Goal: Contribute content: Add original content to the website for others to see

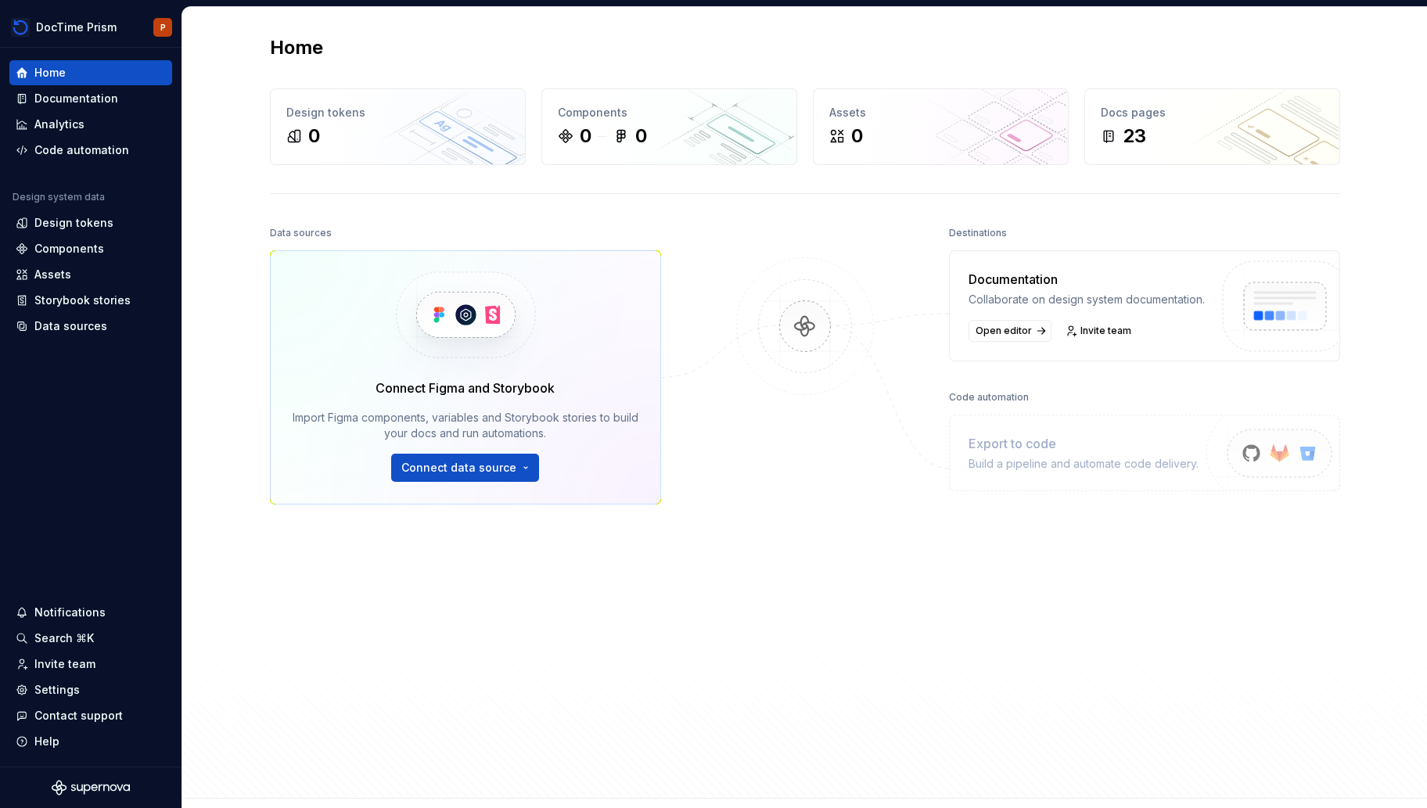
click at [481, 488] on div "Connect Figma and Storybook Import Figma components, variables and Storybook st…" at bounding box center [465, 377] width 391 height 254
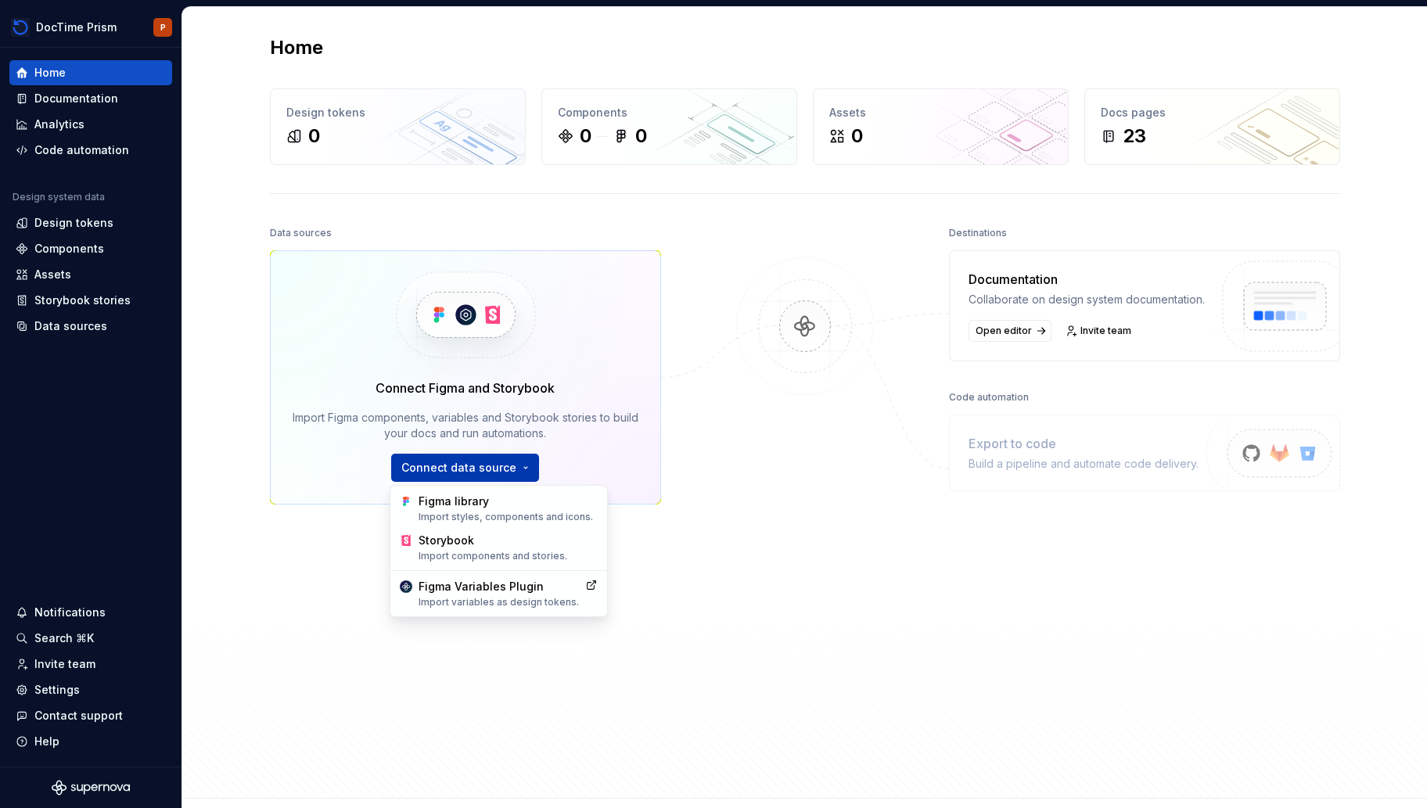
click at [497, 464] on html "DocTime Prism P Home Documentation Analytics Code automation Design system data…" at bounding box center [713, 404] width 1427 height 808
click at [498, 504] on div "Figma library Import styles, components and icons." at bounding box center [507, 509] width 179 height 30
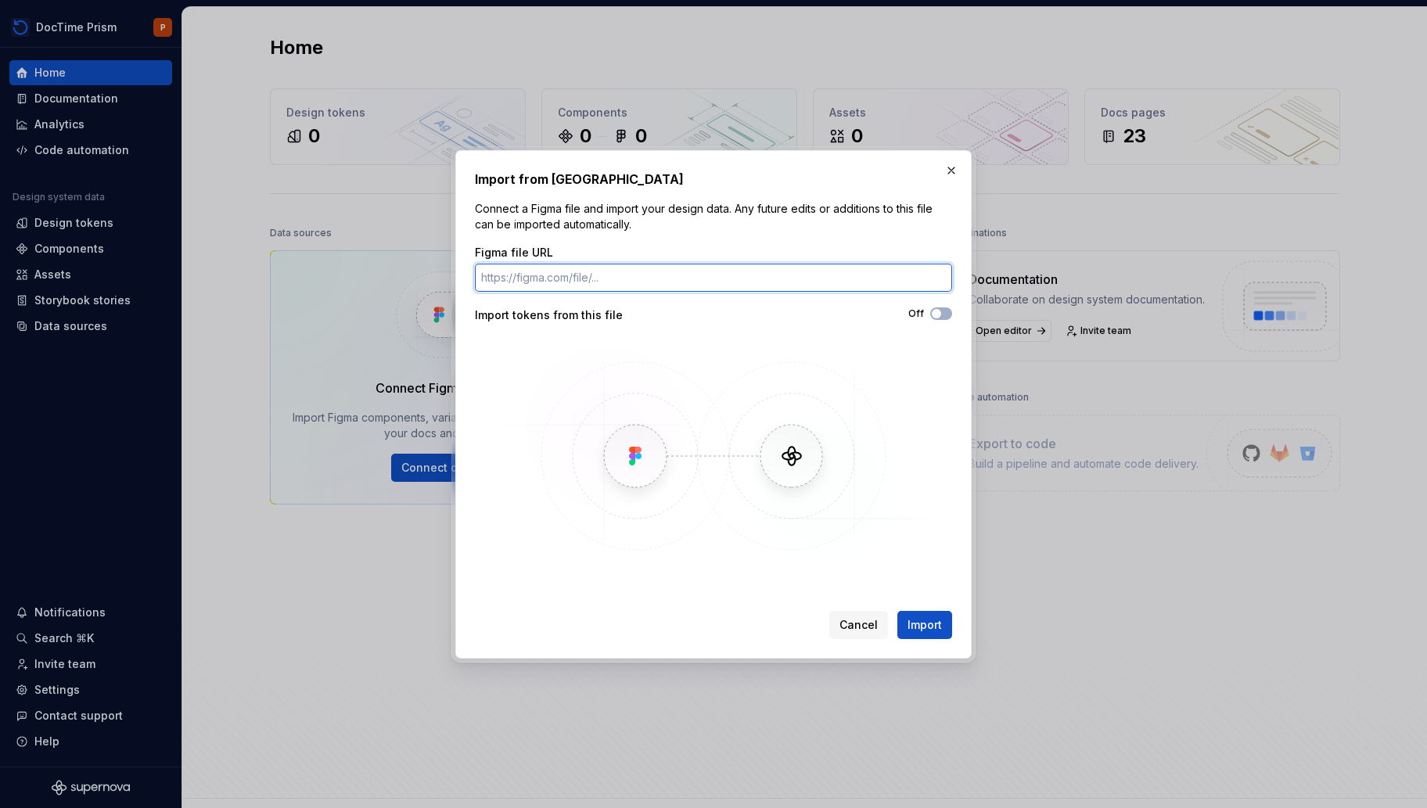
click at [673, 278] on input "Figma file URL" at bounding box center [713, 278] width 477 height 28
click at [697, 253] on div "Figma file URL" at bounding box center [713, 253] width 477 height 16
click at [679, 287] on input "Figma file URL" at bounding box center [713, 278] width 477 height 28
paste input "https://www.figma.com/design/pcqRYgLwXtahf7XTltFur5/Design-System?node-id=0-1&t…"
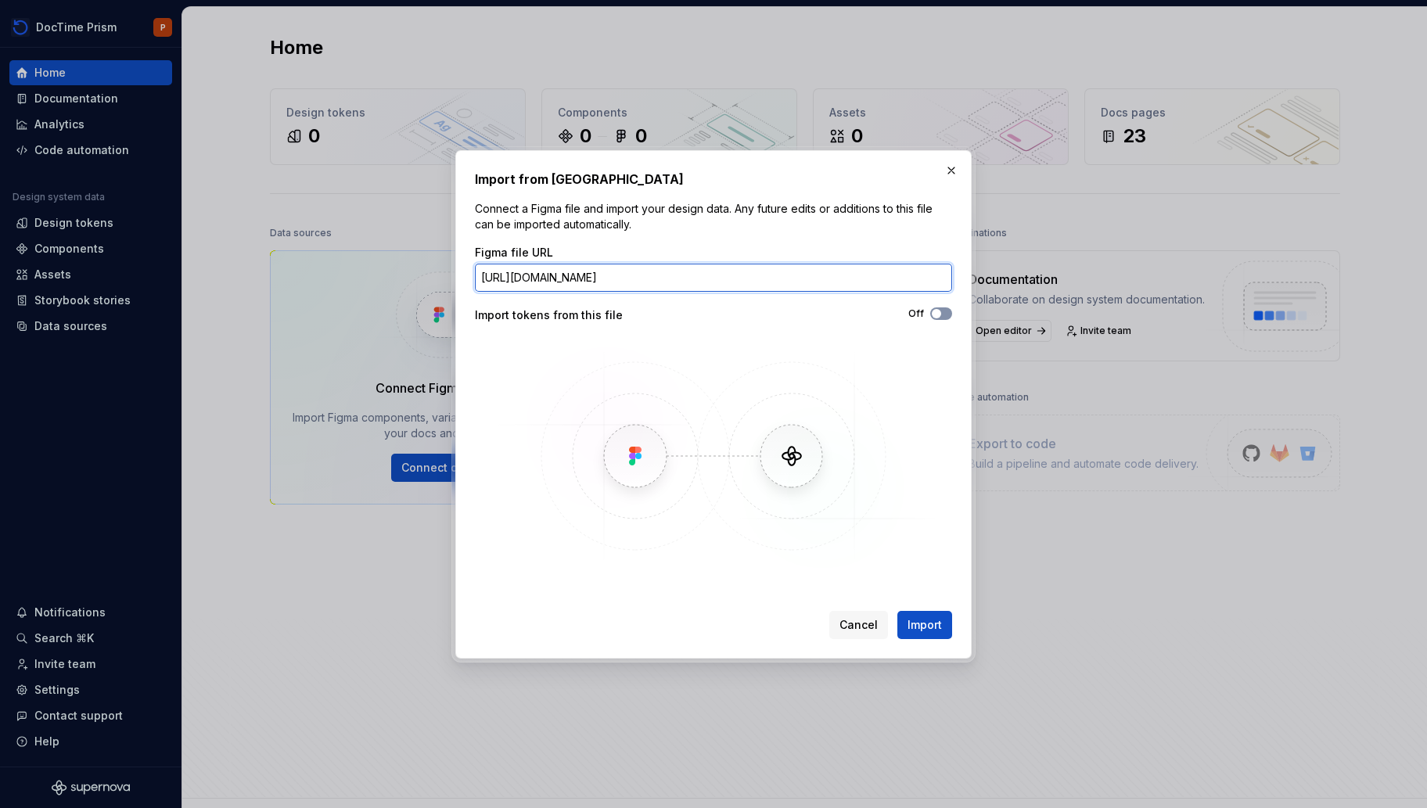
type input "https://www.figma.com/design/pcqRYgLwXtahf7XTltFur5/Design-System?node-id=0-1&t…"
click at [951, 314] on button "Off" at bounding box center [941, 313] width 22 height 13
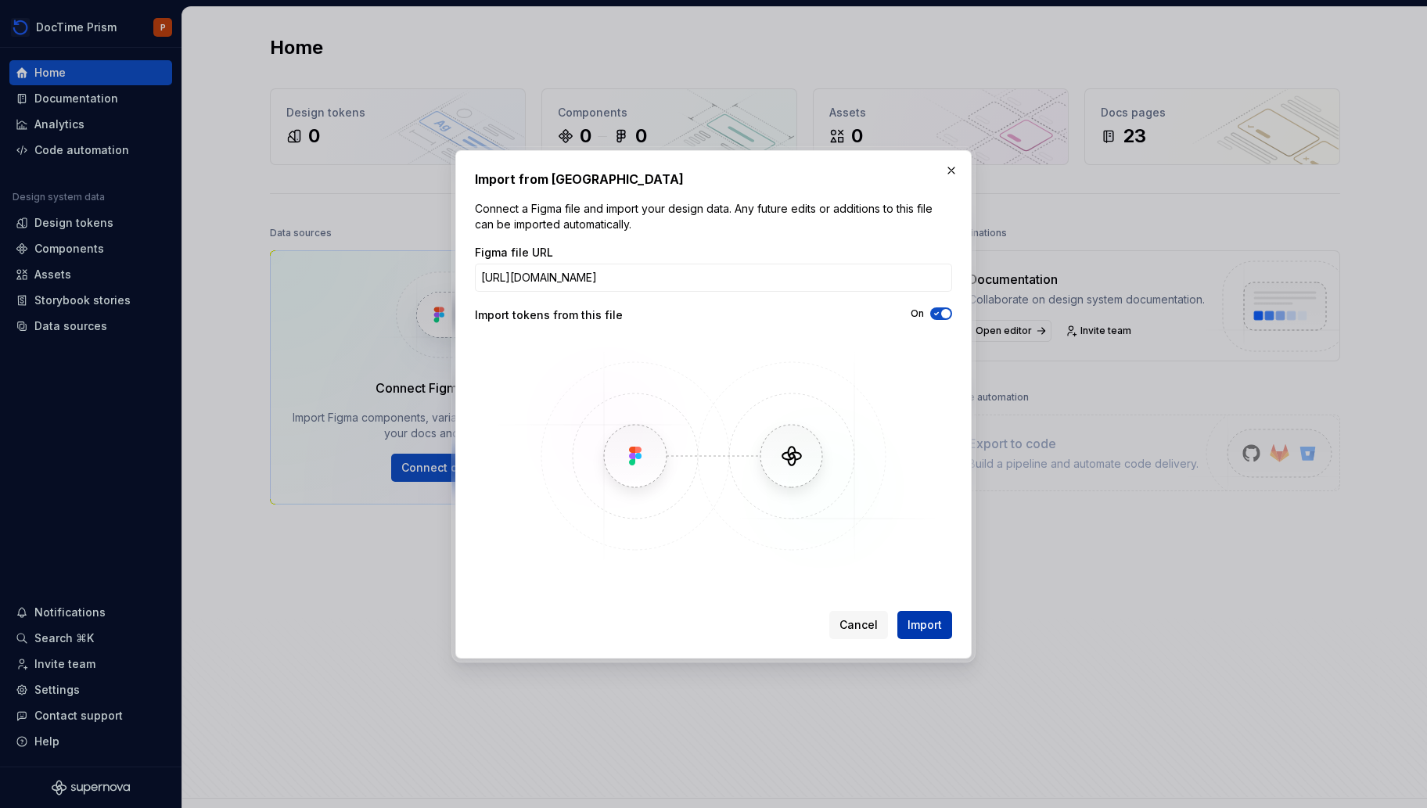
click at [918, 625] on span "Import" at bounding box center [924, 625] width 34 height 16
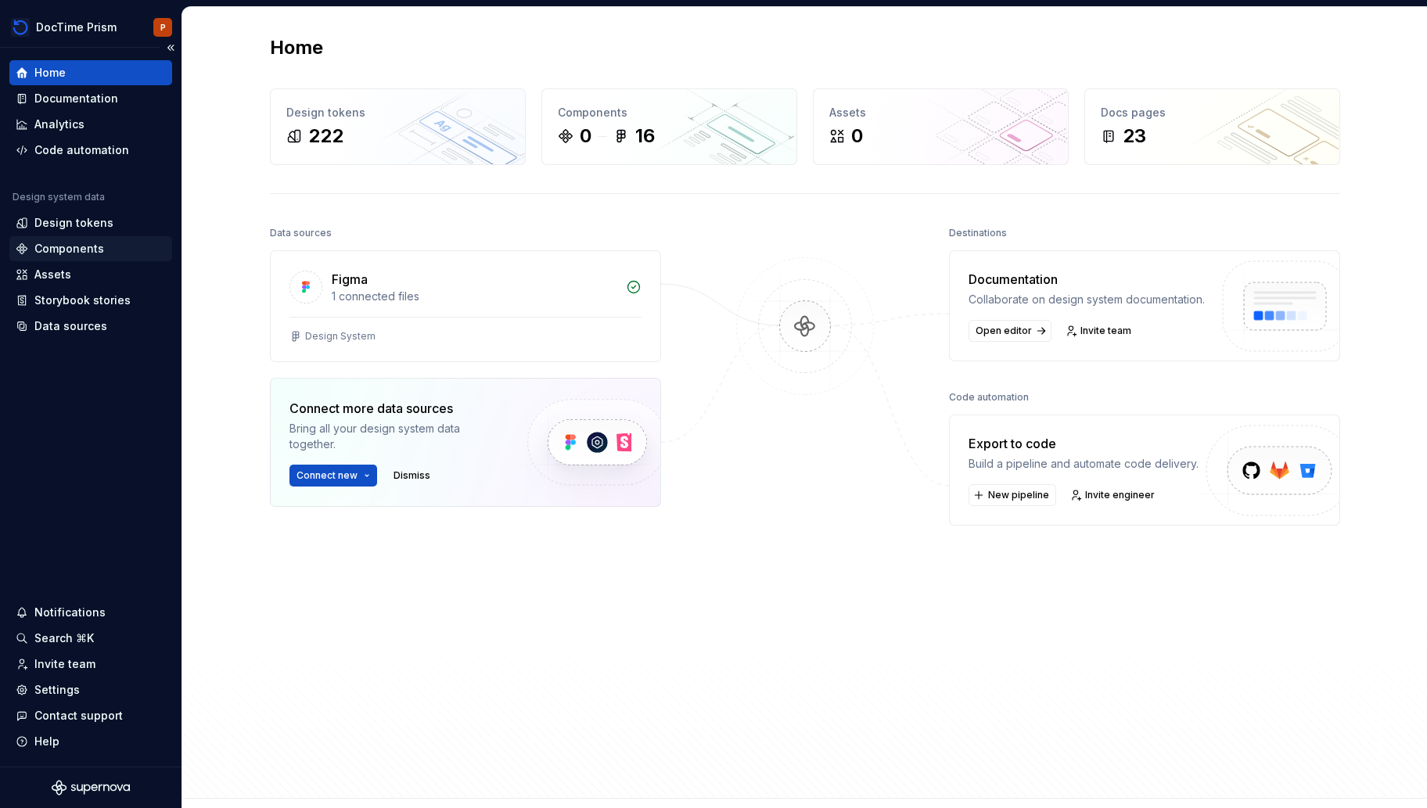
click at [103, 236] on div "Components" at bounding box center [90, 248] width 163 height 25
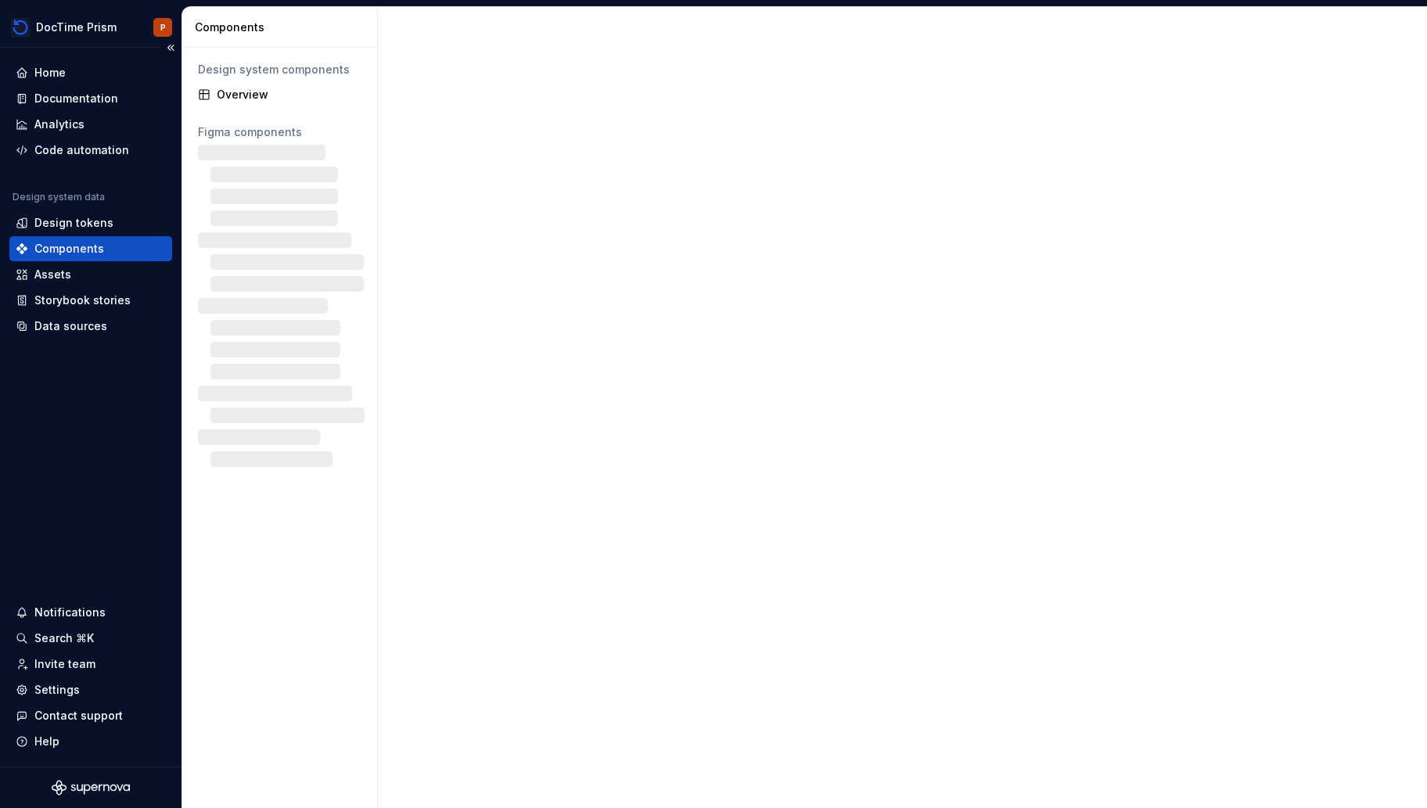
click at [97, 251] on div "Components" at bounding box center [69, 249] width 70 height 16
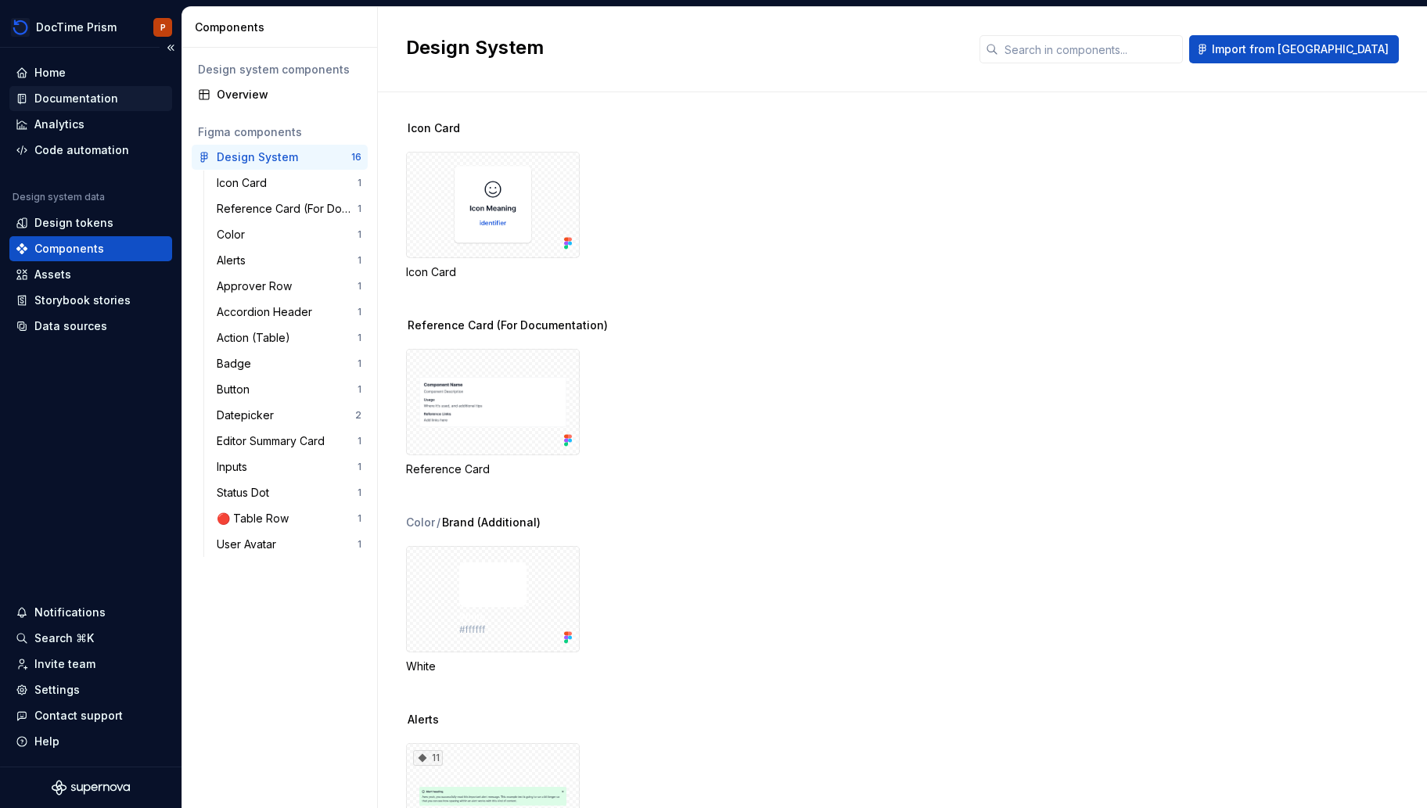
click at [111, 102] on div "Documentation" at bounding box center [76, 99] width 84 height 16
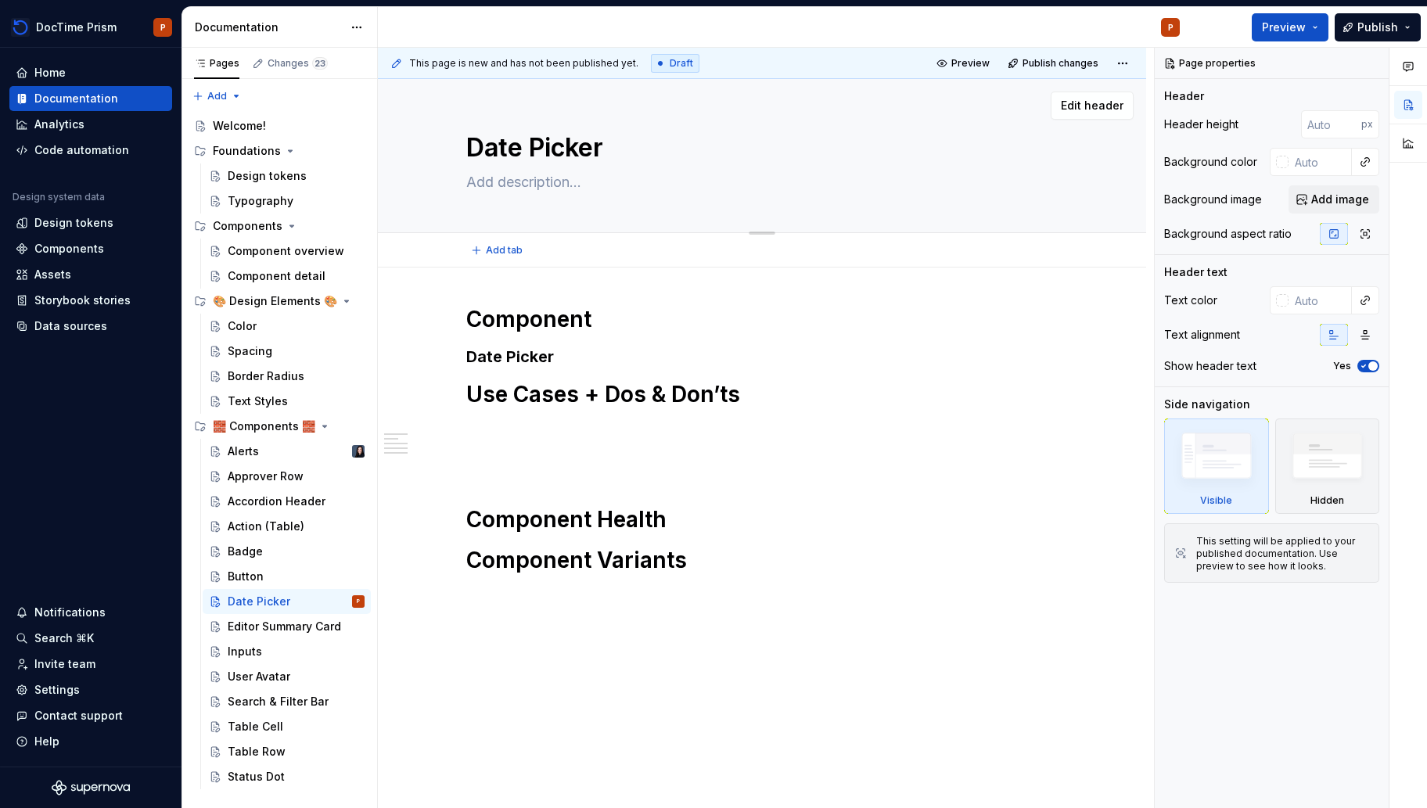
click at [877, 216] on div "Date Picker" at bounding box center [761, 155] width 591 height 153
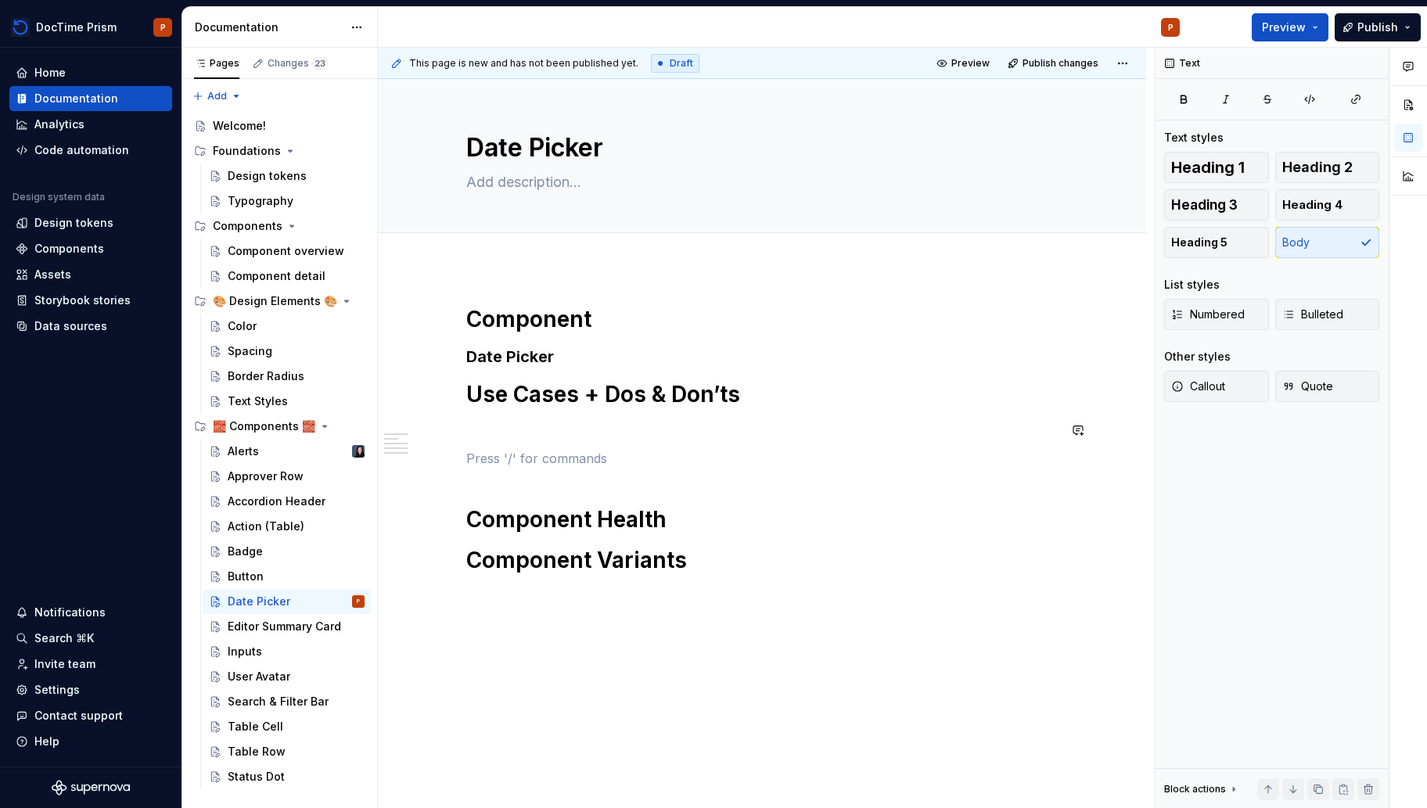
click at [686, 440] on div "Component Date Picker Use Cases + Dos & Don’ts Component Health Component Varia…" at bounding box center [761, 455] width 591 height 300
type textarea "*"
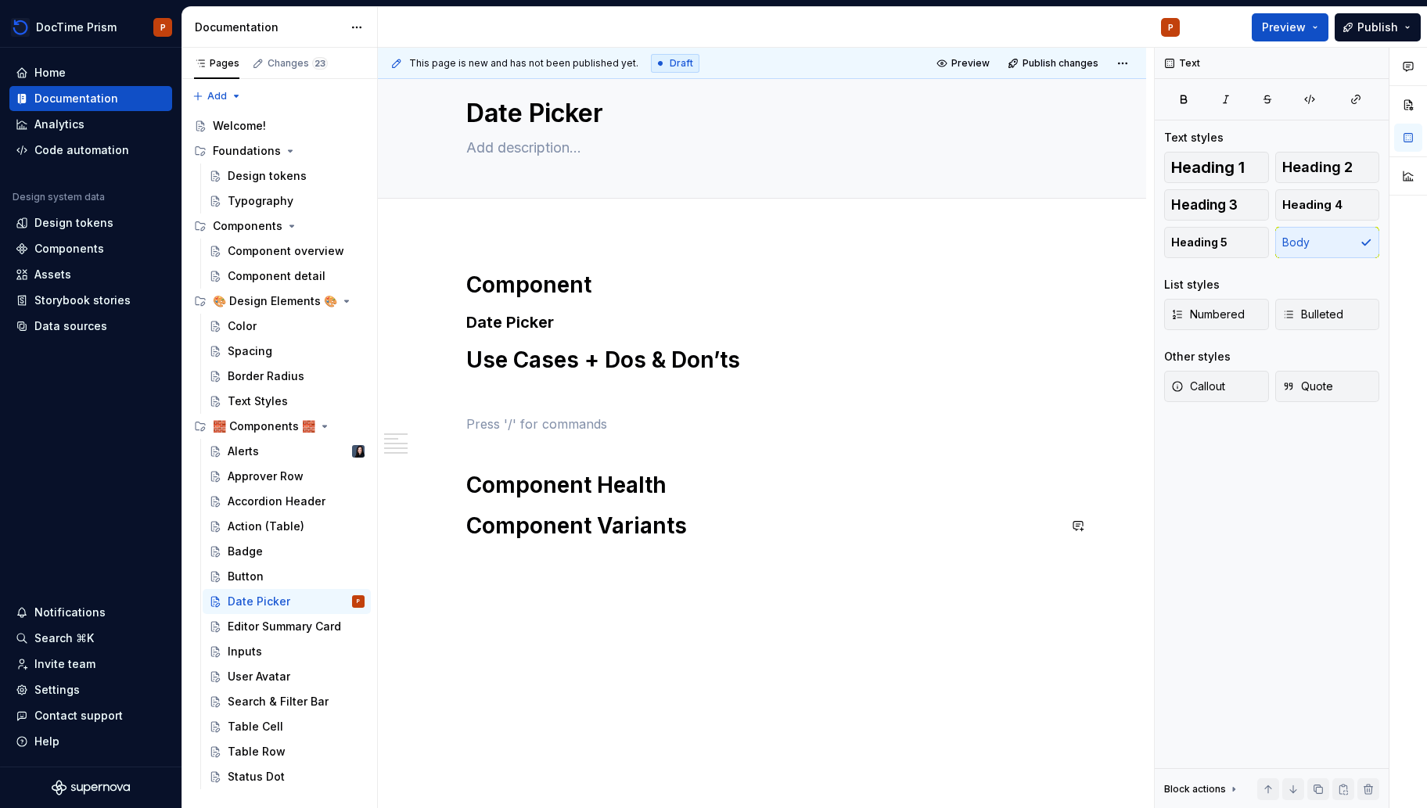
click at [691, 505] on div "Component Date Picker Use Cases + Dos & Don’ts Component Health Component Varia…" at bounding box center [761, 421] width 591 height 300
click at [501, 400] on p at bounding box center [761, 395] width 591 height 19
click at [532, 319] on h3 "Date Picker" at bounding box center [761, 322] width 591 height 22
click at [641, 317] on h3 "Date Picker" at bounding box center [761, 322] width 591 height 22
click at [547, 487] on h1 "Component Health" at bounding box center [761, 485] width 591 height 28
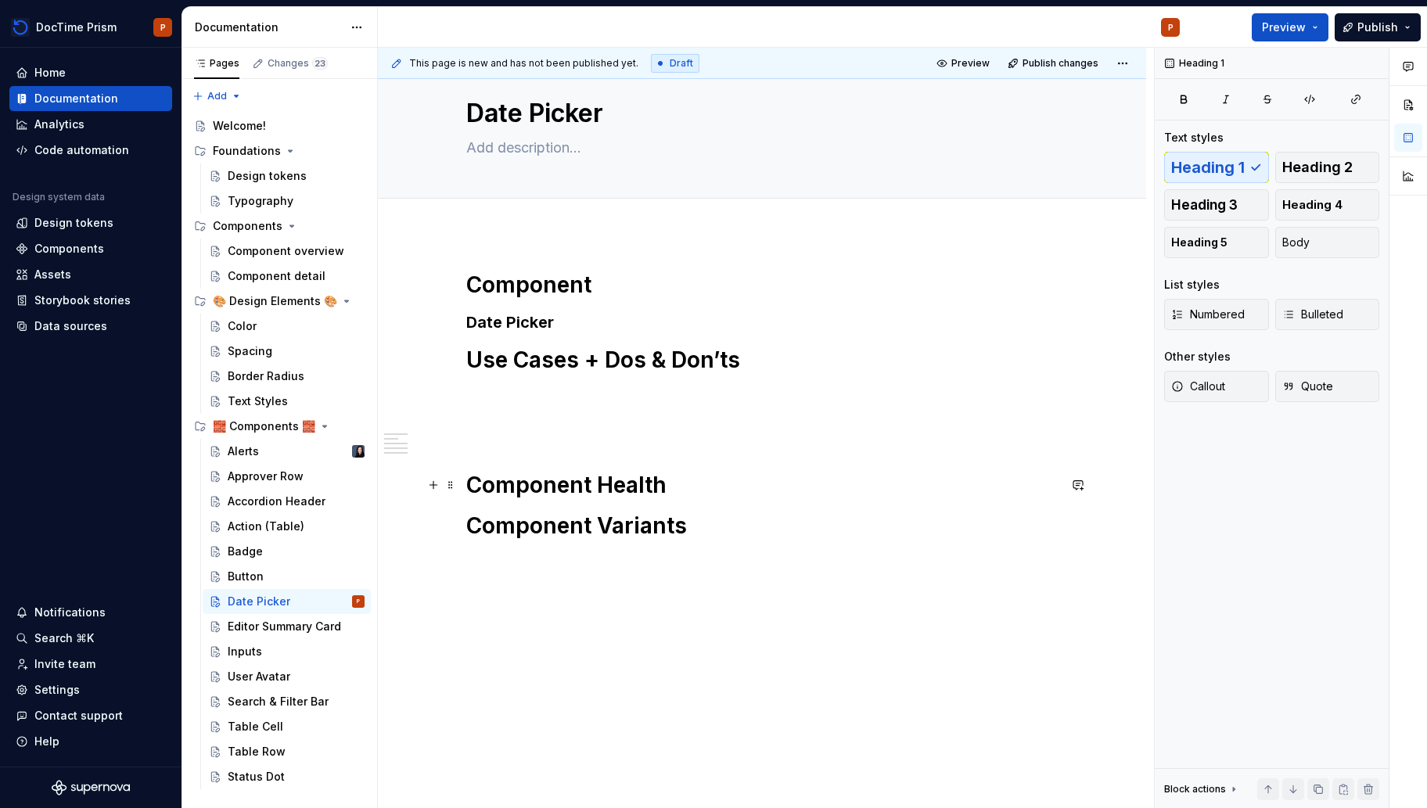
click at [722, 483] on h1 "Component Health" at bounding box center [761, 485] width 591 height 28
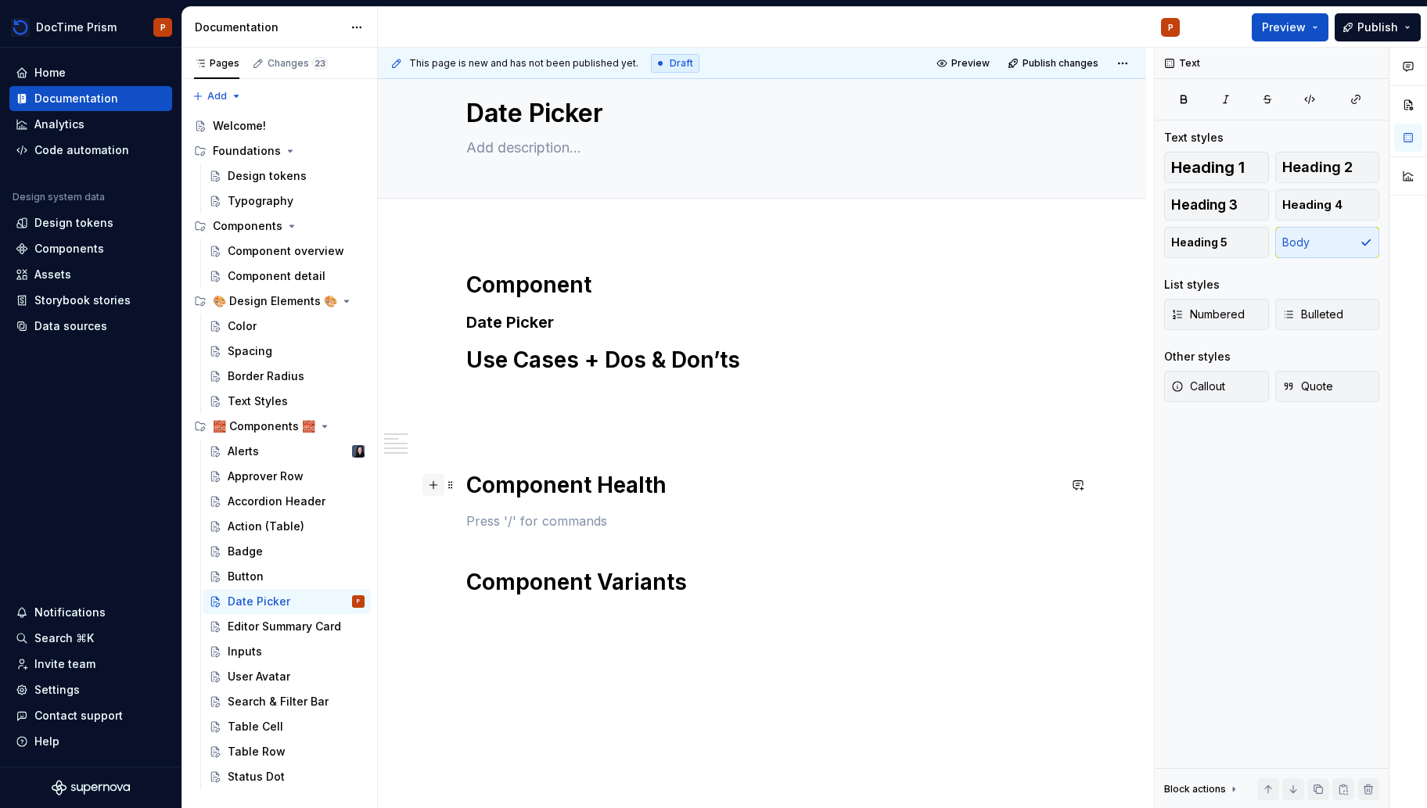
click at [426, 486] on button "button" at bounding box center [433, 485] width 22 height 22
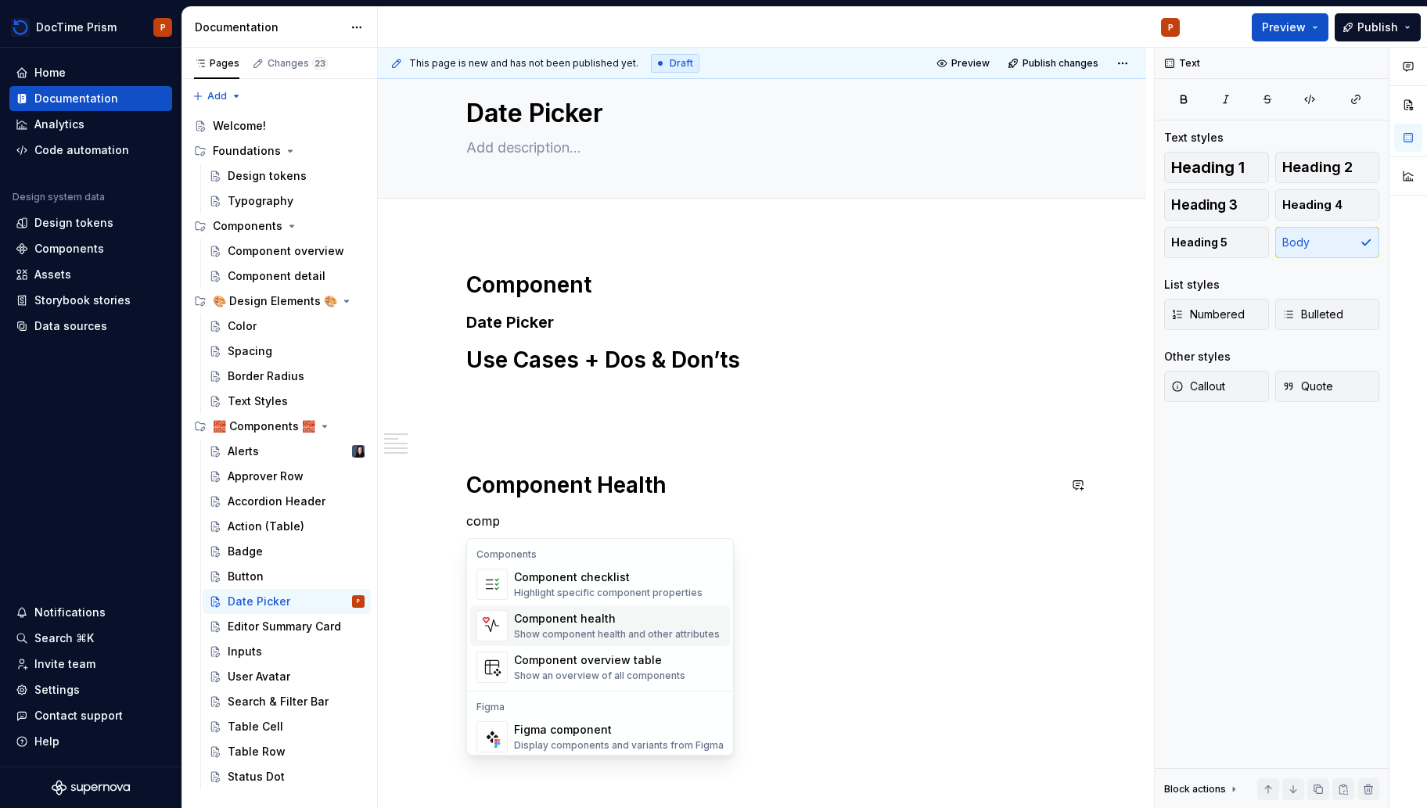
click at [622, 628] on div "Show component health and other attributes" at bounding box center [617, 634] width 206 height 13
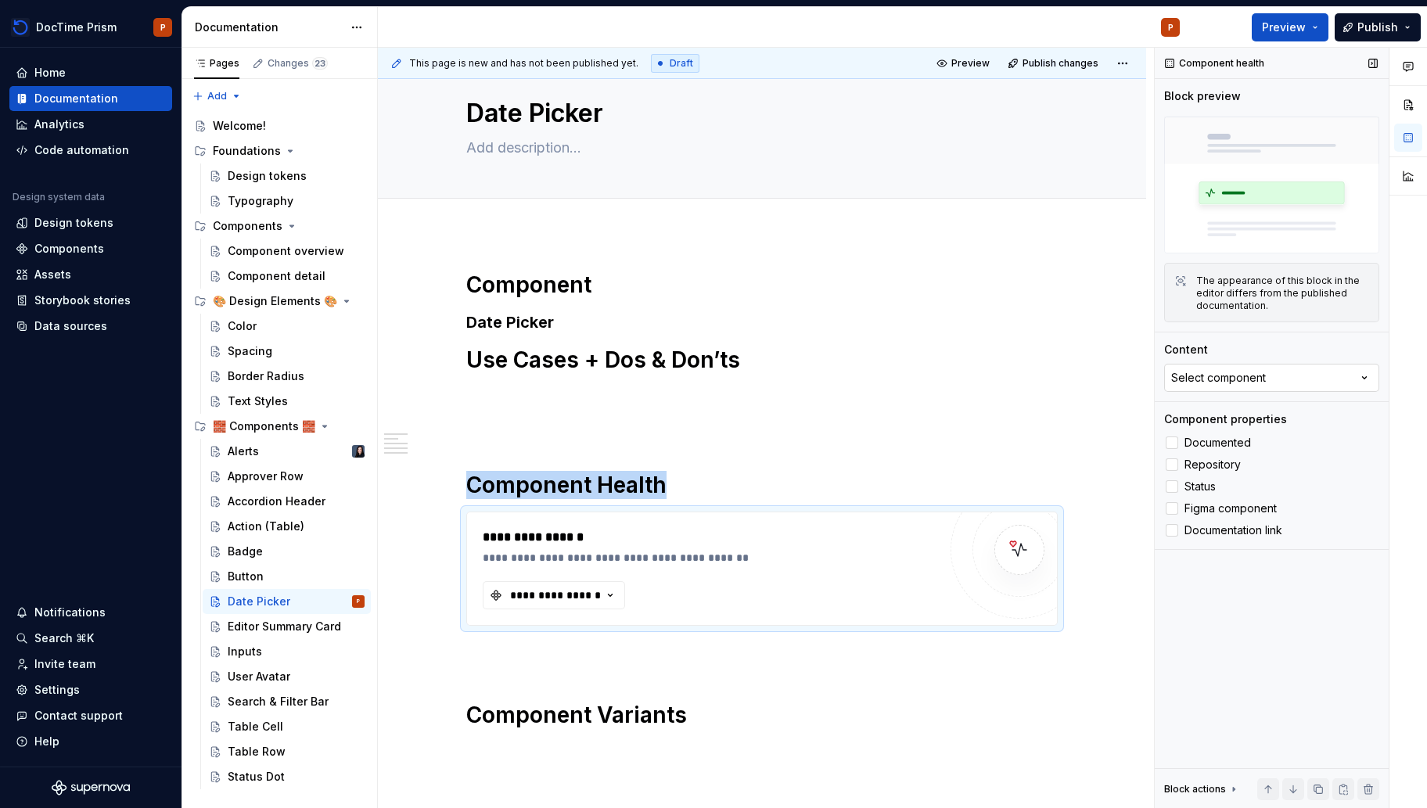
click at [1312, 378] on button "Select component" at bounding box center [1271, 378] width 215 height 28
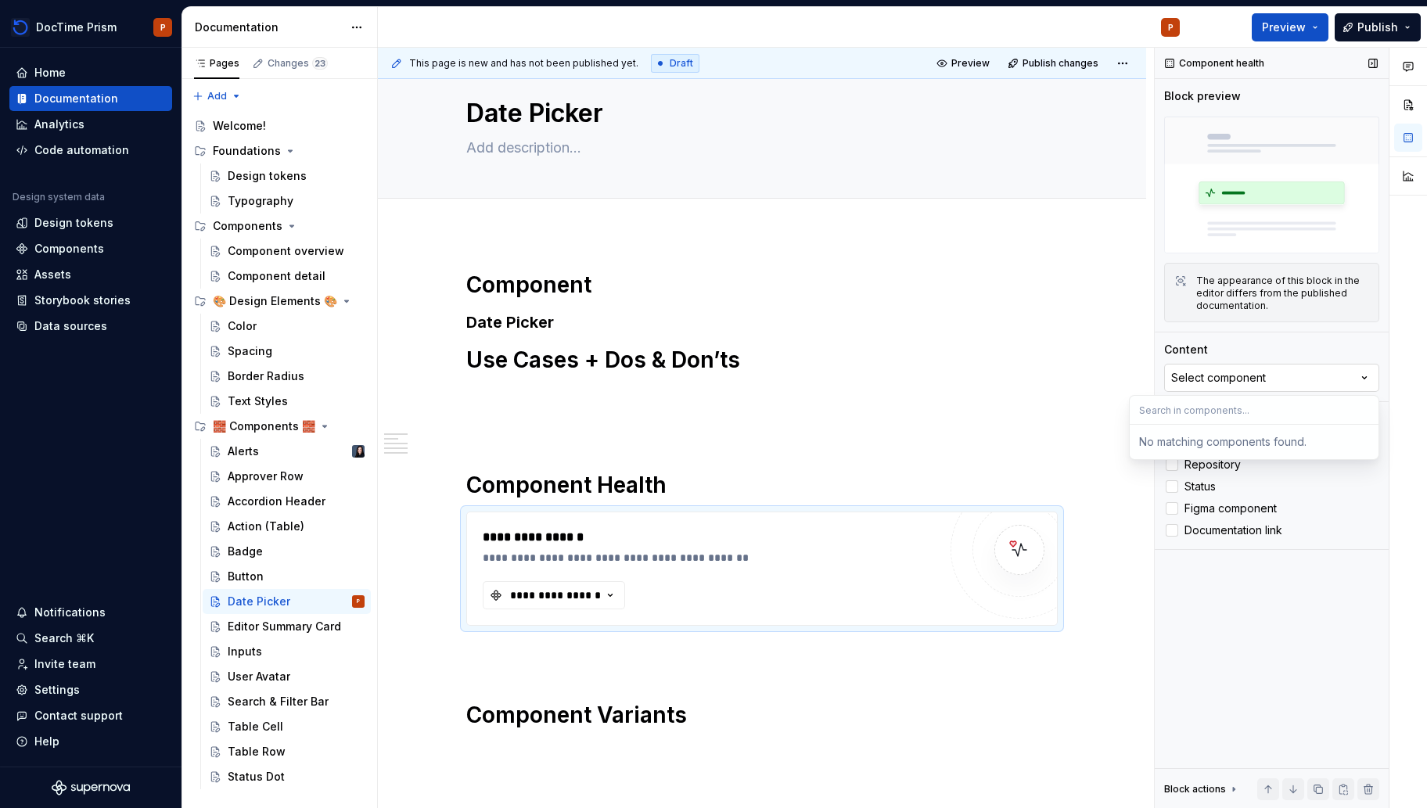
click at [1312, 378] on button "Select component" at bounding box center [1271, 378] width 215 height 28
type textarea "*"
click at [575, 595] on div "**********" at bounding box center [555, 595] width 94 height 16
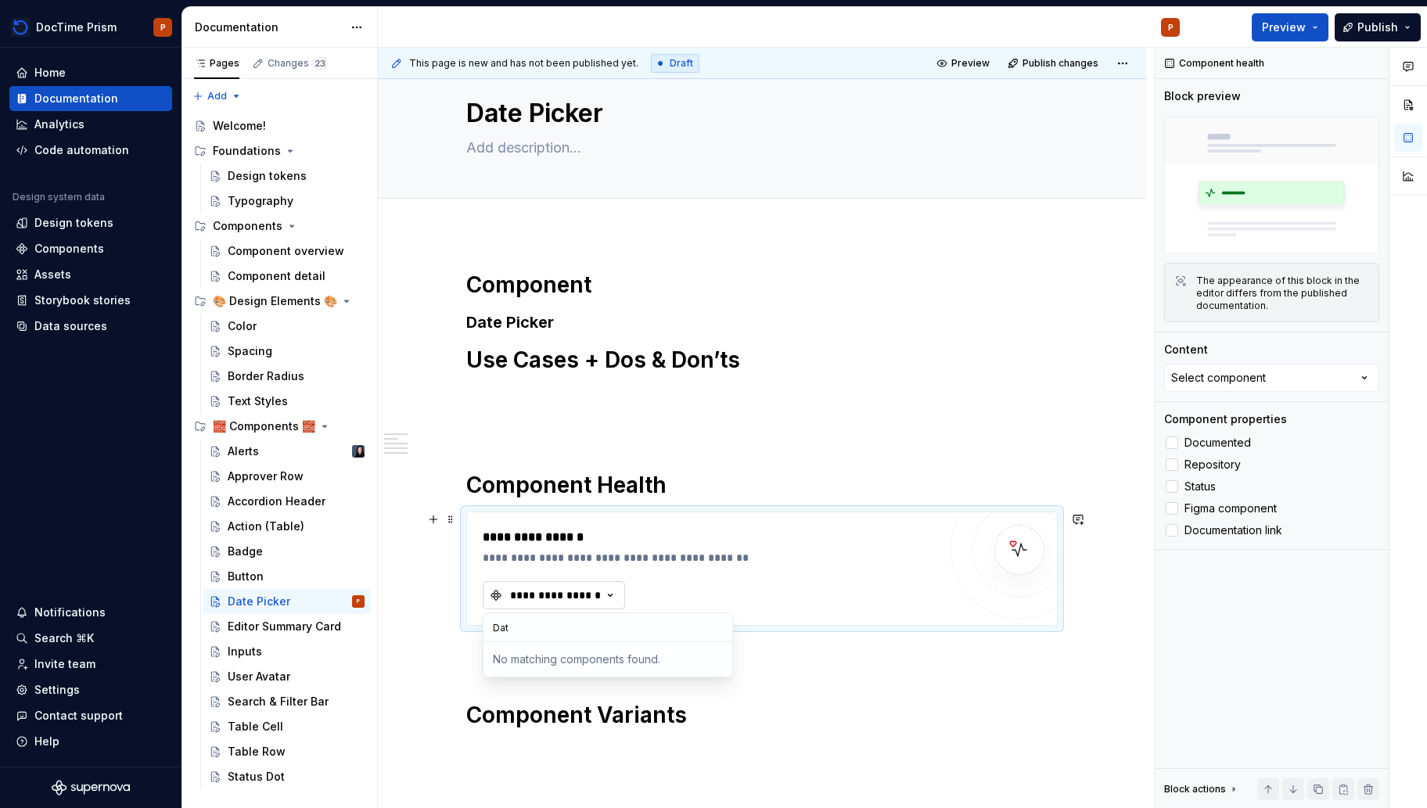
type input "Date"
type textarea "*"
type input "Date"
click at [1236, 444] on span "Documented" at bounding box center [1217, 442] width 66 height 13
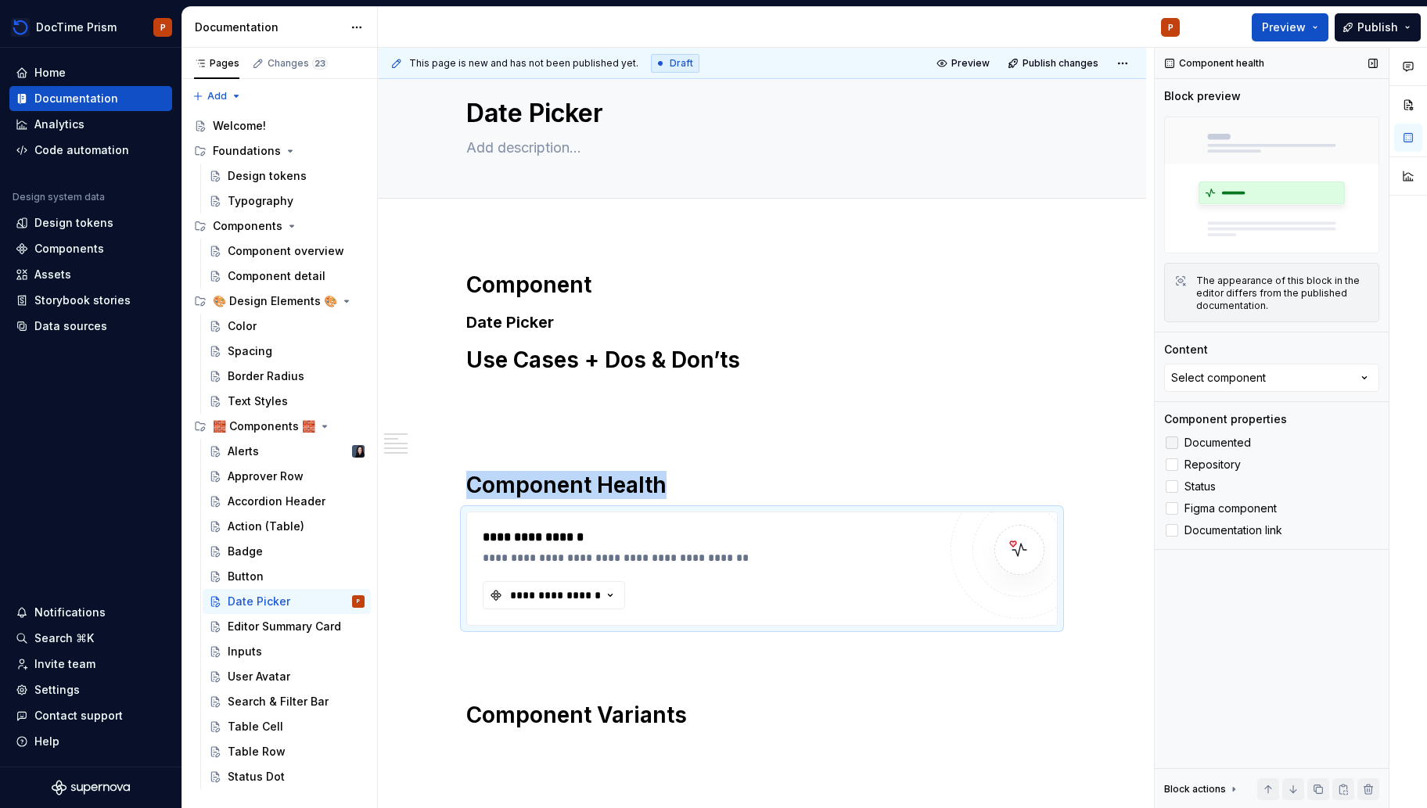
click at [1236, 444] on span "Documented" at bounding box center [1217, 442] width 66 height 13
click at [1241, 505] on span "Figma component" at bounding box center [1230, 508] width 92 height 13
click at [1254, 361] on div "Content Select component" at bounding box center [1271, 367] width 215 height 50
click at [1256, 372] on div "Select component" at bounding box center [1218, 378] width 95 height 16
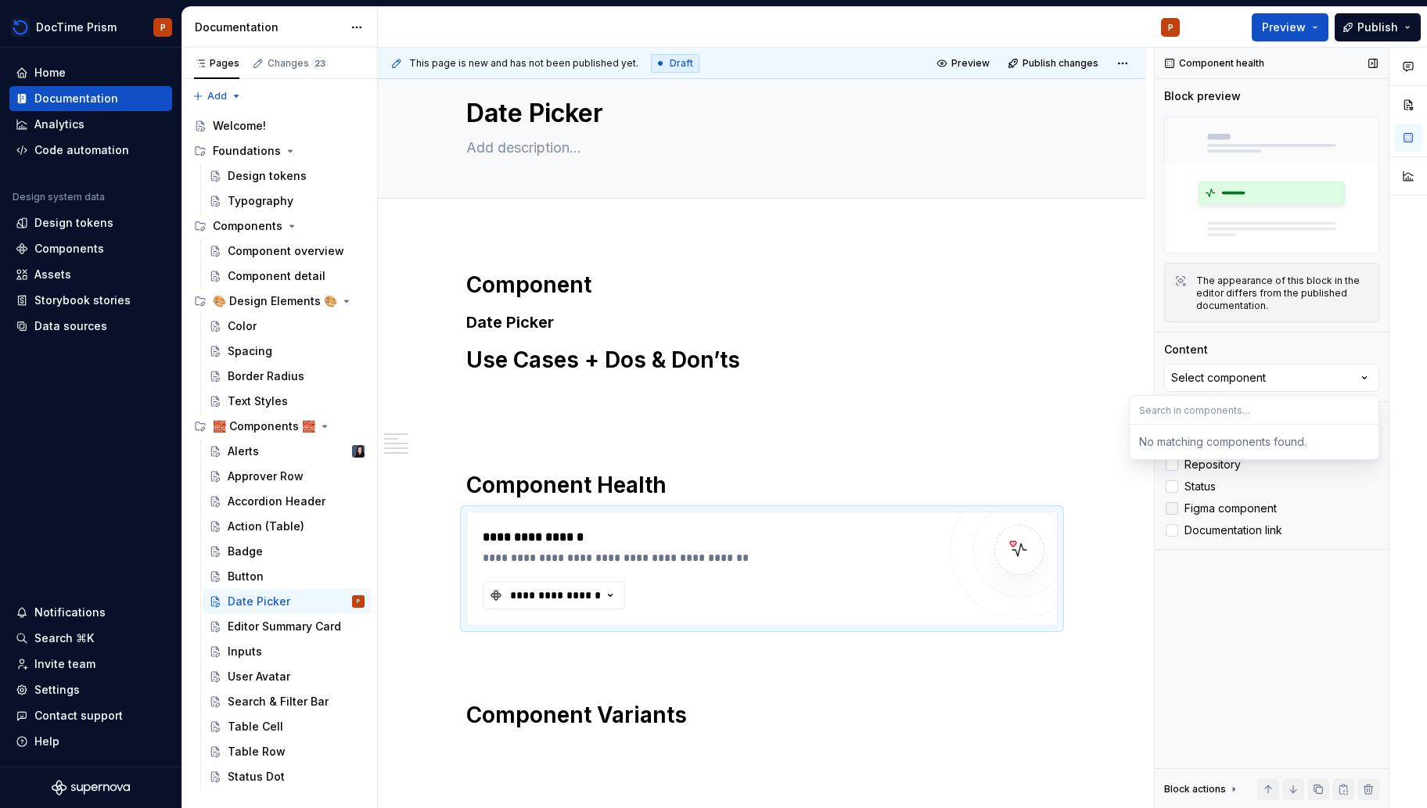
click at [1231, 510] on span "Figma component" at bounding box center [1230, 508] width 92 height 13
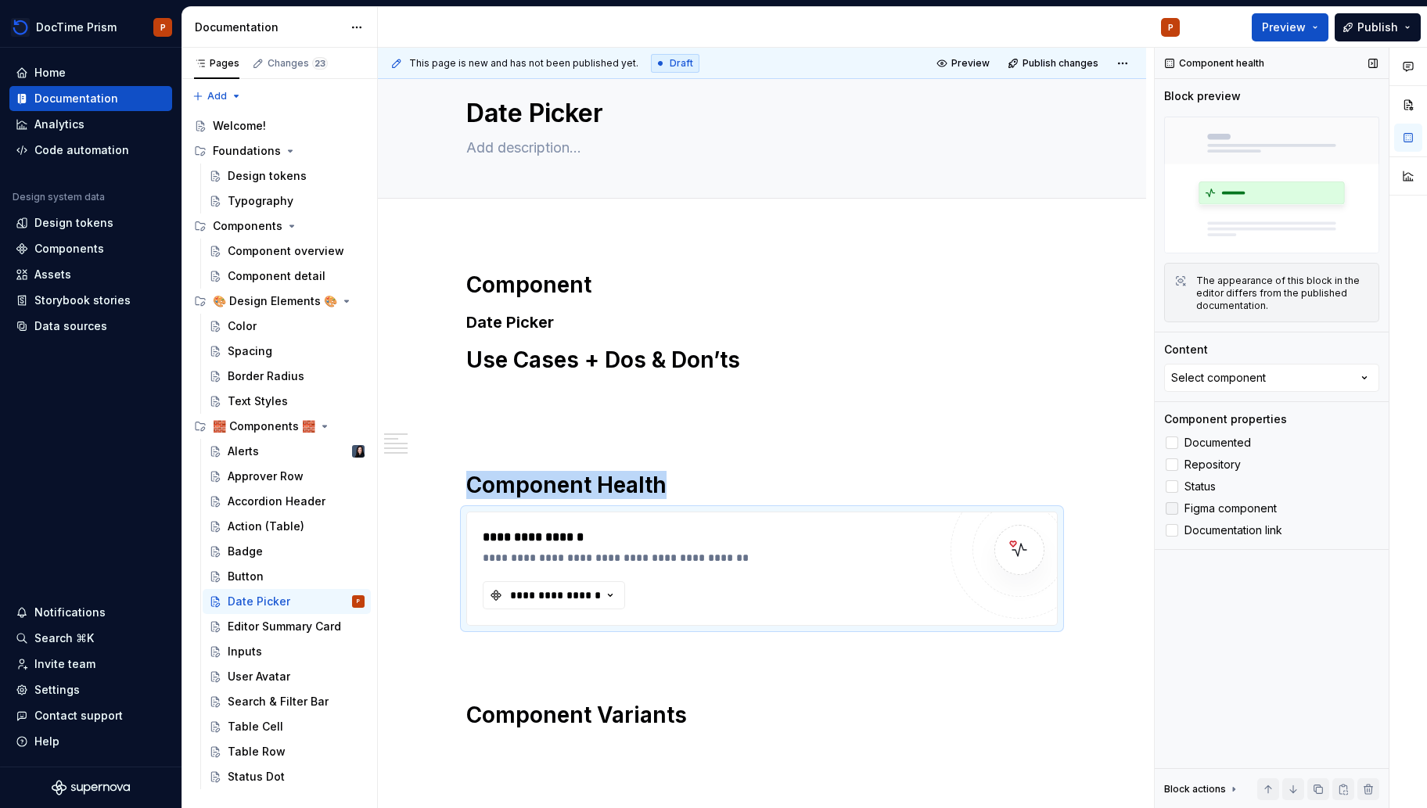
click at [1235, 508] on span "Figma component" at bounding box center [1230, 508] width 92 height 13
click at [1236, 507] on span "Figma component" at bounding box center [1230, 508] width 92 height 13
type textarea "*"
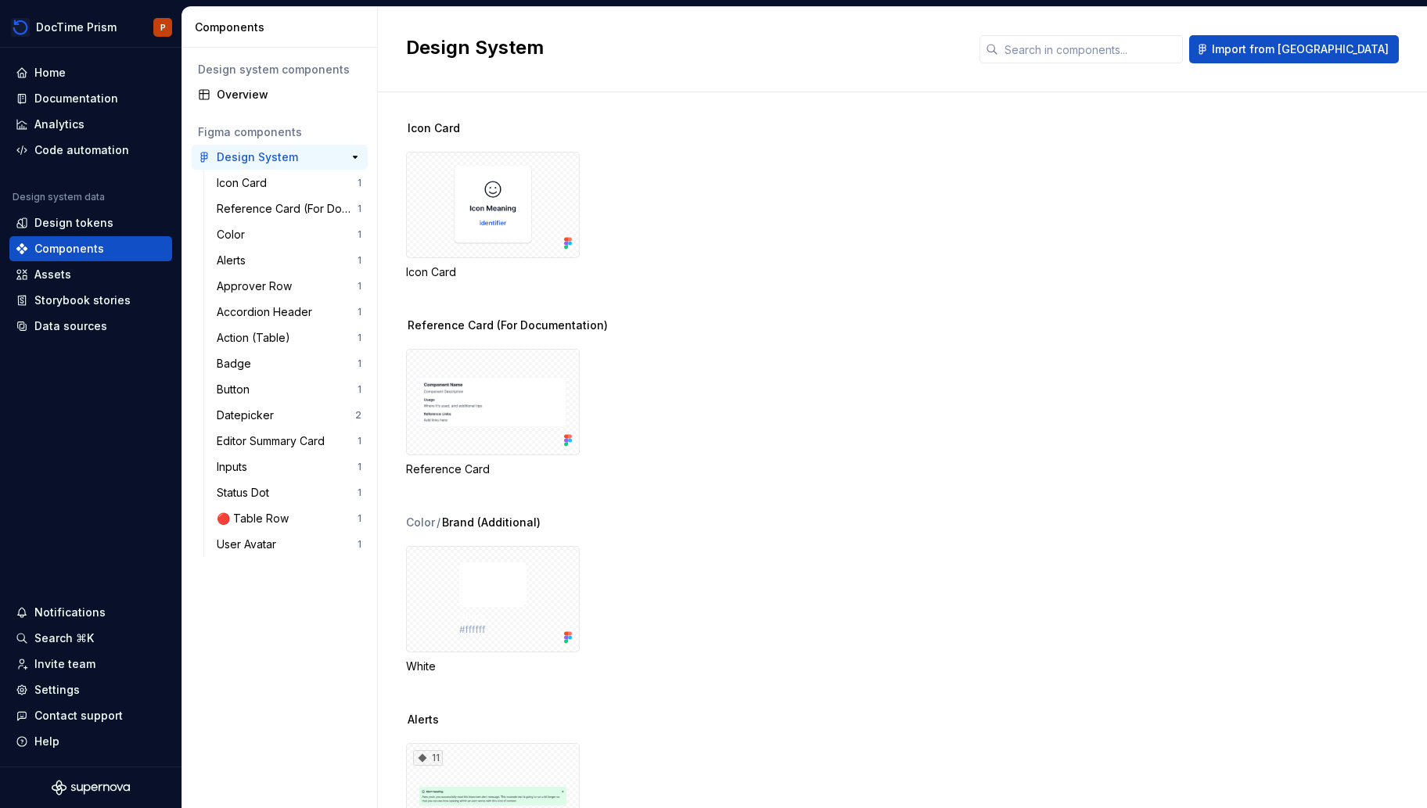
click at [268, 153] on div "Design System" at bounding box center [257, 157] width 81 height 16
click at [260, 419] on div "Datepicker" at bounding box center [248, 416] width 63 height 16
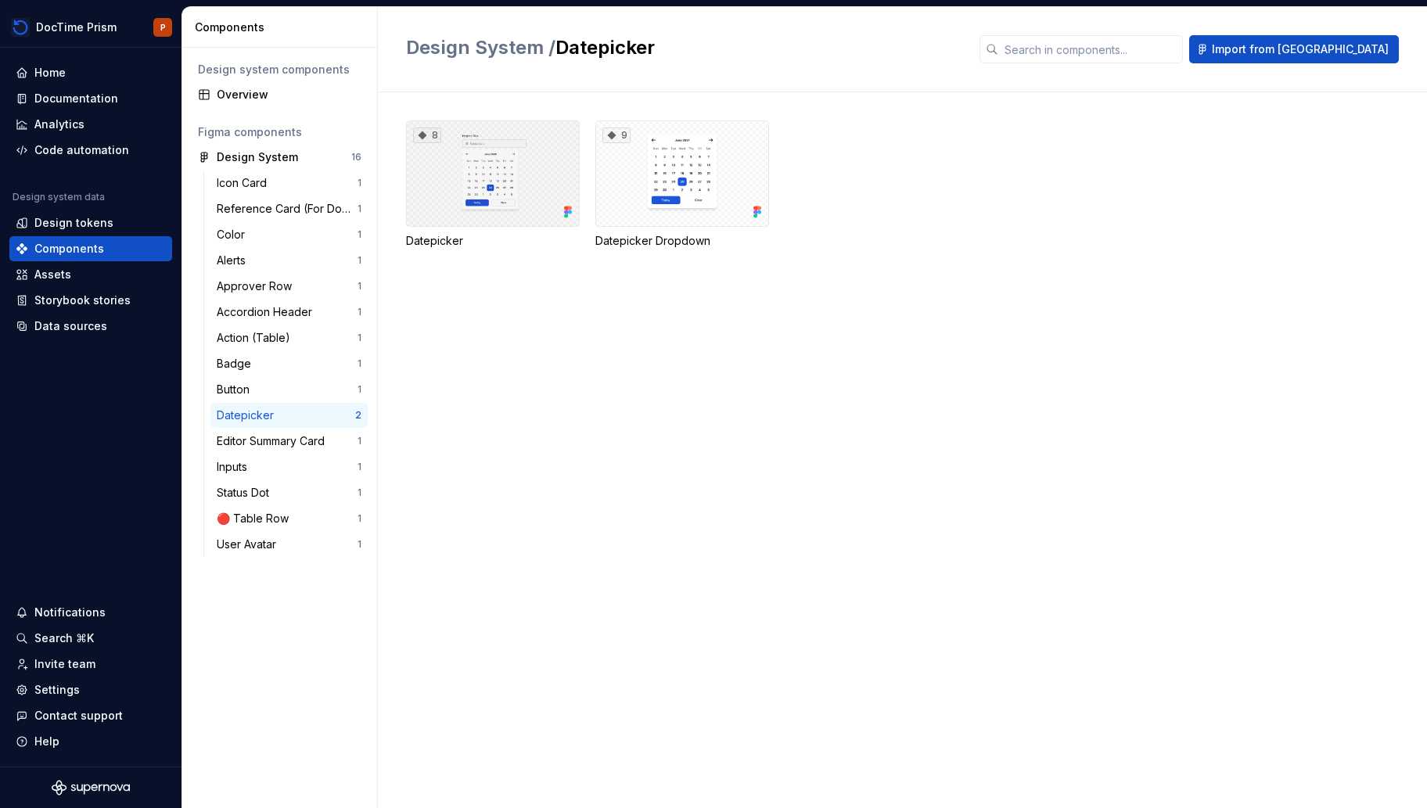
click at [457, 204] on div "8" at bounding box center [493, 173] width 174 height 106
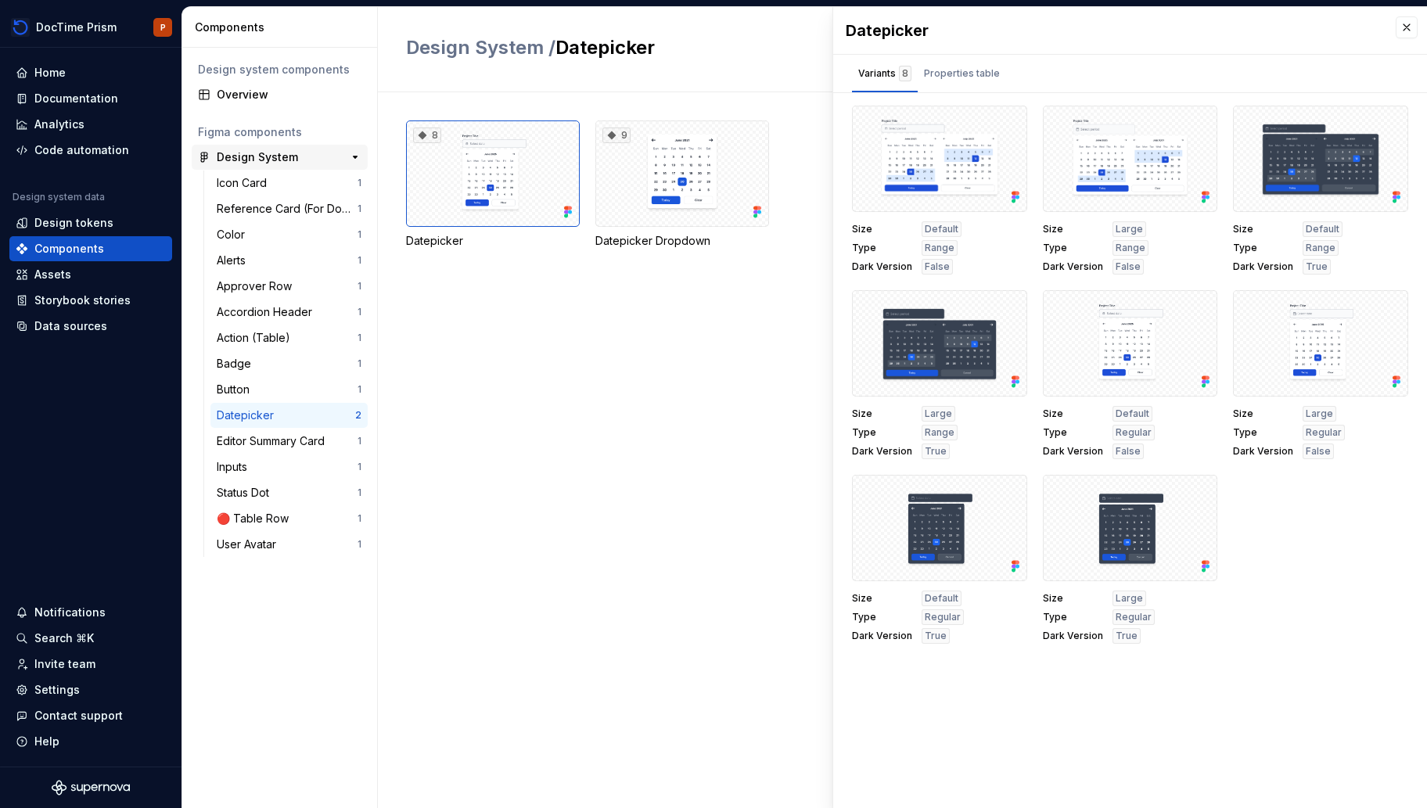
click at [278, 163] on div "Design System" at bounding box center [257, 157] width 81 height 16
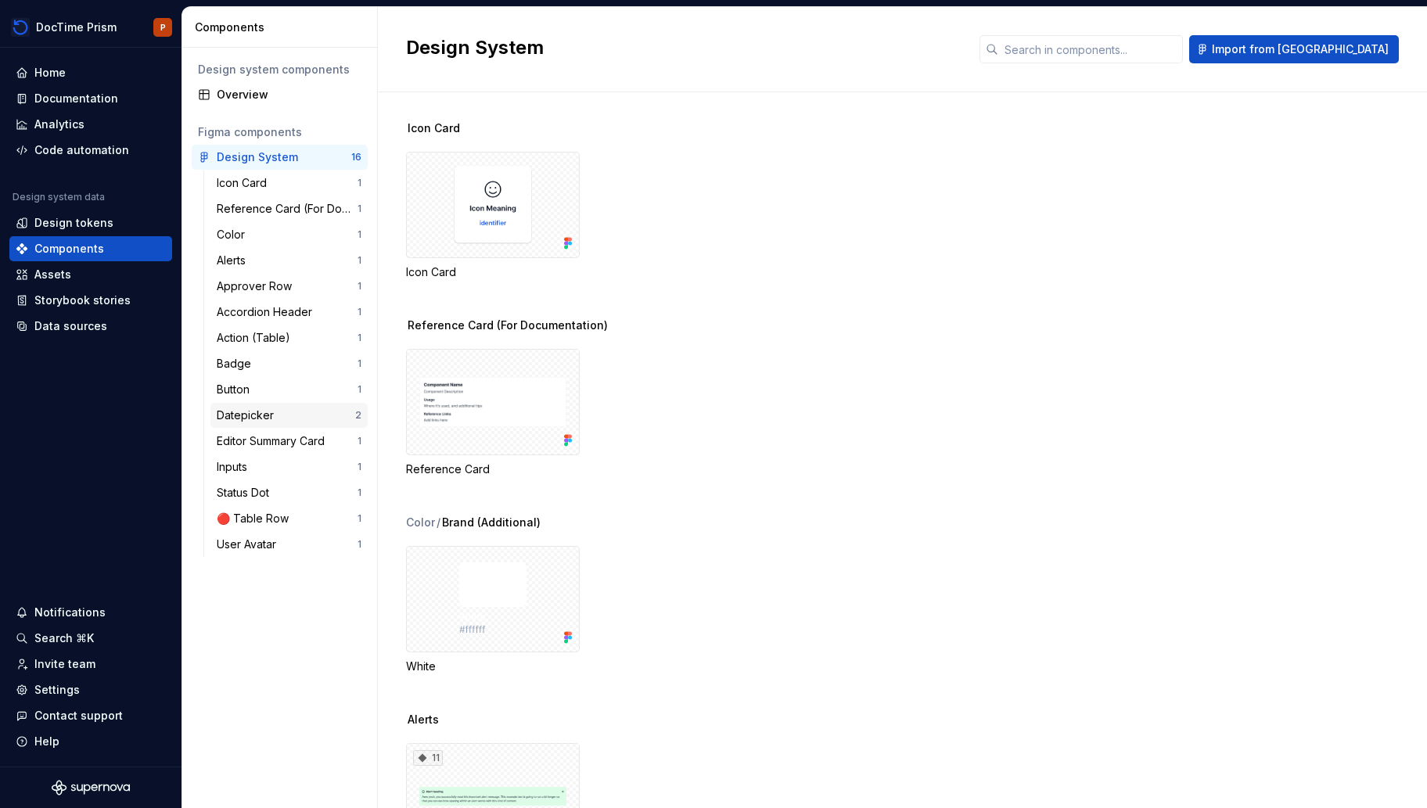
click at [228, 415] on div "Datepicker" at bounding box center [248, 416] width 63 height 16
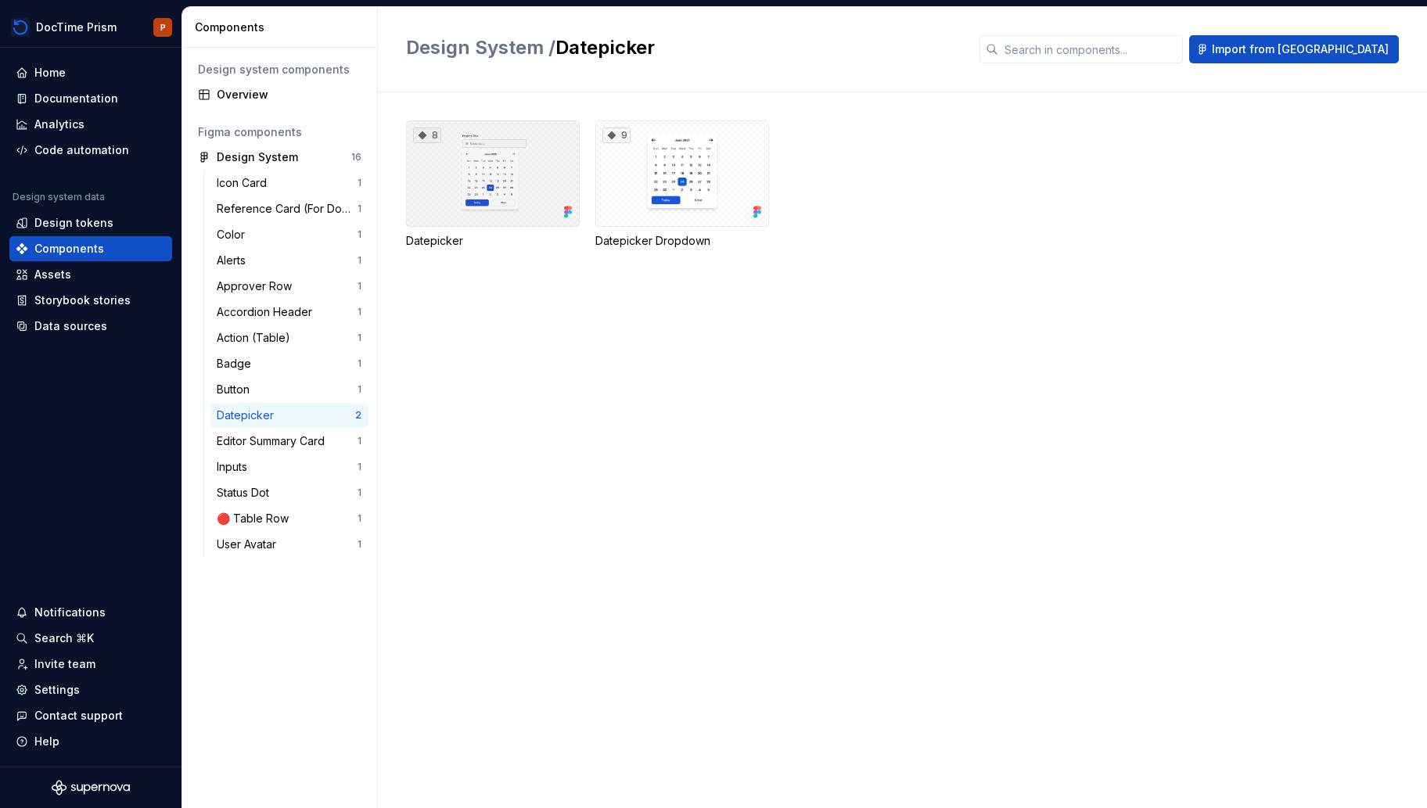
click at [443, 196] on div "8" at bounding box center [493, 173] width 174 height 106
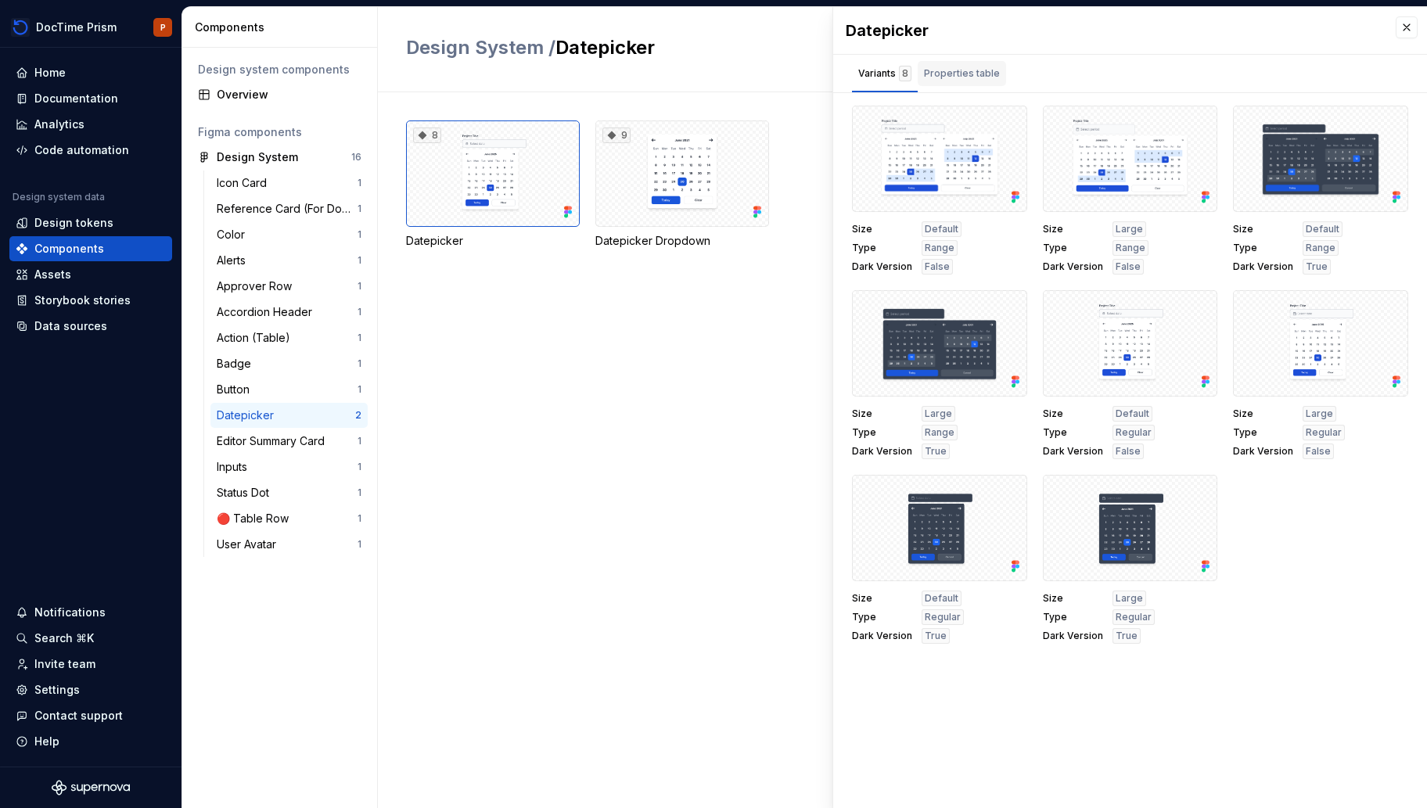
click at [979, 84] on div "Properties table" at bounding box center [962, 73] width 88 height 25
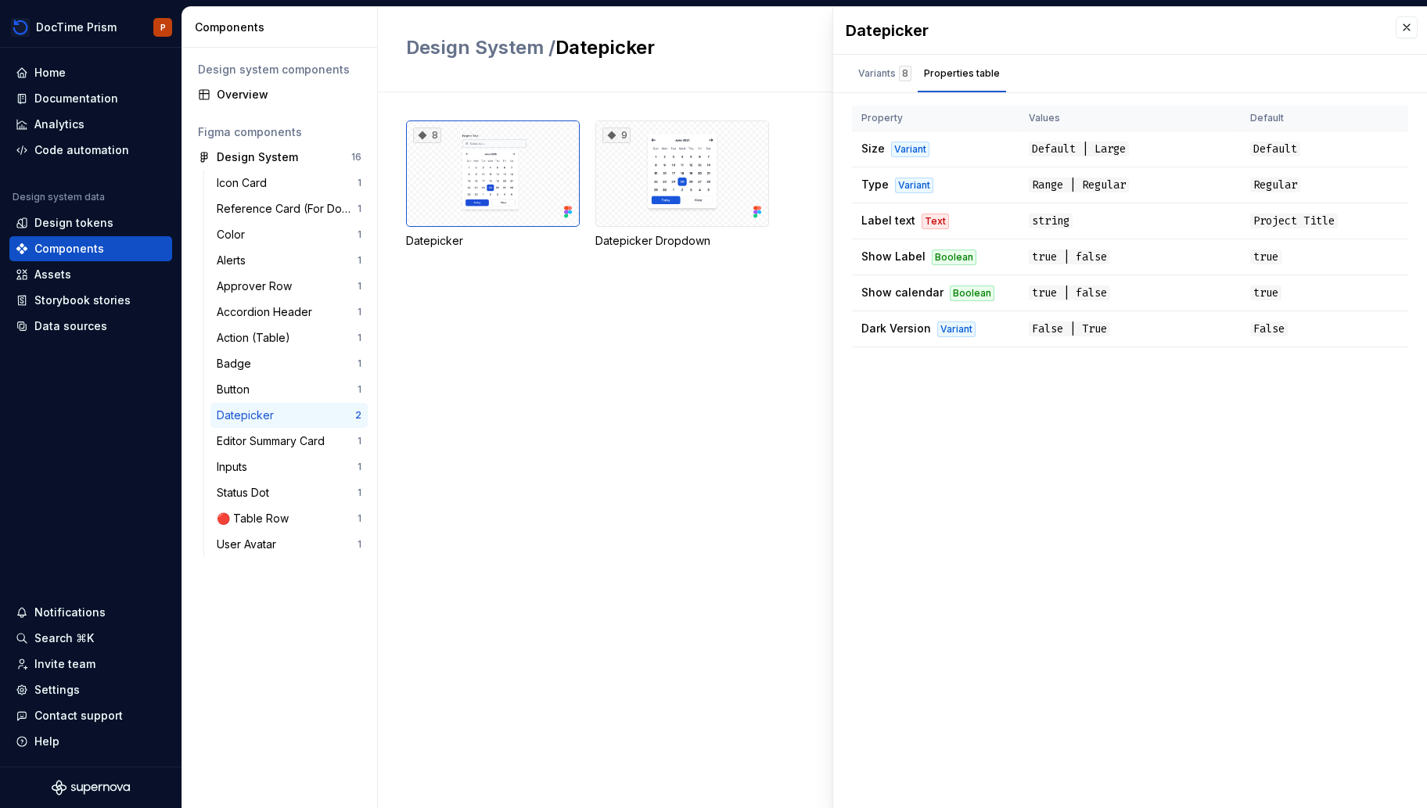
click at [849, 77] on div "Variants 8 Properties table" at bounding box center [929, 74] width 192 height 38
click at [856, 74] on div "Variants 8" at bounding box center [885, 73] width 66 height 25
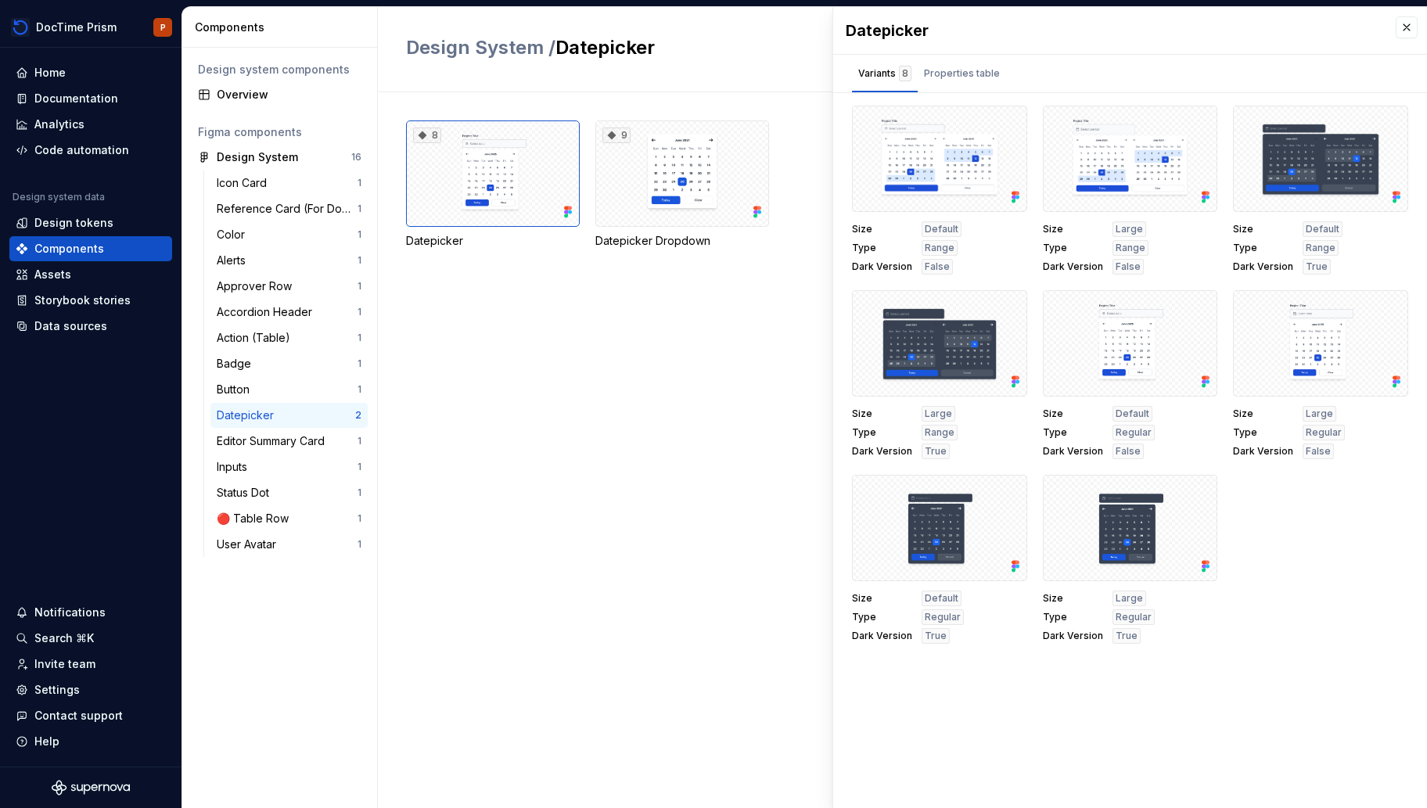
click at [505, 338] on div "8 Datepicker 9 Datepicker Dropdown" at bounding box center [916, 450] width 1021 height 716
click at [284, 113] on div "Design system components Overview Figma components Design System 16 Icon Card 1…" at bounding box center [279, 428] width 195 height 760
click at [254, 96] on div "Overview" at bounding box center [289, 95] width 145 height 16
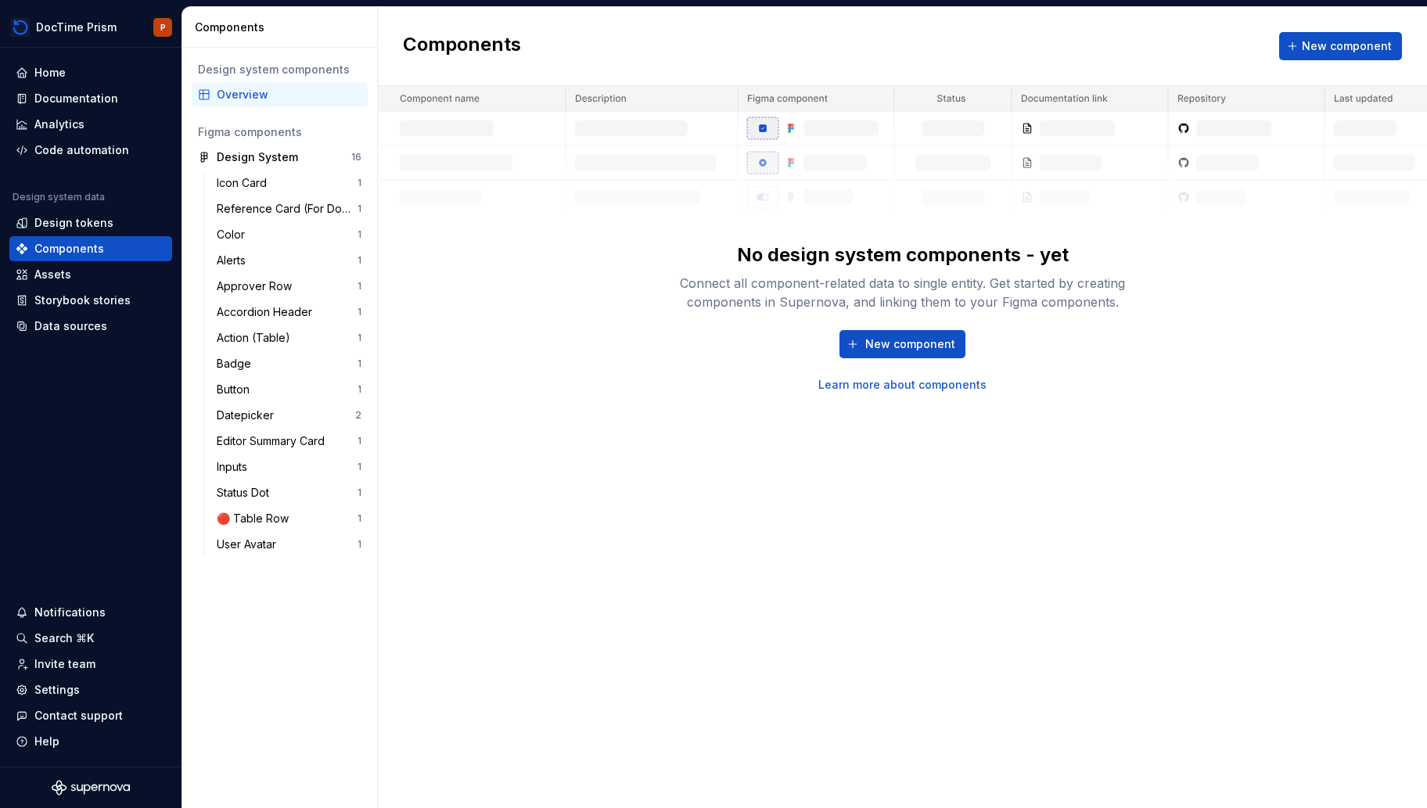
click at [543, 102] on img at bounding box center [902, 150] width 1049 height 128
click at [870, 330] on button "New component" at bounding box center [902, 344] width 126 height 28
click at [877, 339] on span "New component" at bounding box center [910, 344] width 90 height 16
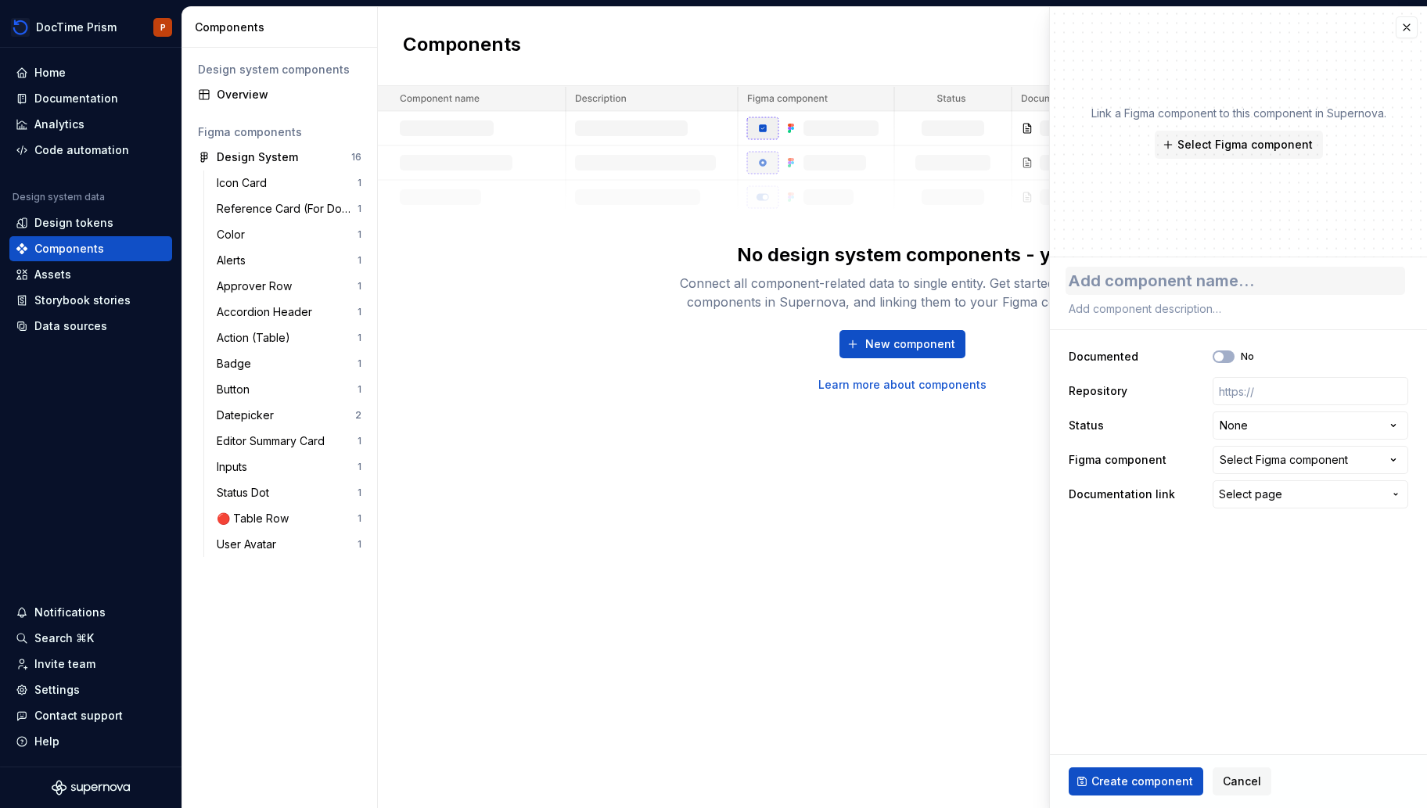
click at [1196, 287] on textarea at bounding box center [1234, 281] width 339 height 28
click at [1404, 27] on button "button" at bounding box center [1406, 27] width 22 height 22
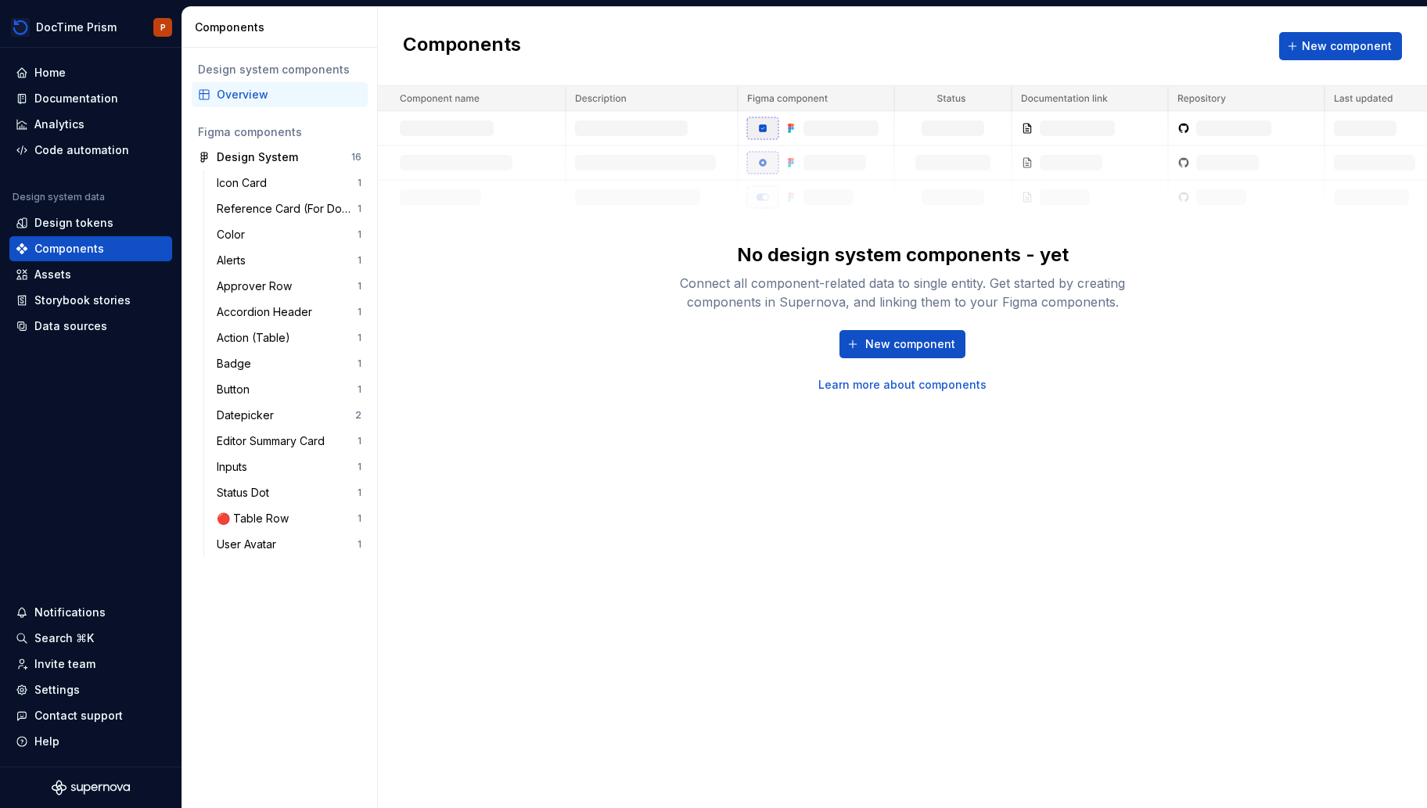
click at [501, 223] on div "No design system components - yet Connect all component-related data to single …" at bounding box center [902, 239] width 1049 height 307
click at [252, 133] on div "Figma components" at bounding box center [279, 132] width 163 height 16
click at [60, 95] on div "Documentation" at bounding box center [76, 99] width 84 height 16
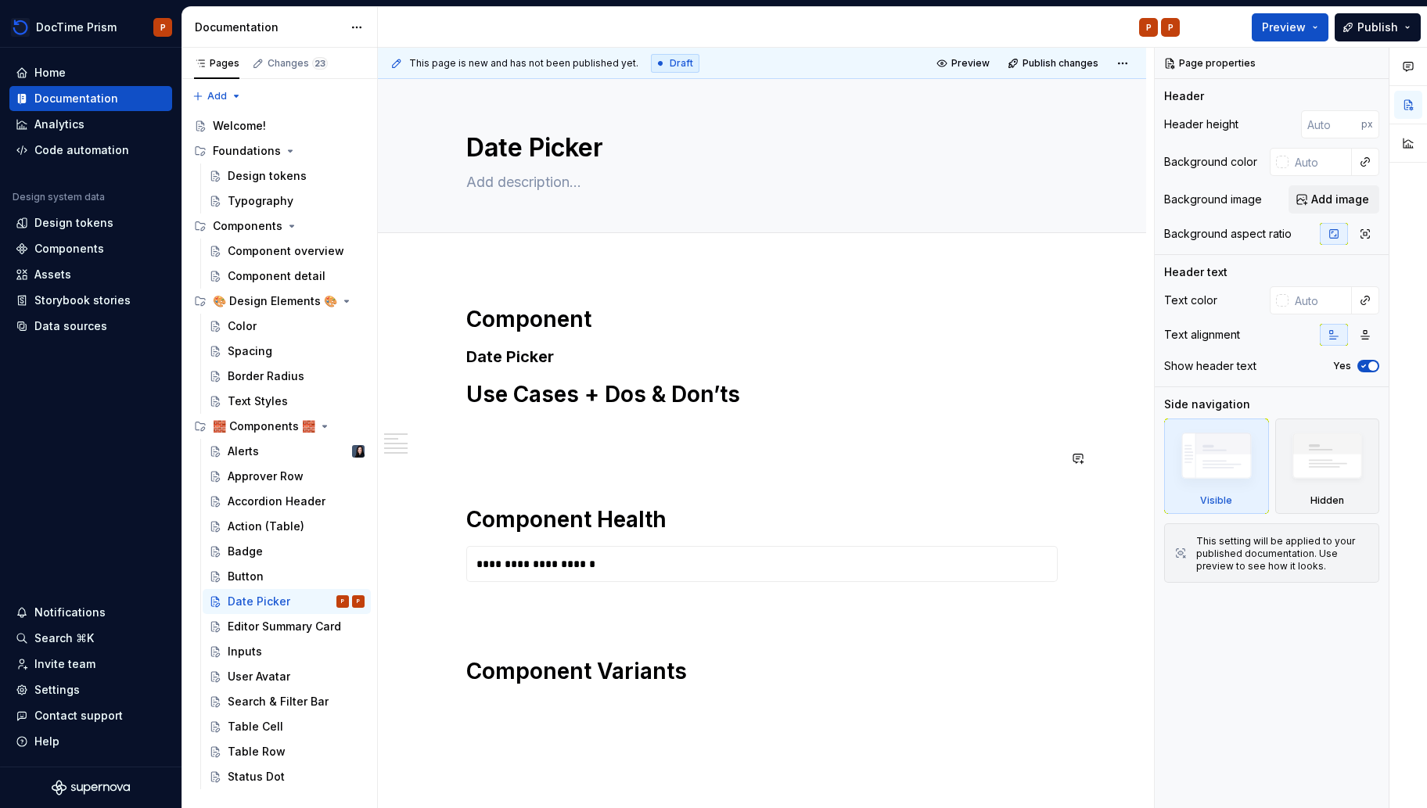
click at [507, 434] on p at bounding box center [761, 430] width 591 height 19
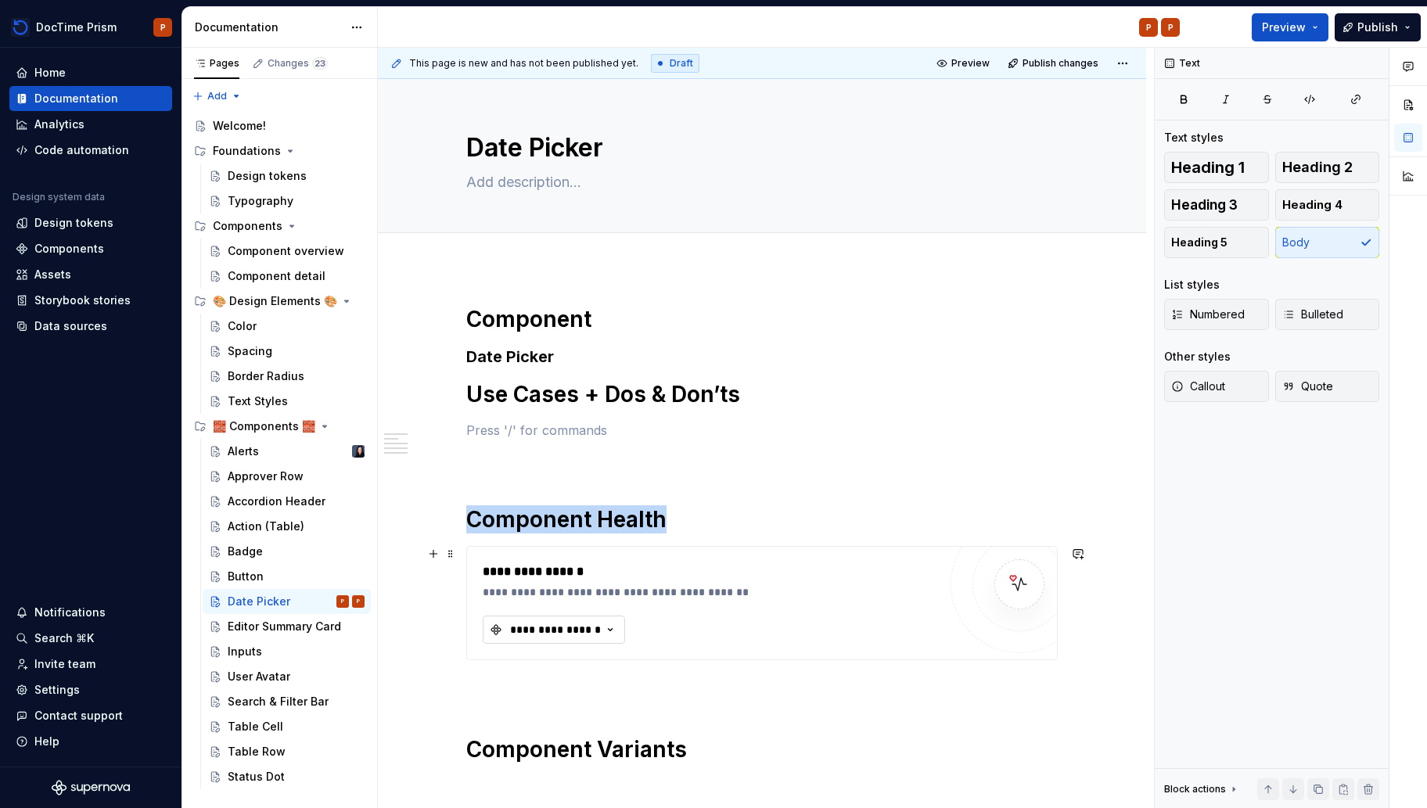
click at [598, 628] on div "**********" at bounding box center [555, 630] width 94 height 16
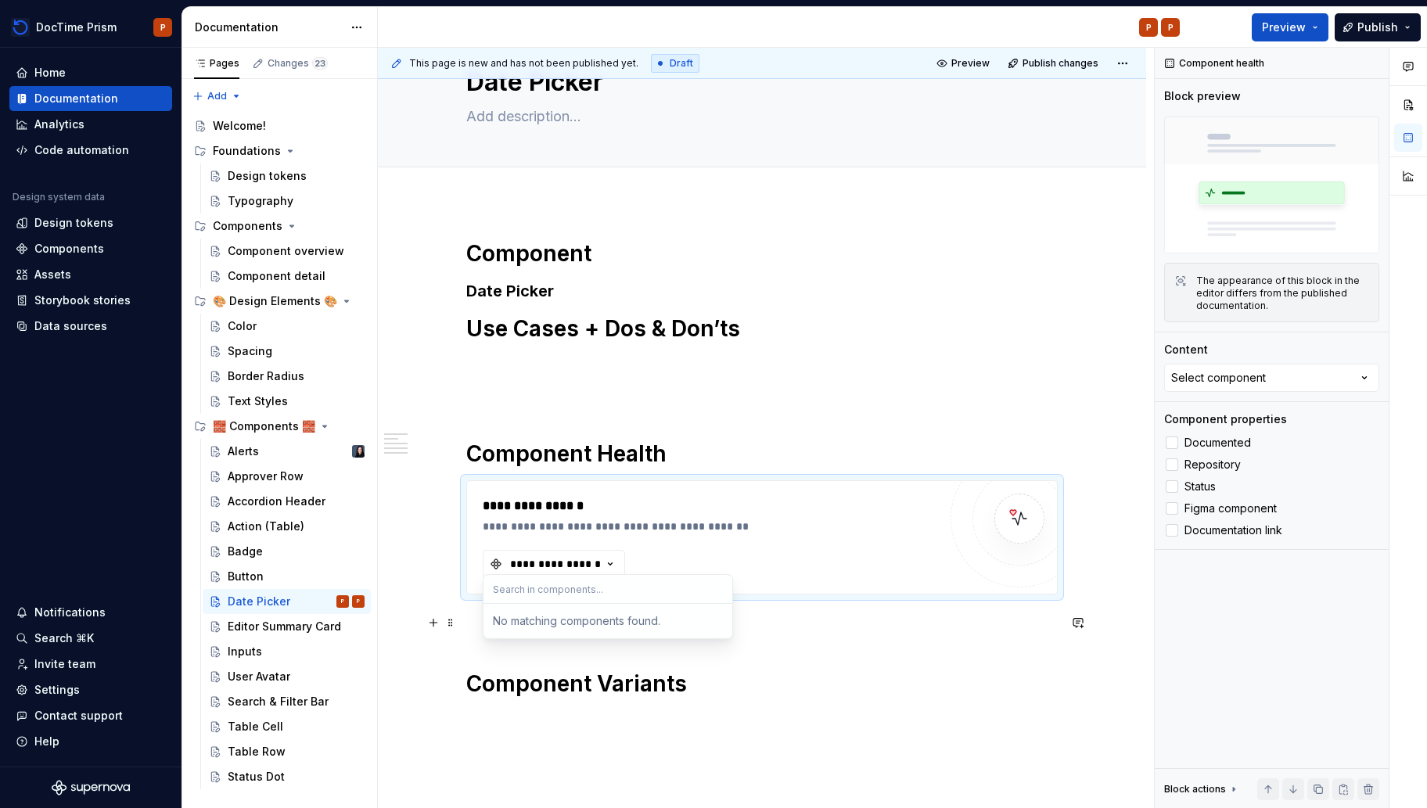
scroll to position [76, 0]
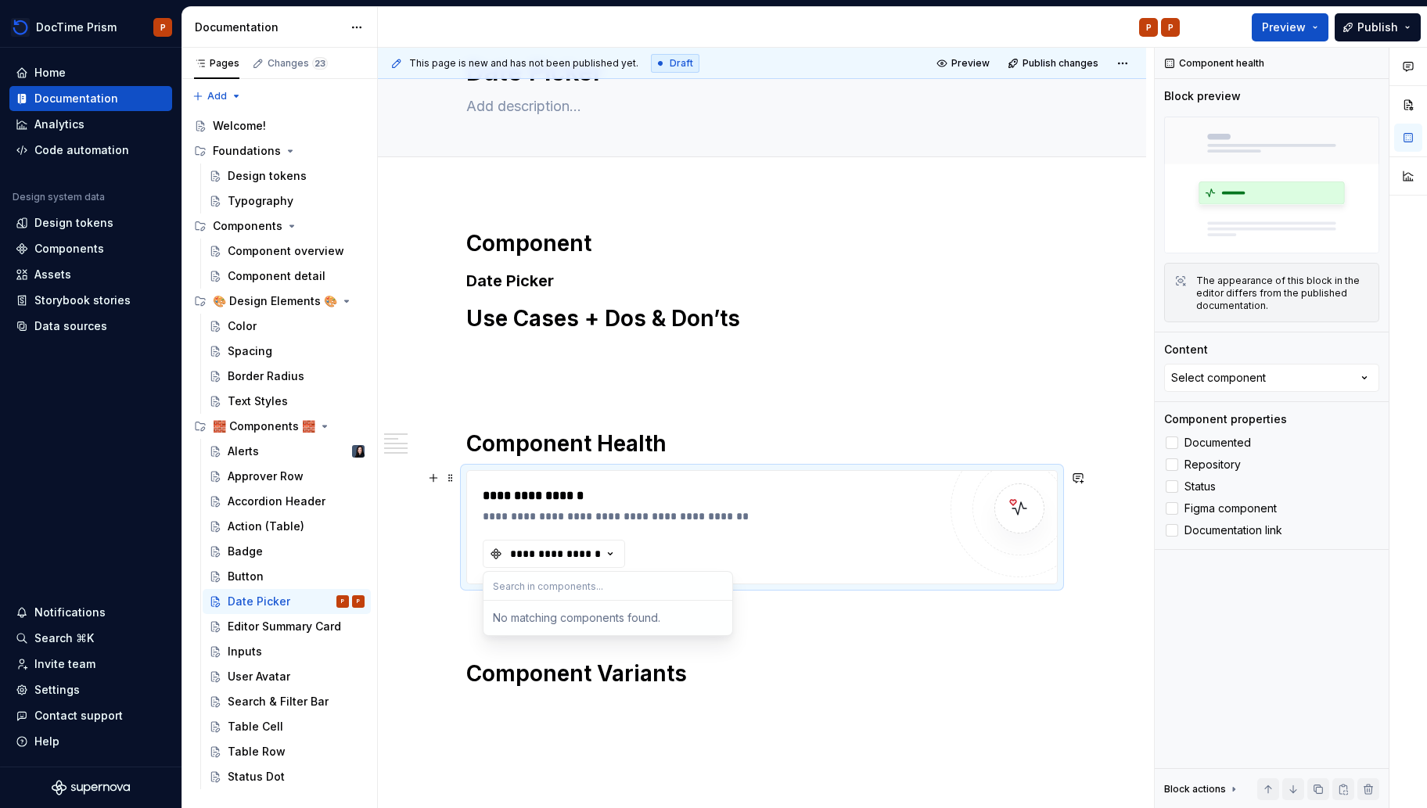
click at [717, 533] on div "**********" at bounding box center [710, 527] width 455 height 81
click at [606, 566] on button "**********" at bounding box center [554, 554] width 142 height 28
click at [55, 242] on div "Components" at bounding box center [69, 249] width 70 height 16
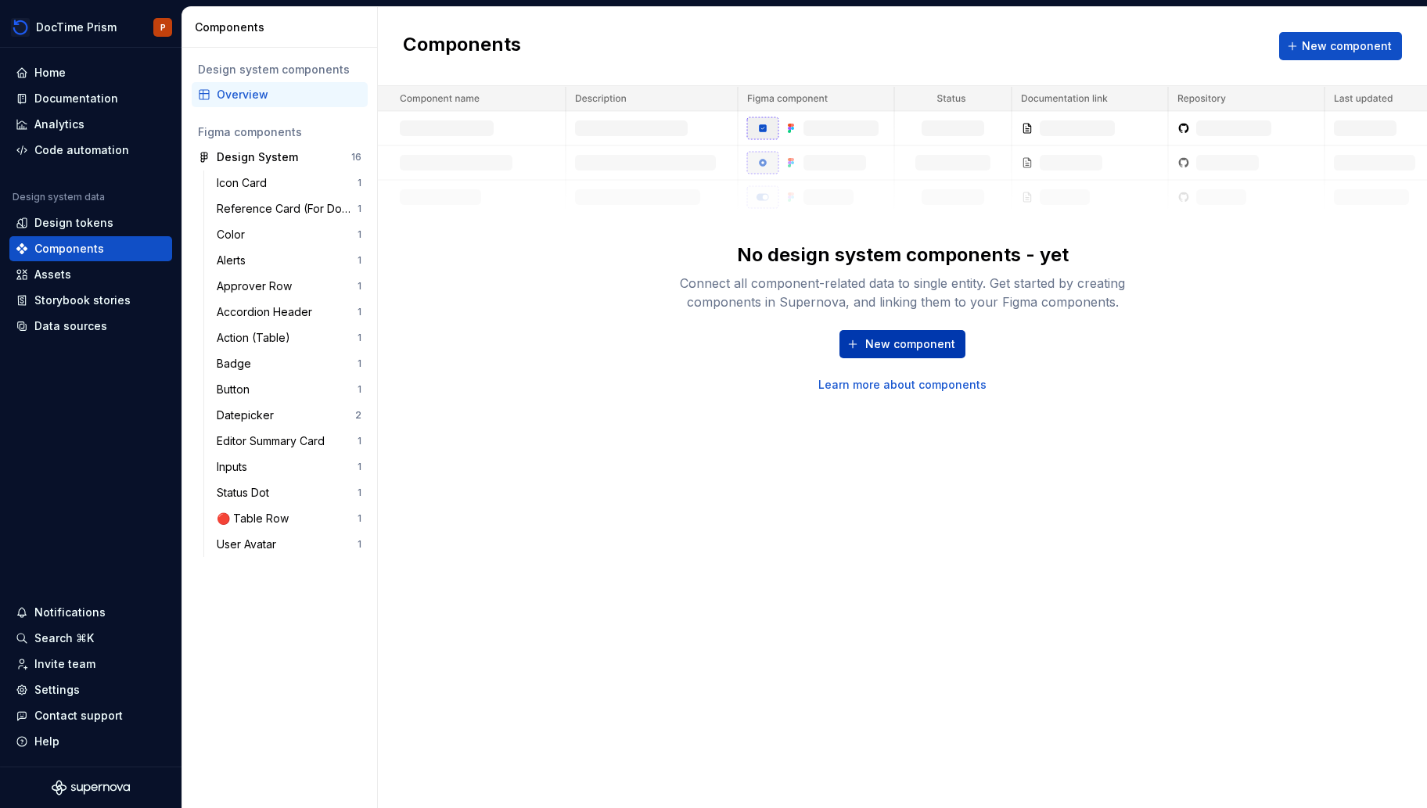
click at [915, 355] on button "New component" at bounding box center [902, 344] width 126 height 28
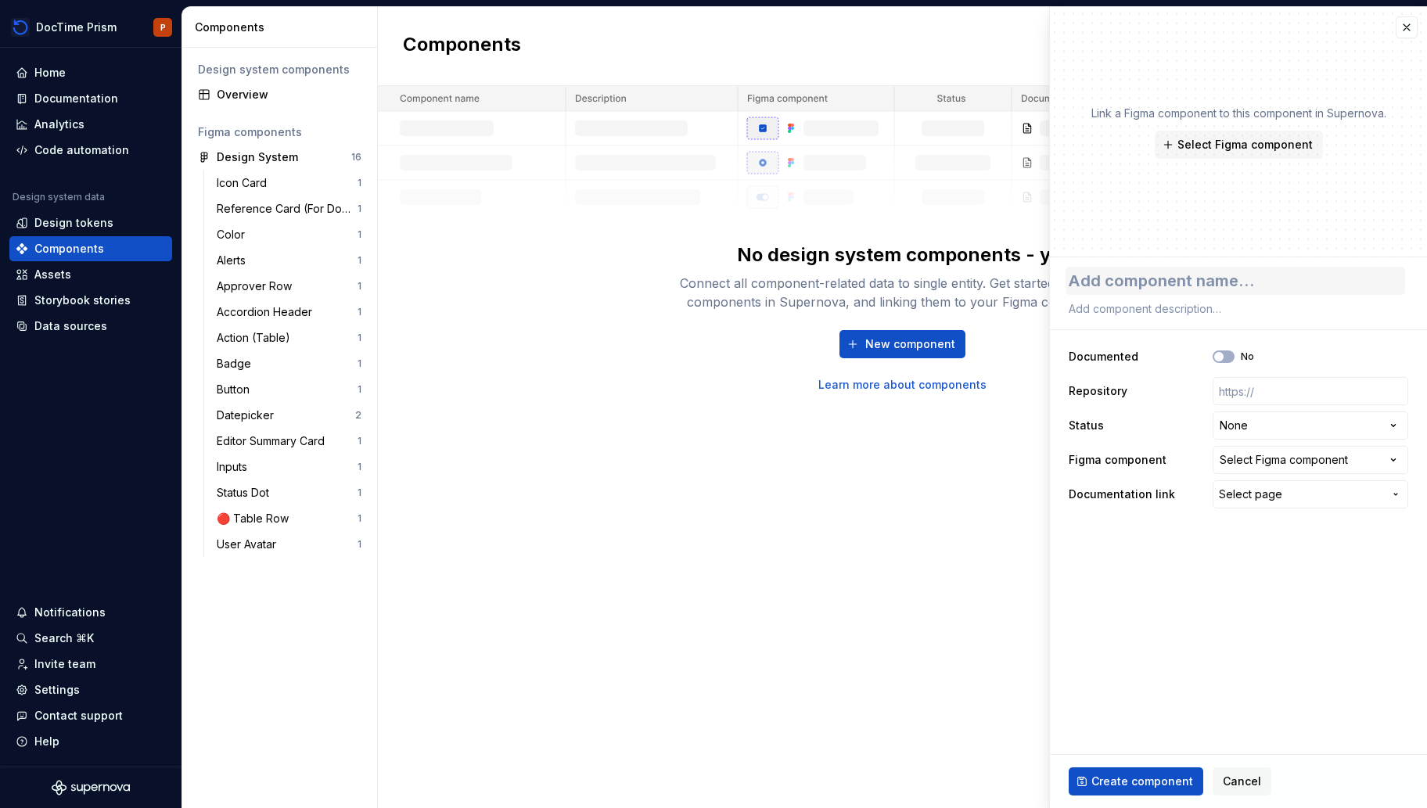
type textarea "*"
type textarea "D"
type textarea "*"
type textarea "Da"
type textarea "*"
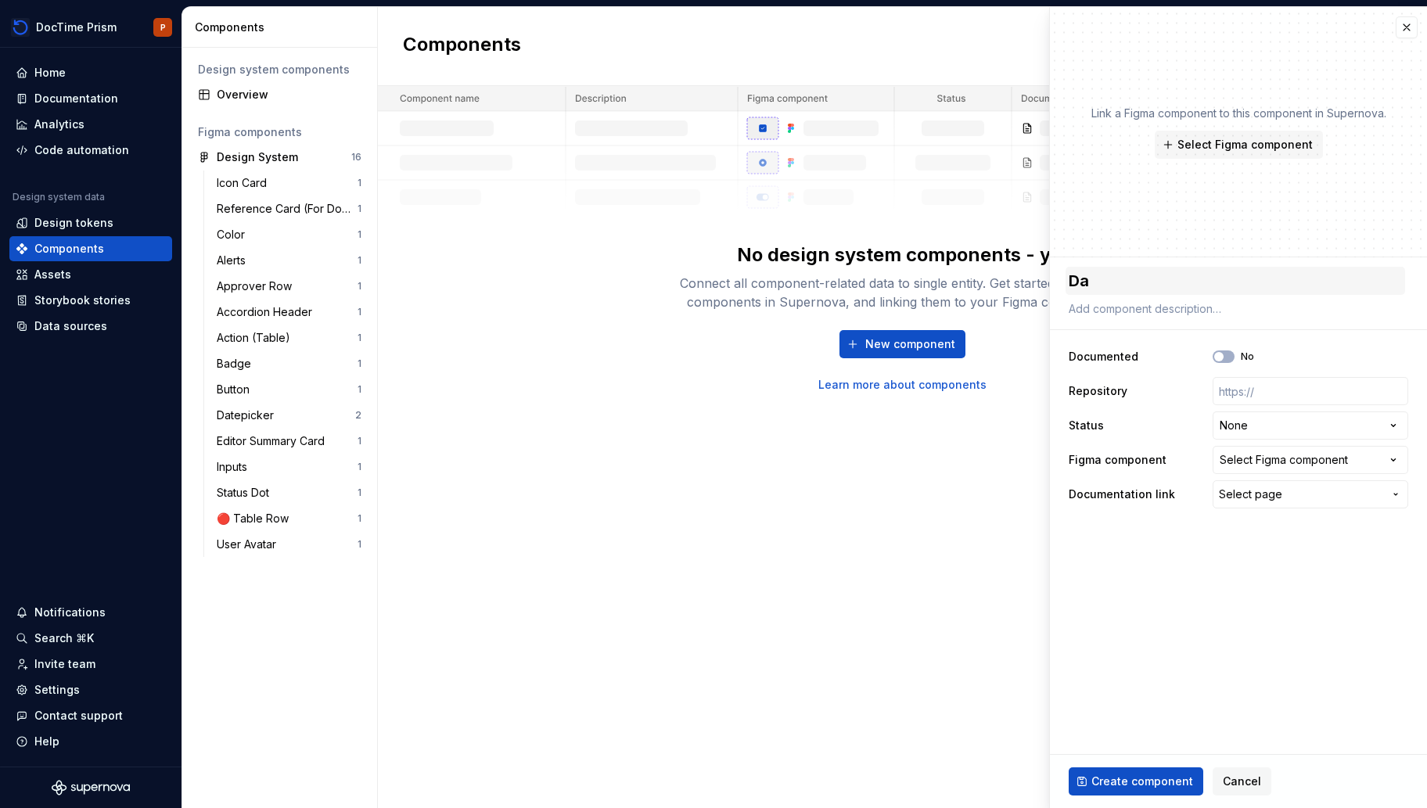
type textarea "Dat"
type textarea "*"
type textarea "Date[p"
type textarea "*"
type textarea "Date["
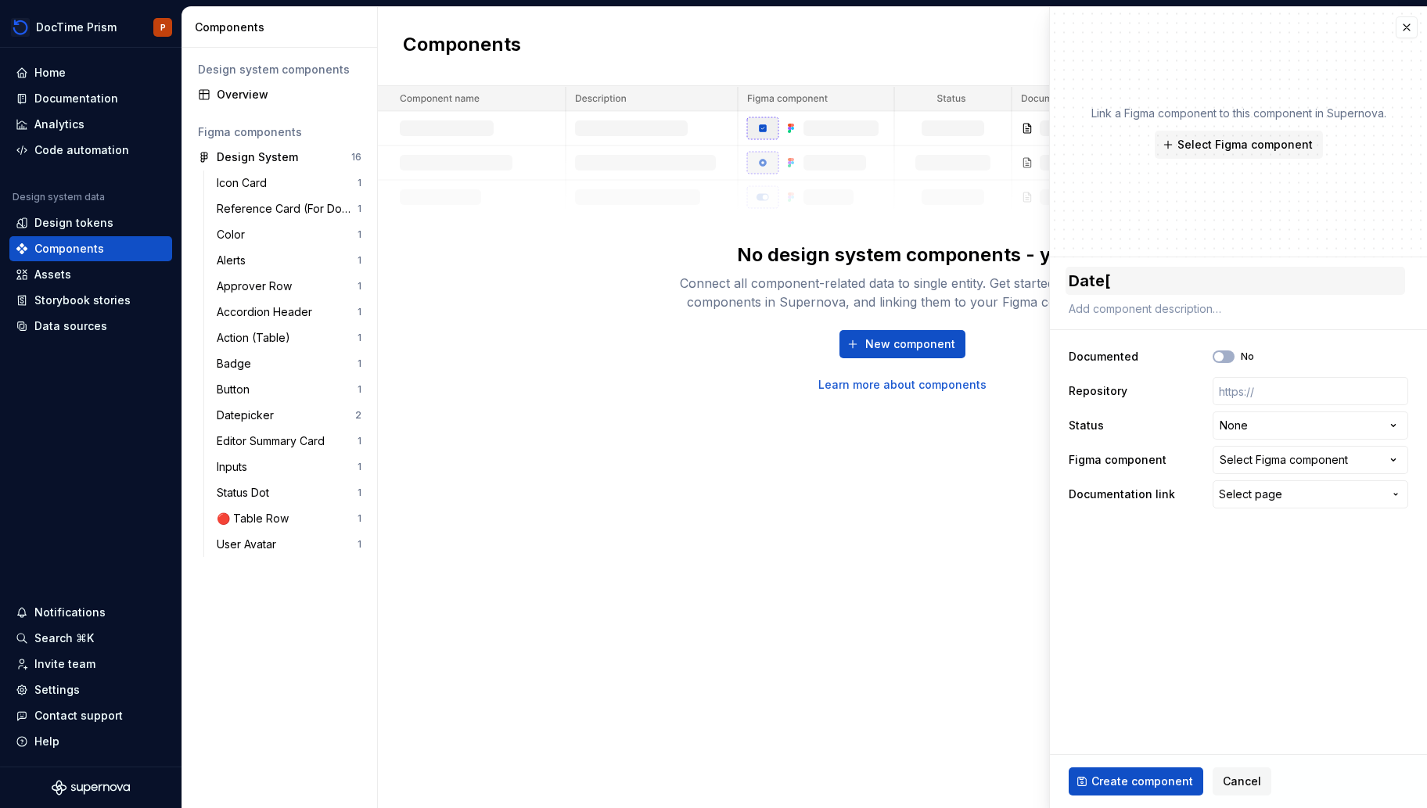
type textarea "*"
type textarea "Date"
type textarea "*"
type textarea "Datep"
type textarea "*"
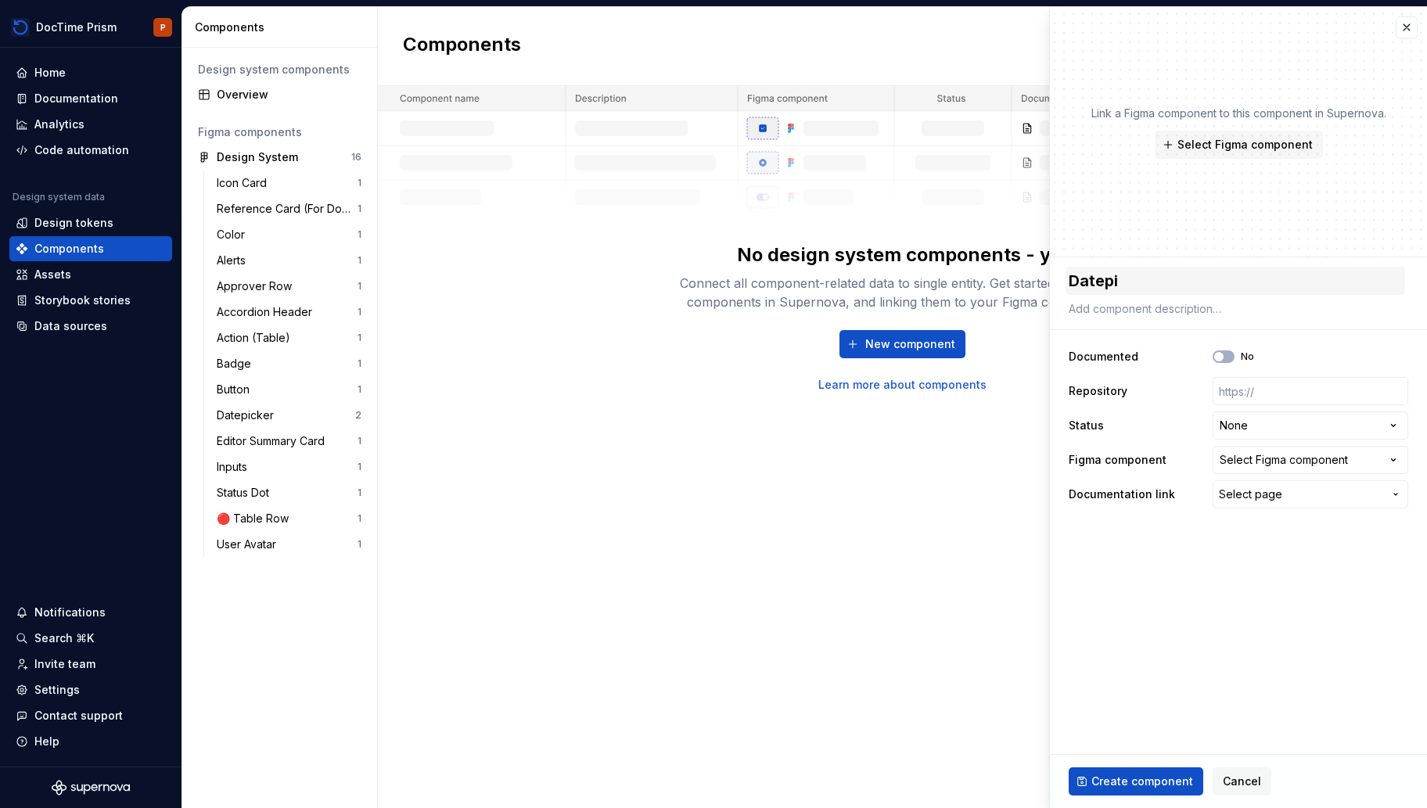
type textarea "Datepic"
type textarea "*"
type textarea "Datepick"
type textarea "*"
type textarea "Datepicke"
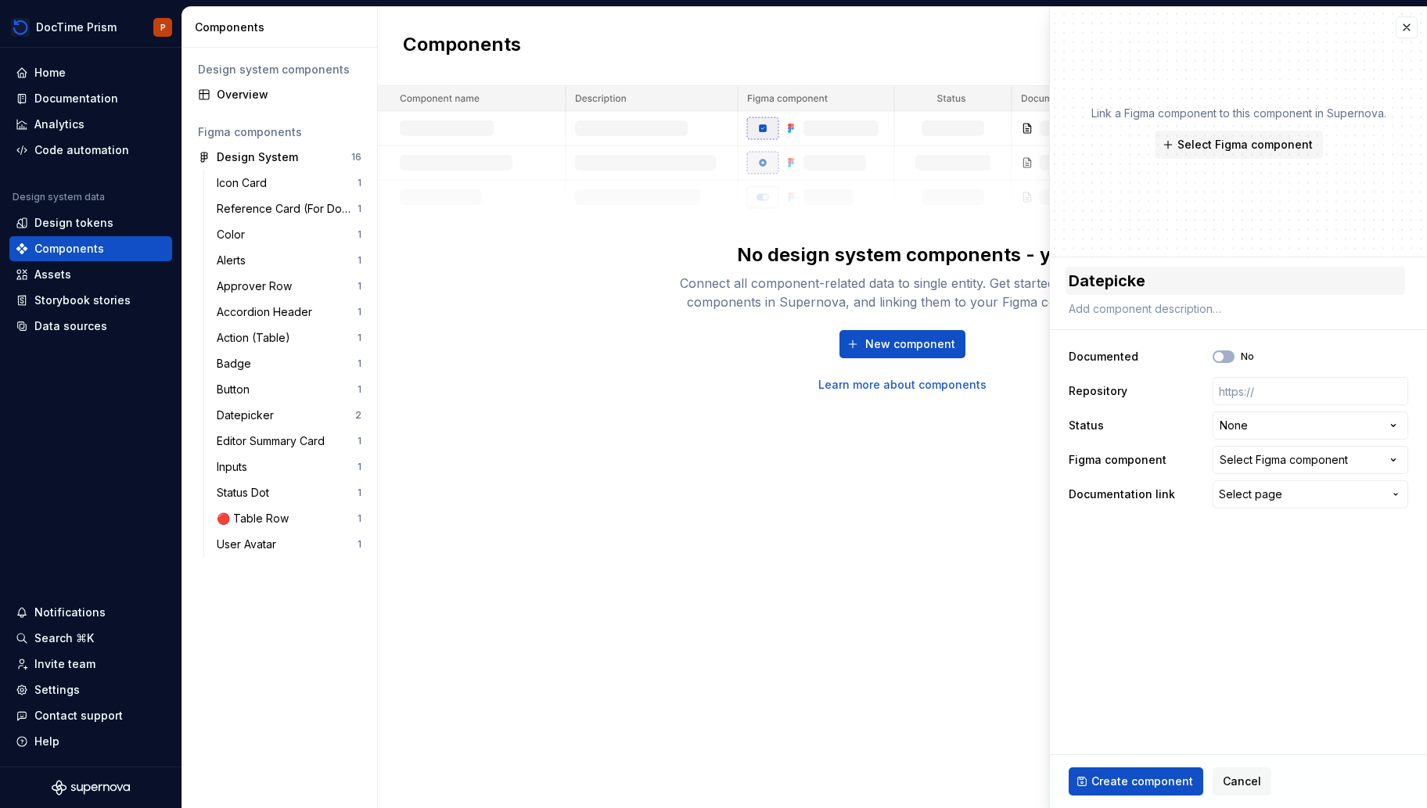
type textarea "*"
type textarea "Datepicker"
click at [1216, 357] on span "button" at bounding box center [1218, 356] width 9 height 9
click at [1243, 395] on input "text" at bounding box center [1310, 391] width 196 height 28
click at [1251, 465] on div "Select Figma component" at bounding box center [1283, 460] width 128 height 16
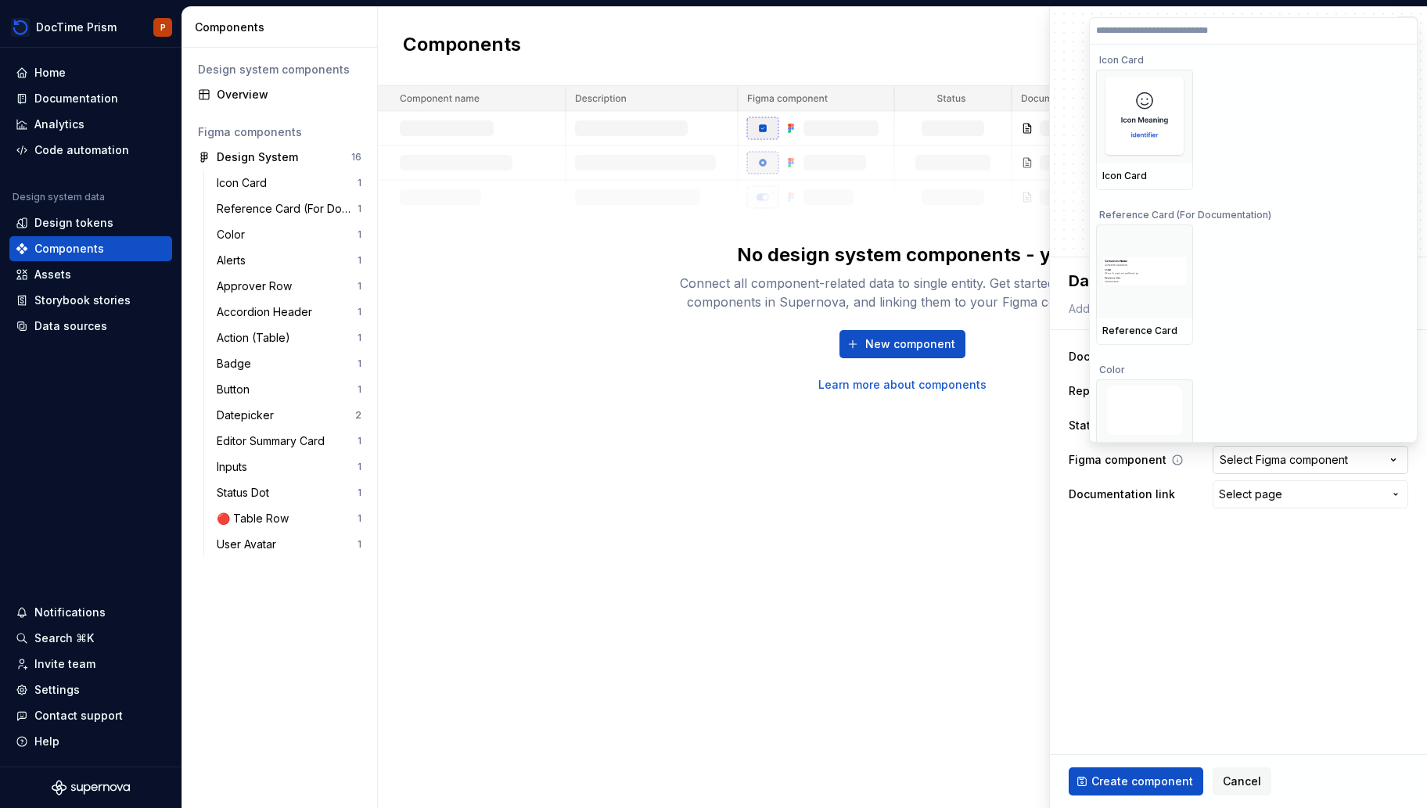
click at [1251, 462] on html "**********" at bounding box center [713, 404] width 1427 height 808
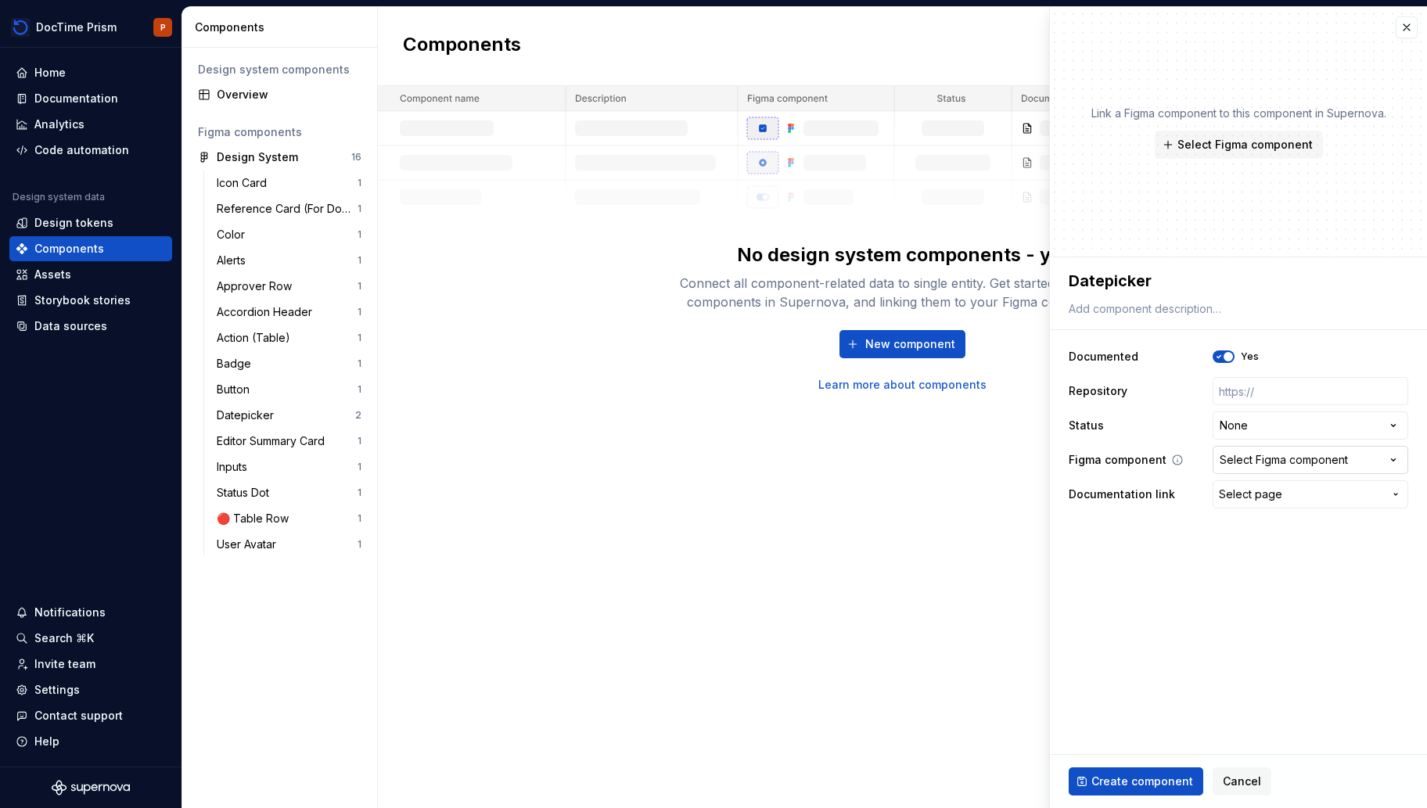
click at [1280, 457] on div "Select Figma component" at bounding box center [1283, 460] width 128 height 16
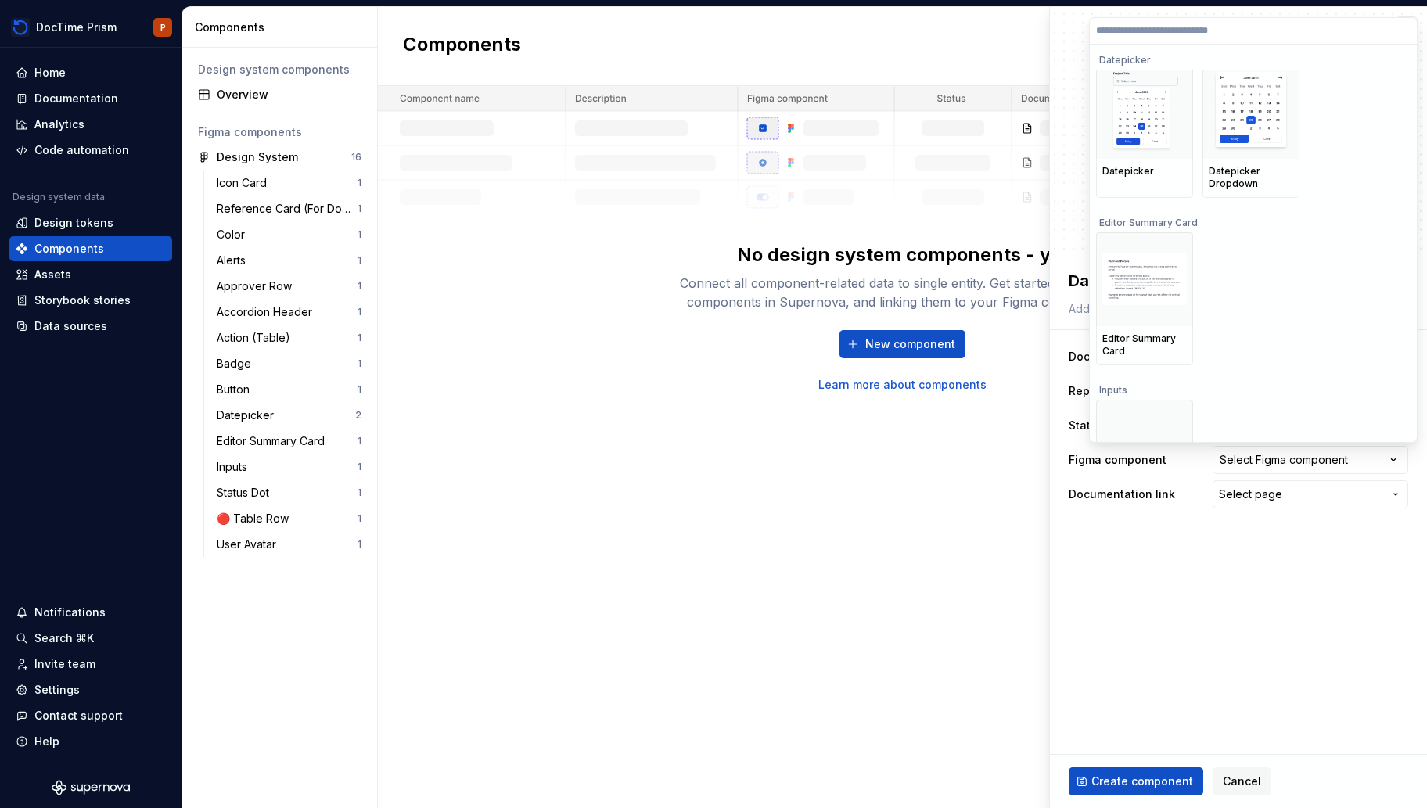
scroll to position [1313, 0]
click at [1143, 168] on div "Datepicker" at bounding box center [1144, 172] width 84 height 13
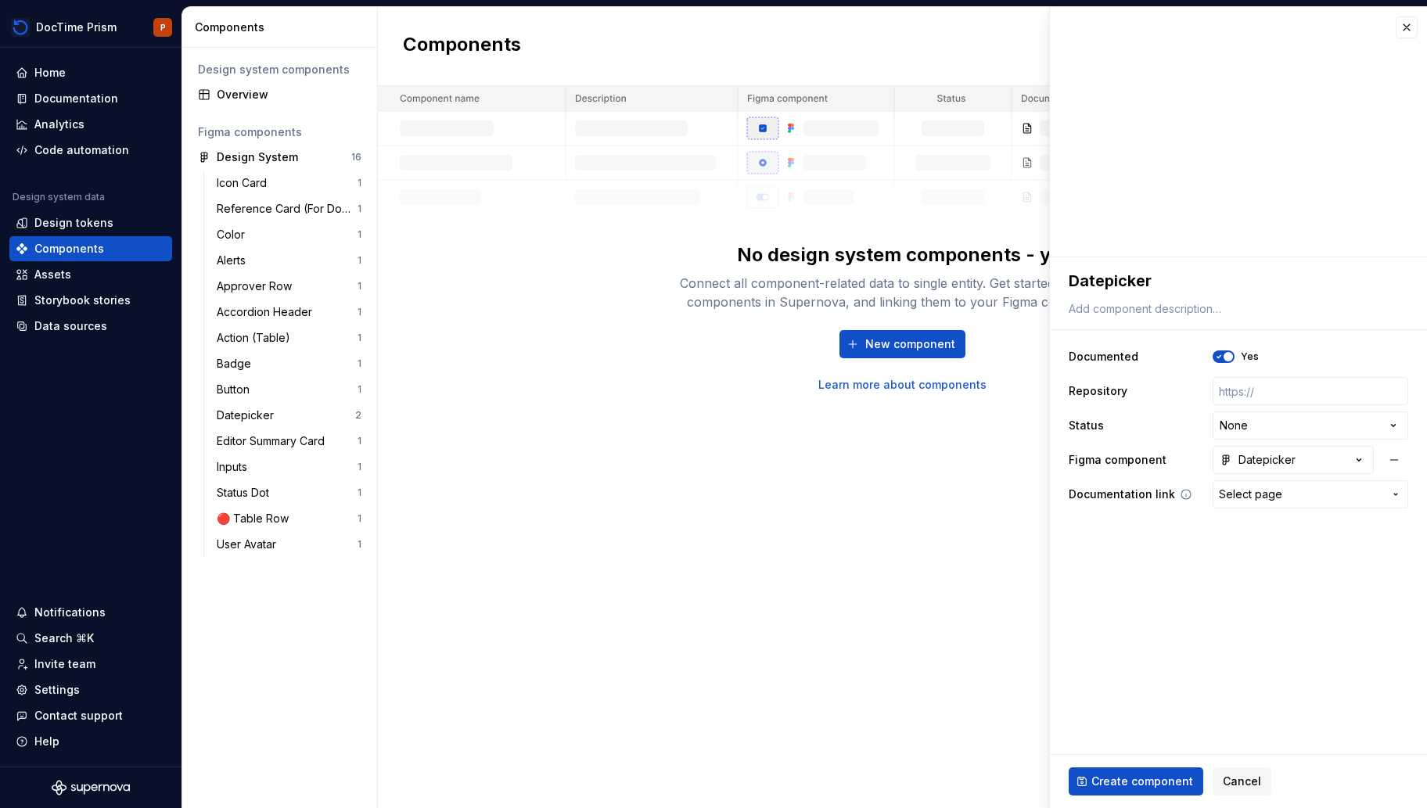
click at [1261, 490] on span "Select page" at bounding box center [1250, 495] width 63 height 16
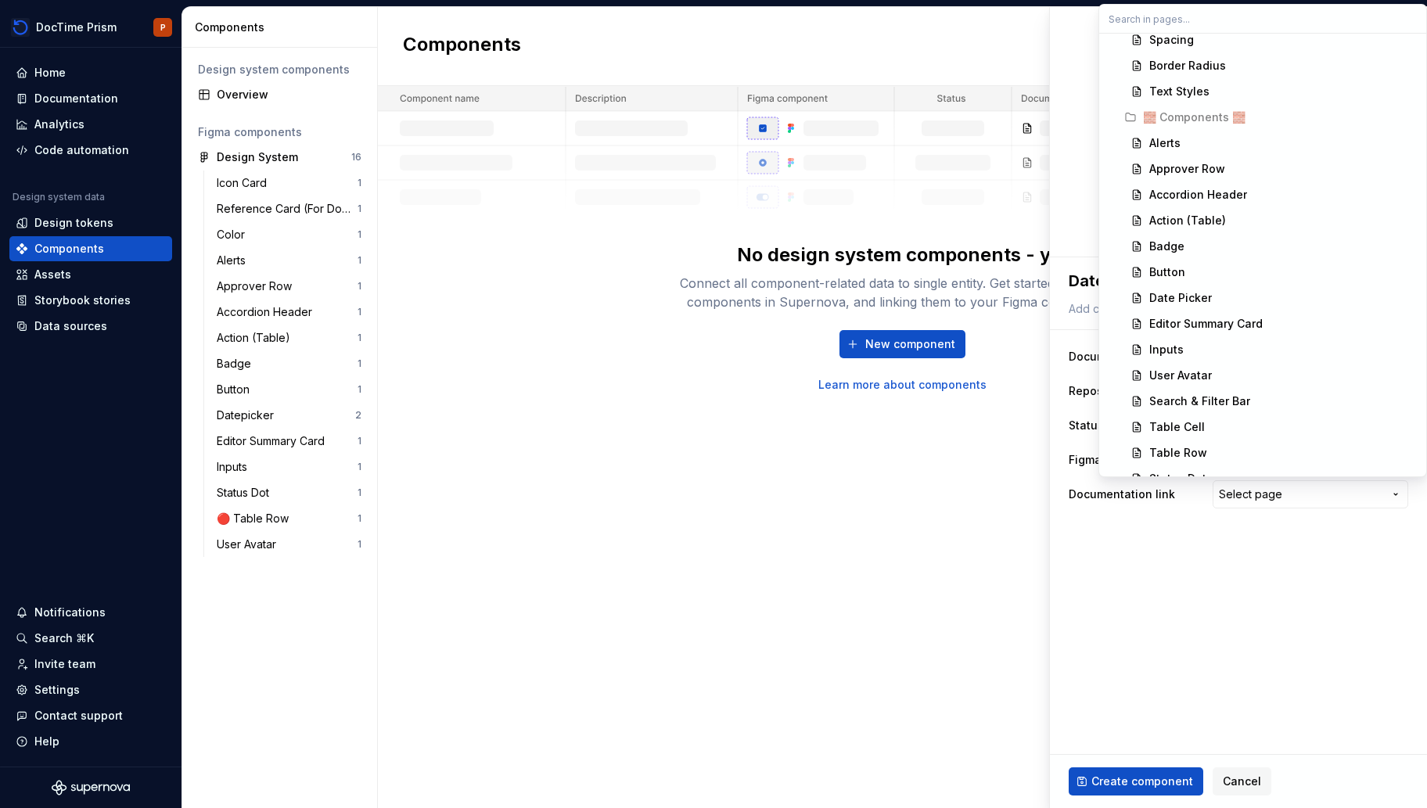
scroll to position [286, 0]
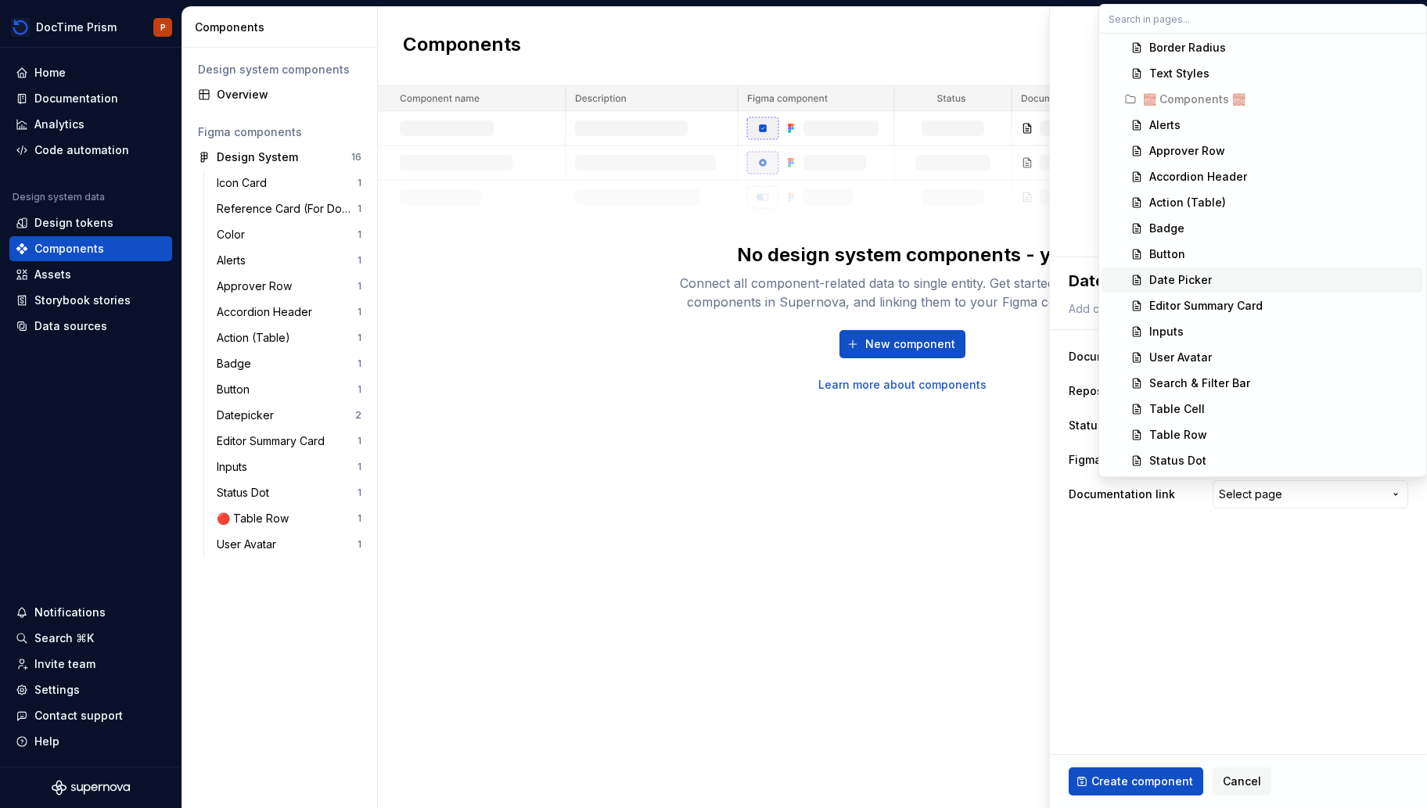
click at [1237, 279] on div "Date Picker" at bounding box center [1283, 280] width 268 height 16
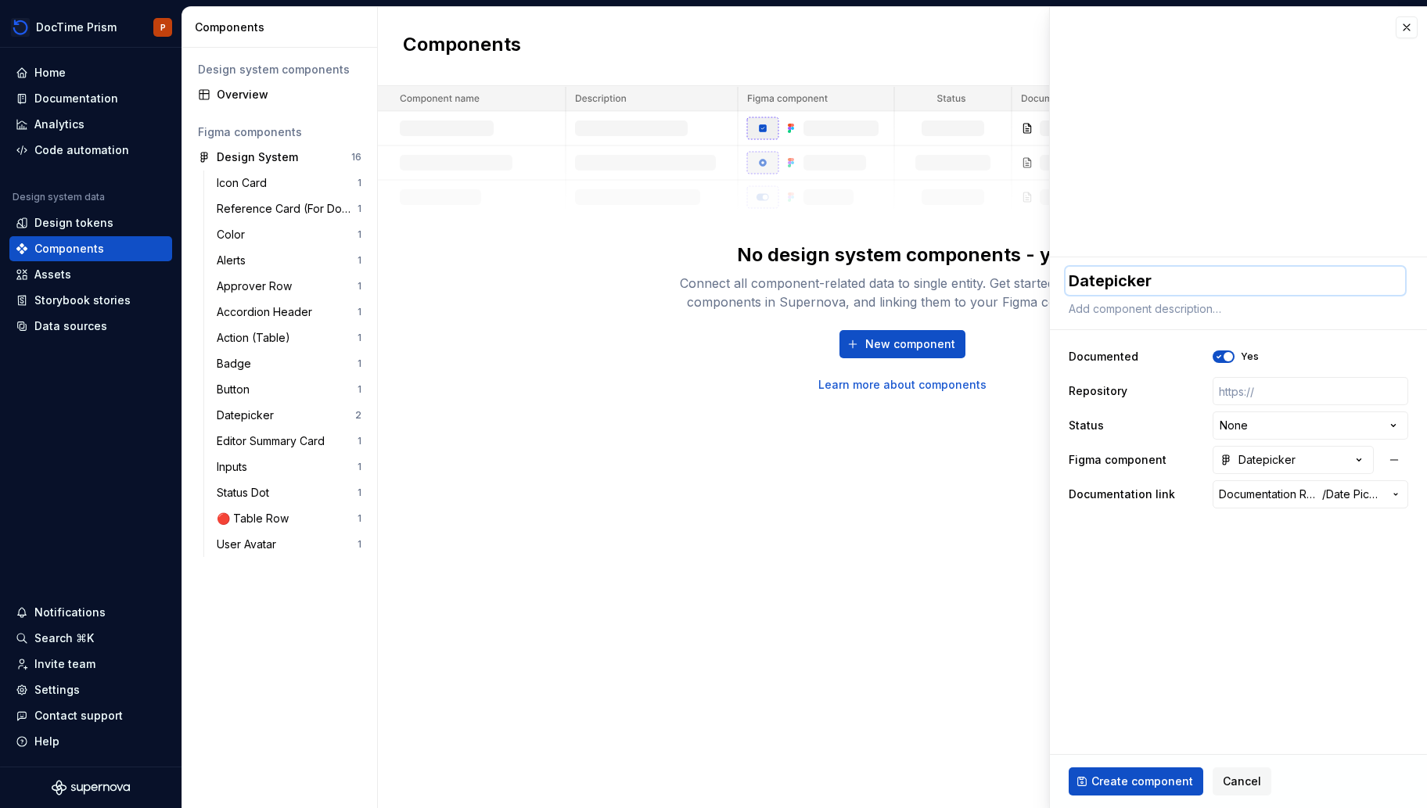
click at [1101, 286] on textarea "Datepicker" at bounding box center [1234, 281] width 339 height 28
click at [1105, 284] on textarea "Datepicker" at bounding box center [1234, 281] width 339 height 28
type textarea "*"
type textarea "Date picker"
type textarea "*"
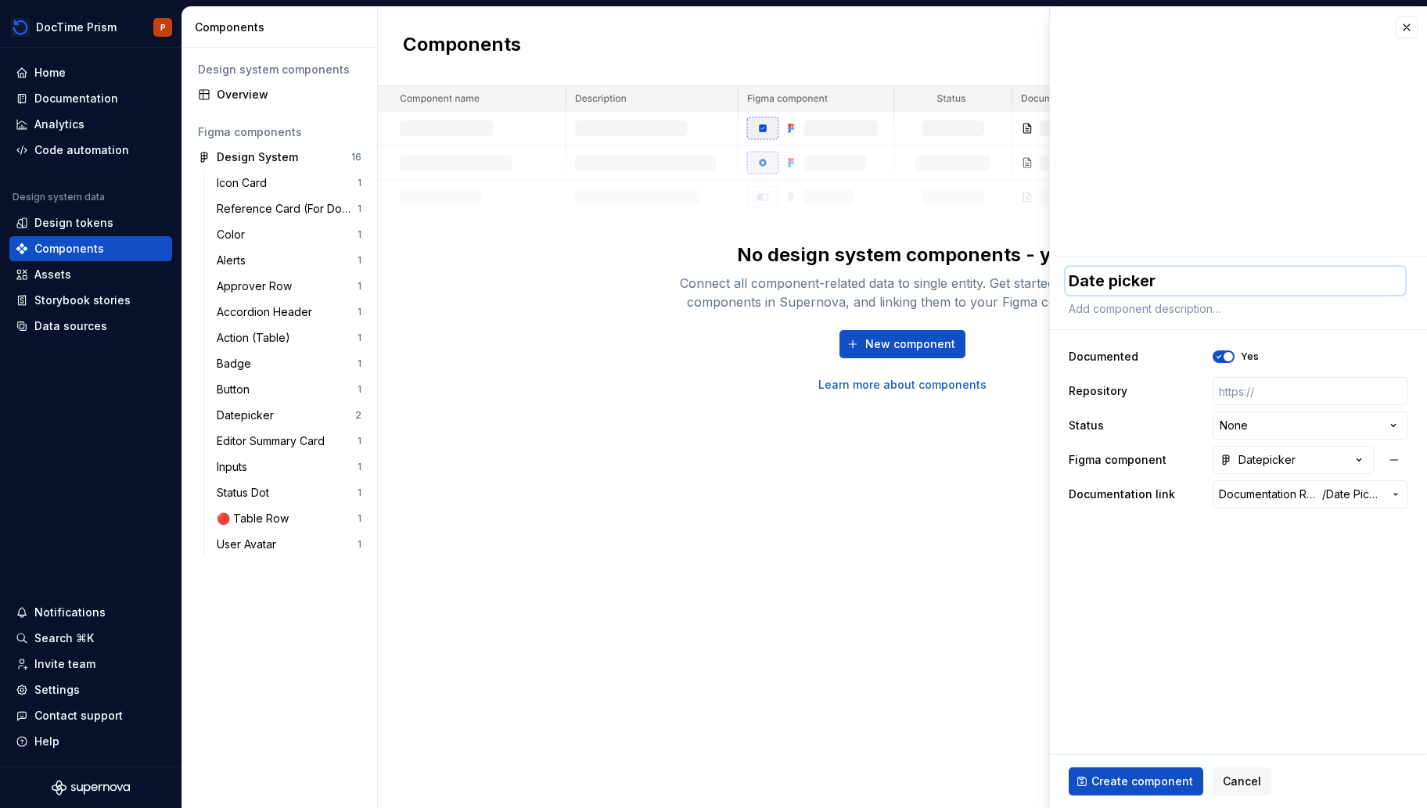
type textarea "Date icker"
type textarea "*"
type textarea "Date Picker"
click at [1133, 782] on span "Create component" at bounding box center [1142, 782] width 102 height 16
click at [1274, 433] on div "**********" at bounding box center [1310, 425] width 196 height 28
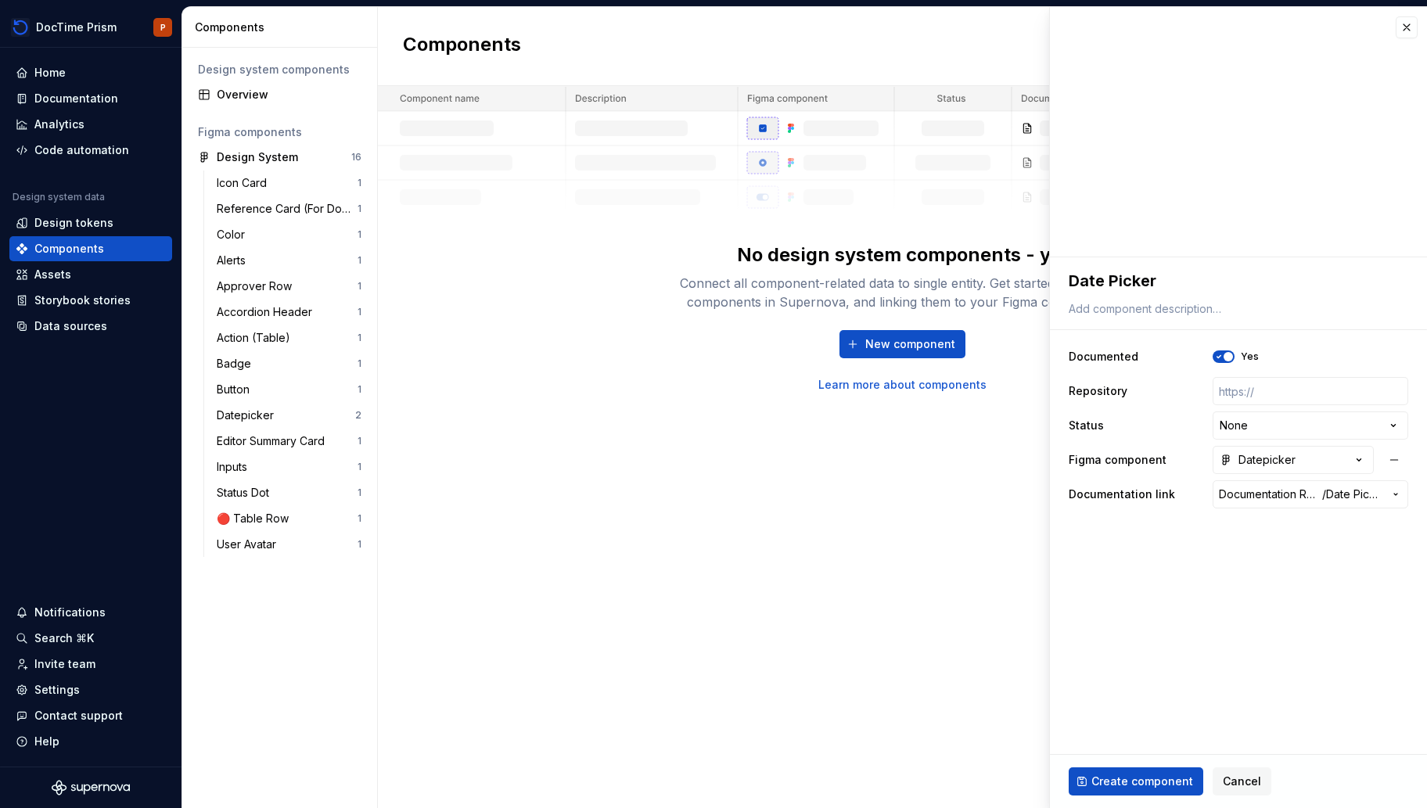
type textarea "*"
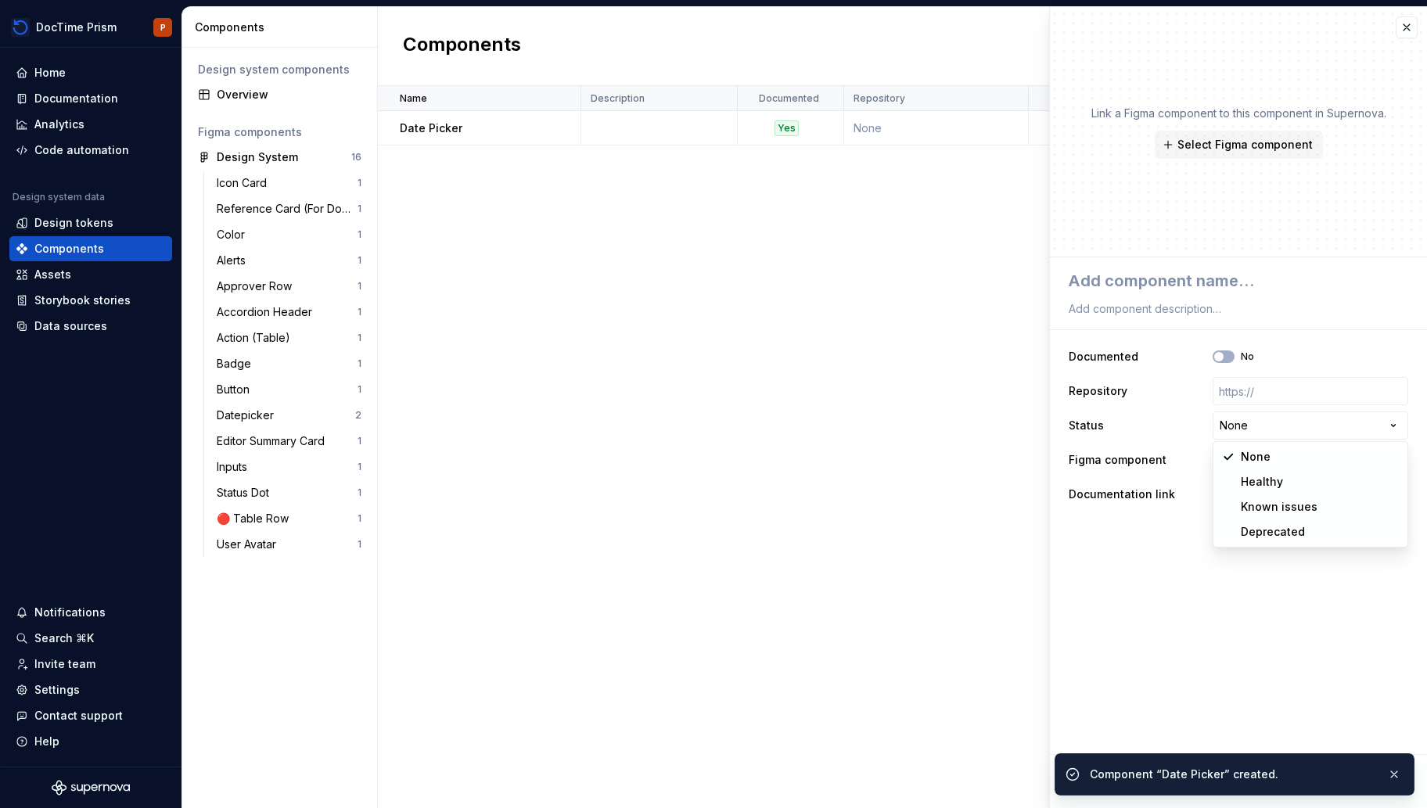
click at [1392, 427] on html "**********" at bounding box center [713, 404] width 1427 height 808
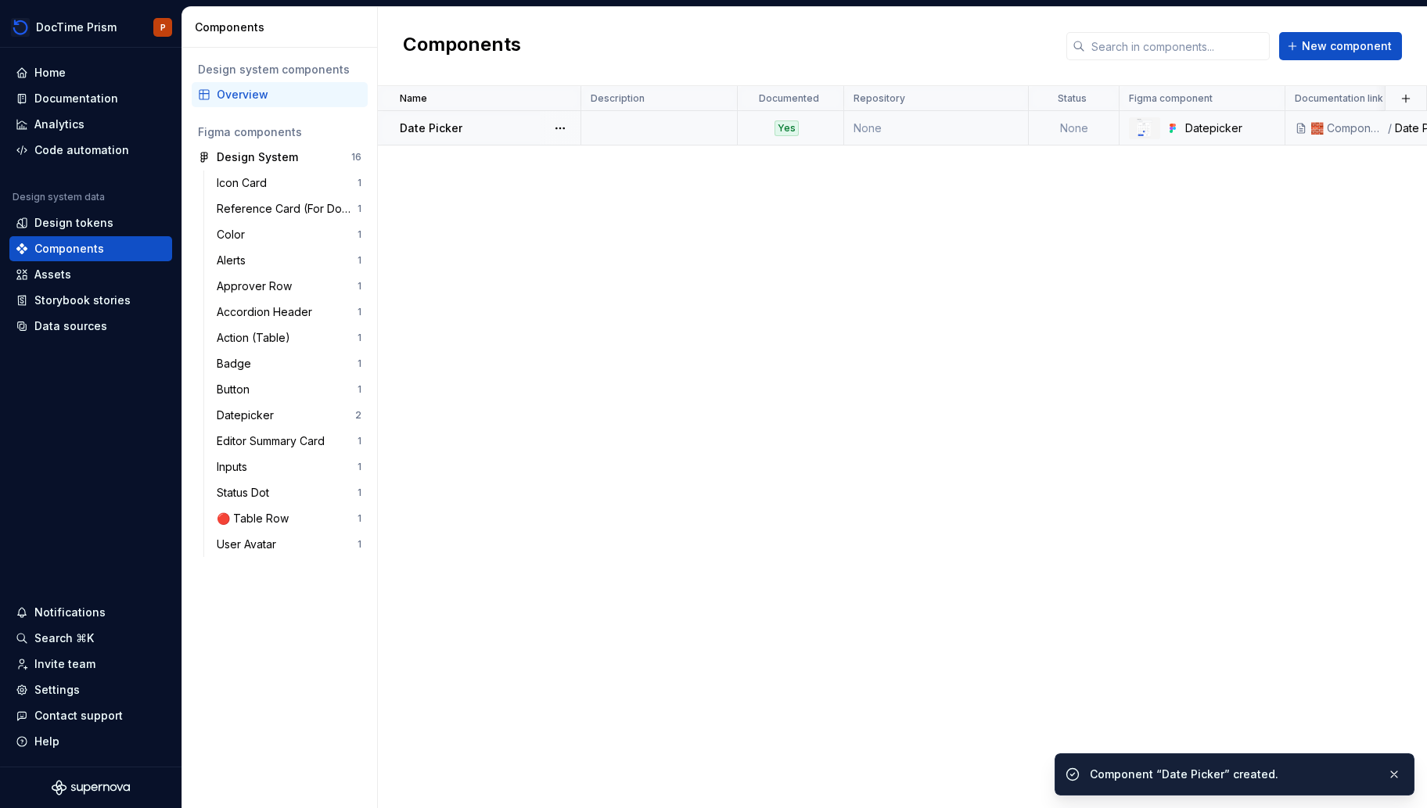
click at [454, 126] on p "Date Picker" at bounding box center [431, 128] width 63 height 16
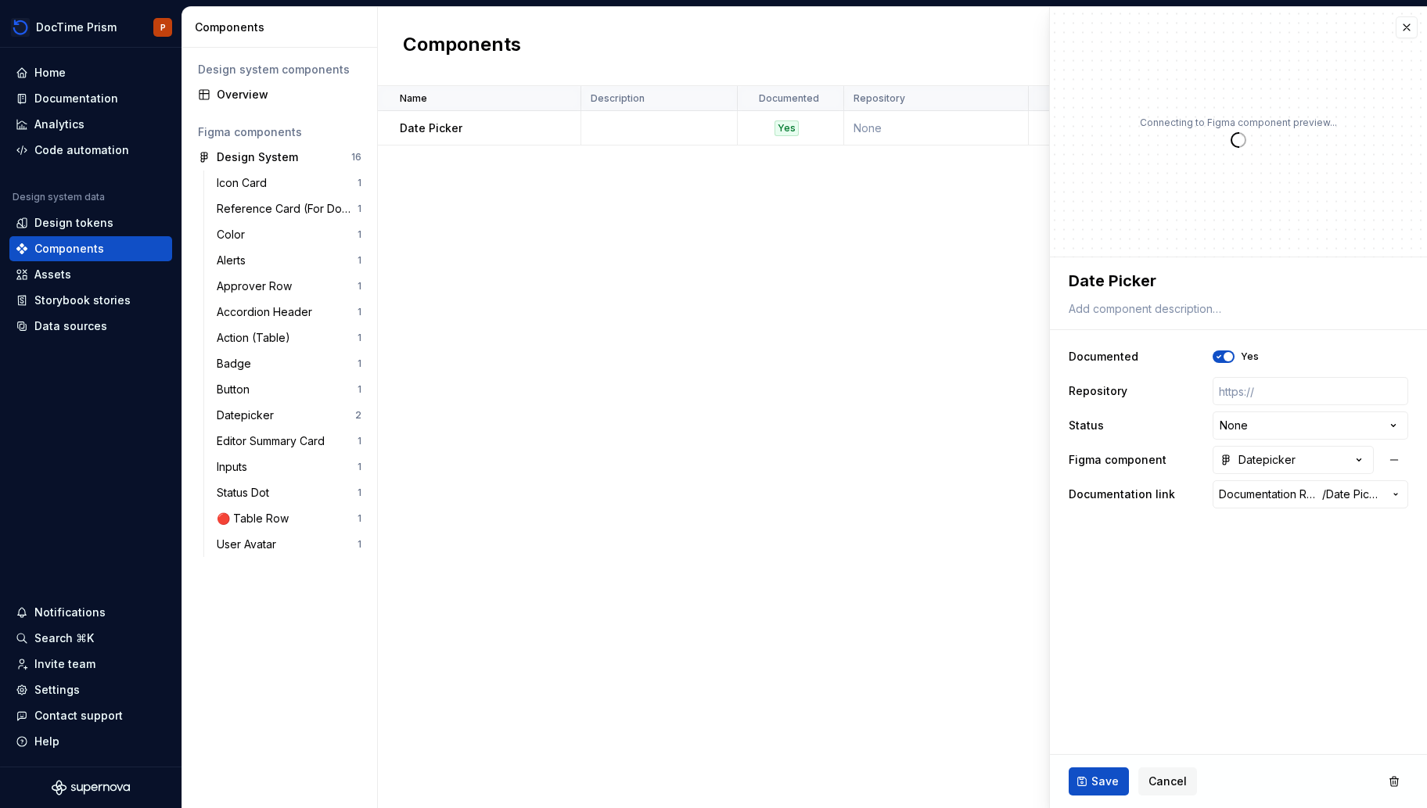
type textarea "*"
click at [1370, 429] on html "**********" at bounding box center [713, 404] width 1427 height 808
select select "**********"
click at [1091, 782] on span "Save" at bounding box center [1104, 782] width 27 height 16
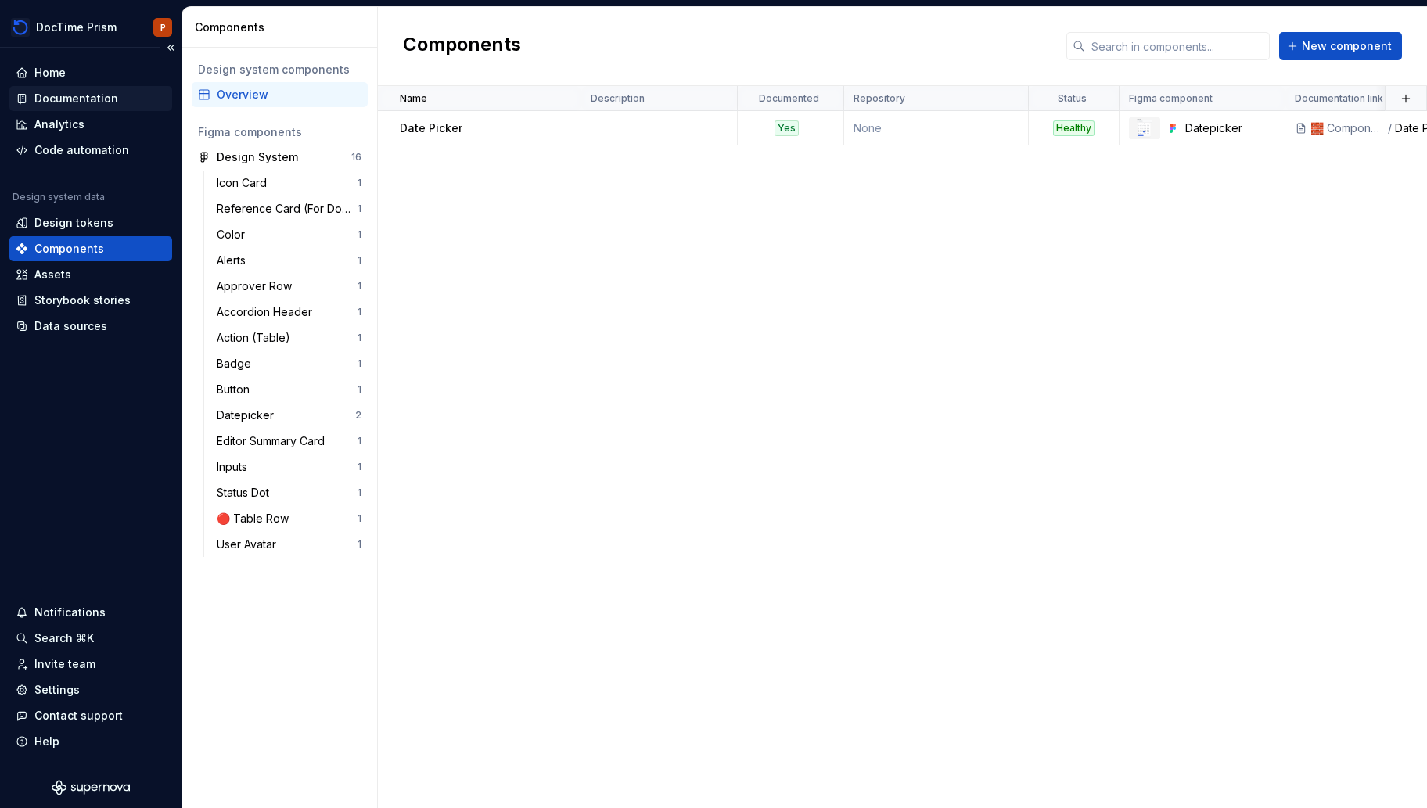
click at [79, 92] on div "Documentation" at bounding box center [76, 99] width 84 height 16
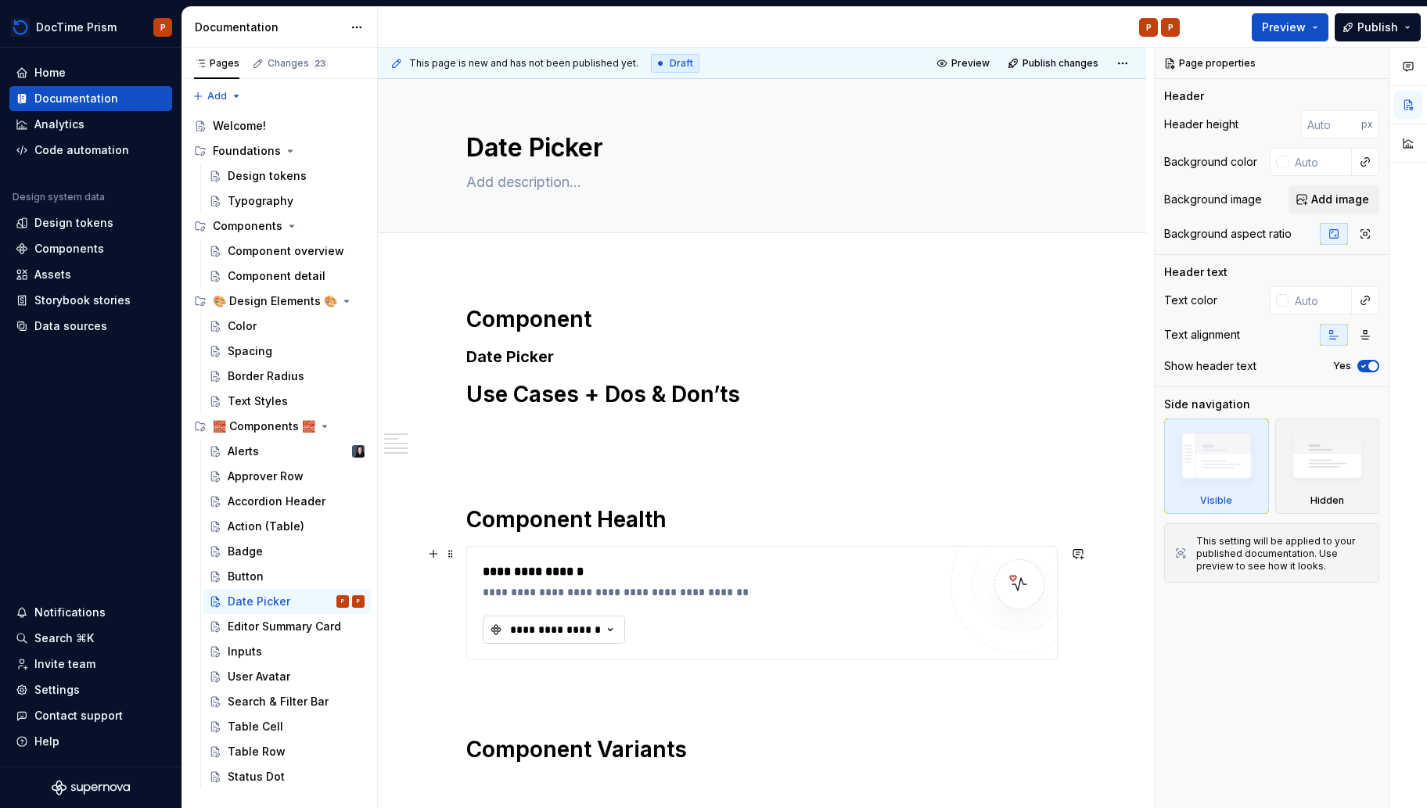
click at [555, 622] on div "**********" at bounding box center [555, 630] width 94 height 16
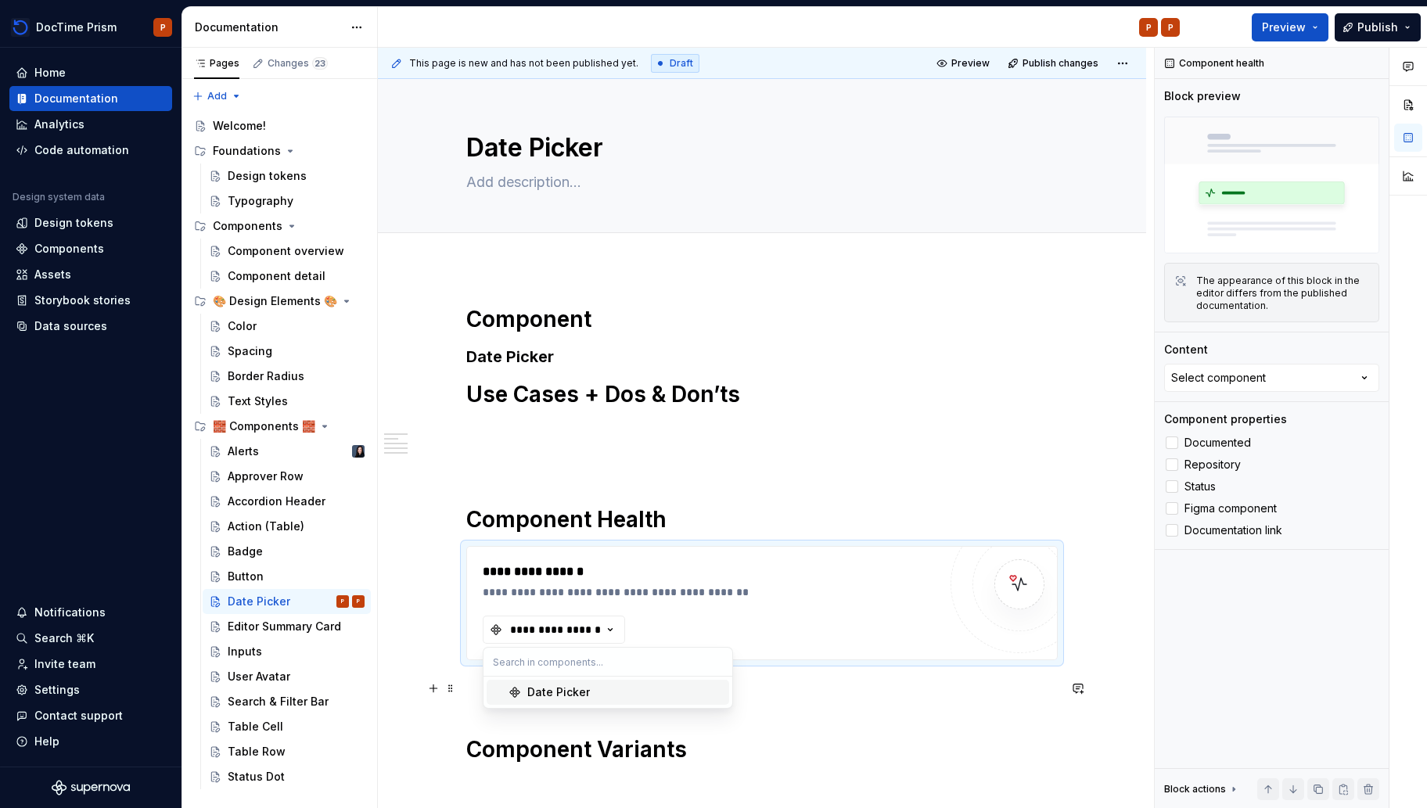
click at [663, 684] on div "Date Picker" at bounding box center [625, 692] width 196 height 16
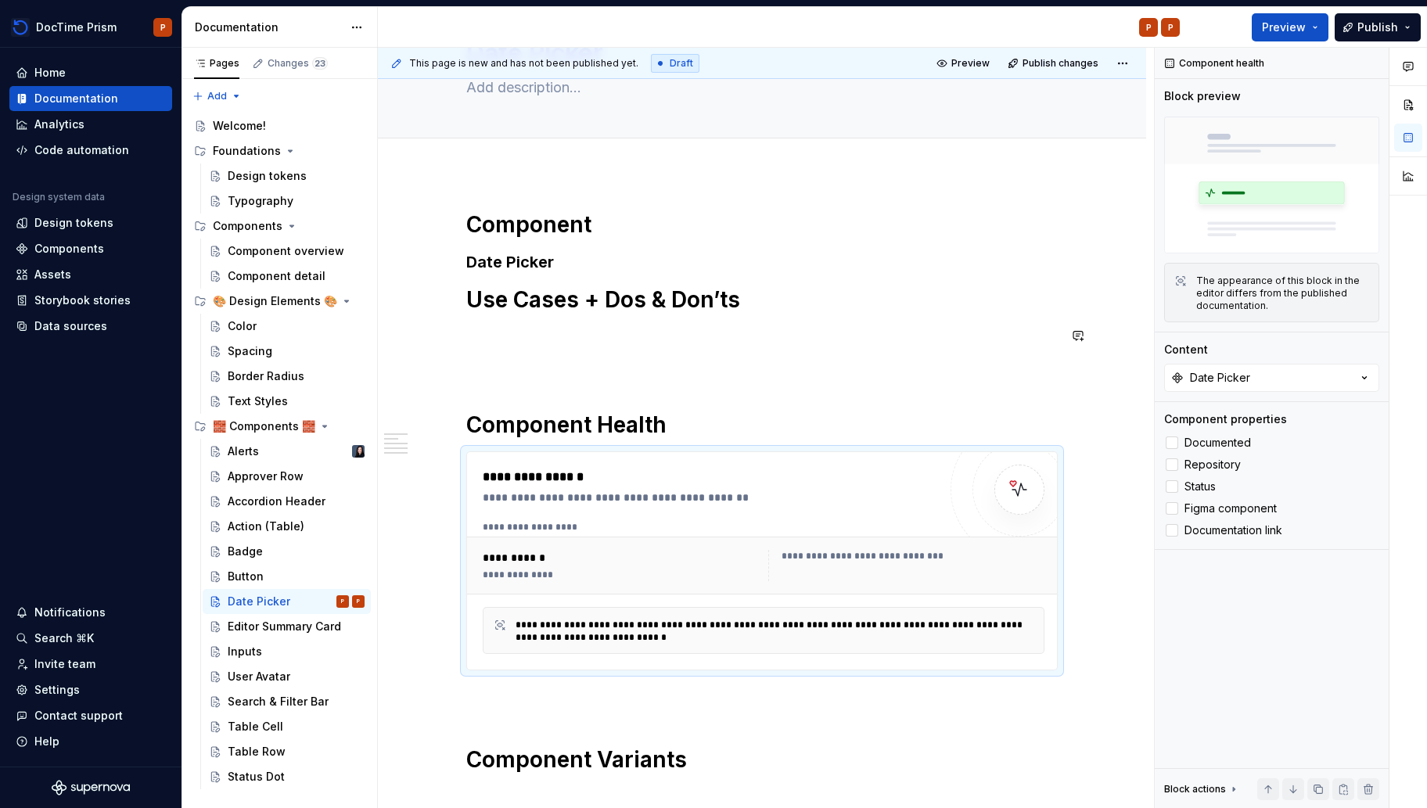
scroll to position [99, 0]
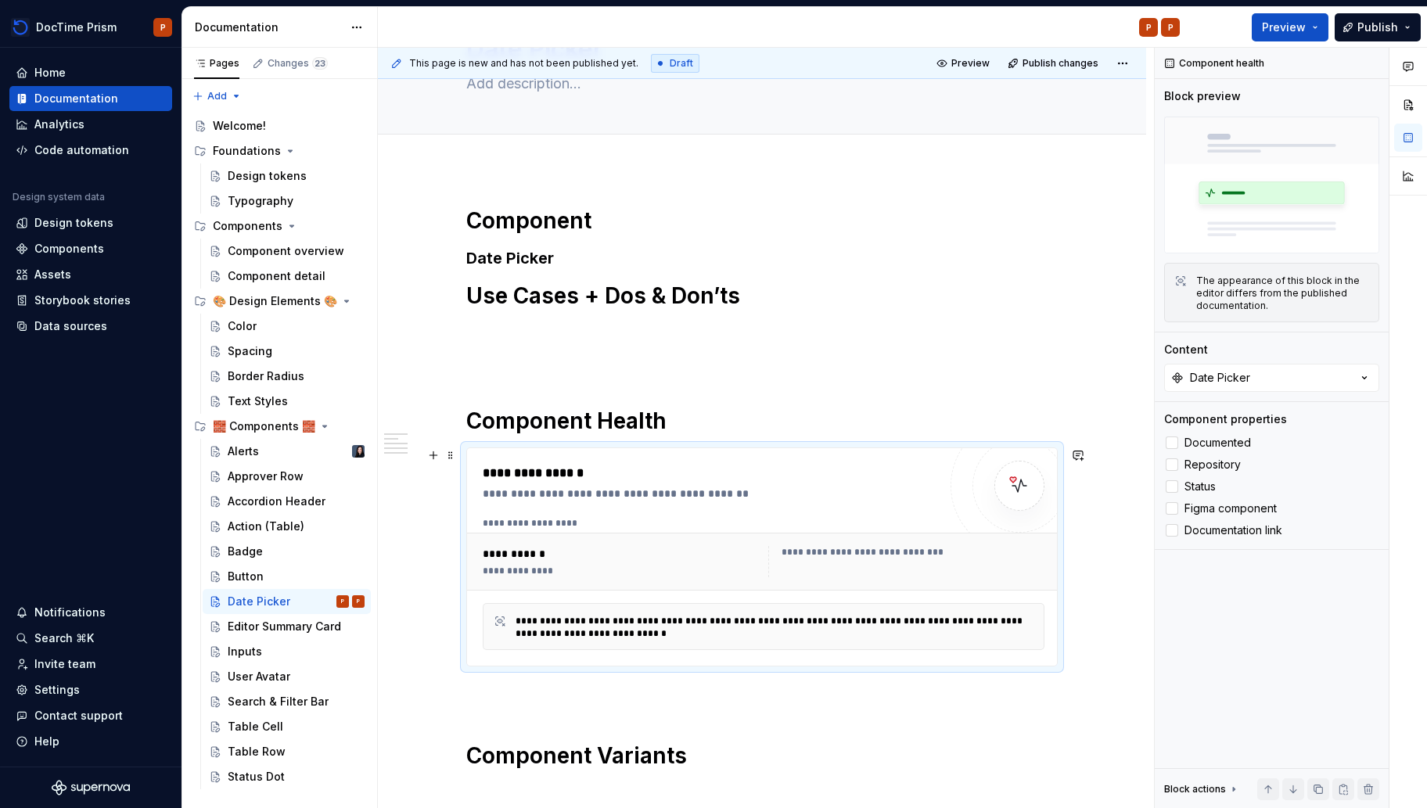
click at [684, 637] on div "**********" at bounding box center [774, 627] width 519 height 25
click at [912, 544] on div "**********" at bounding box center [763, 562] width 574 height 44
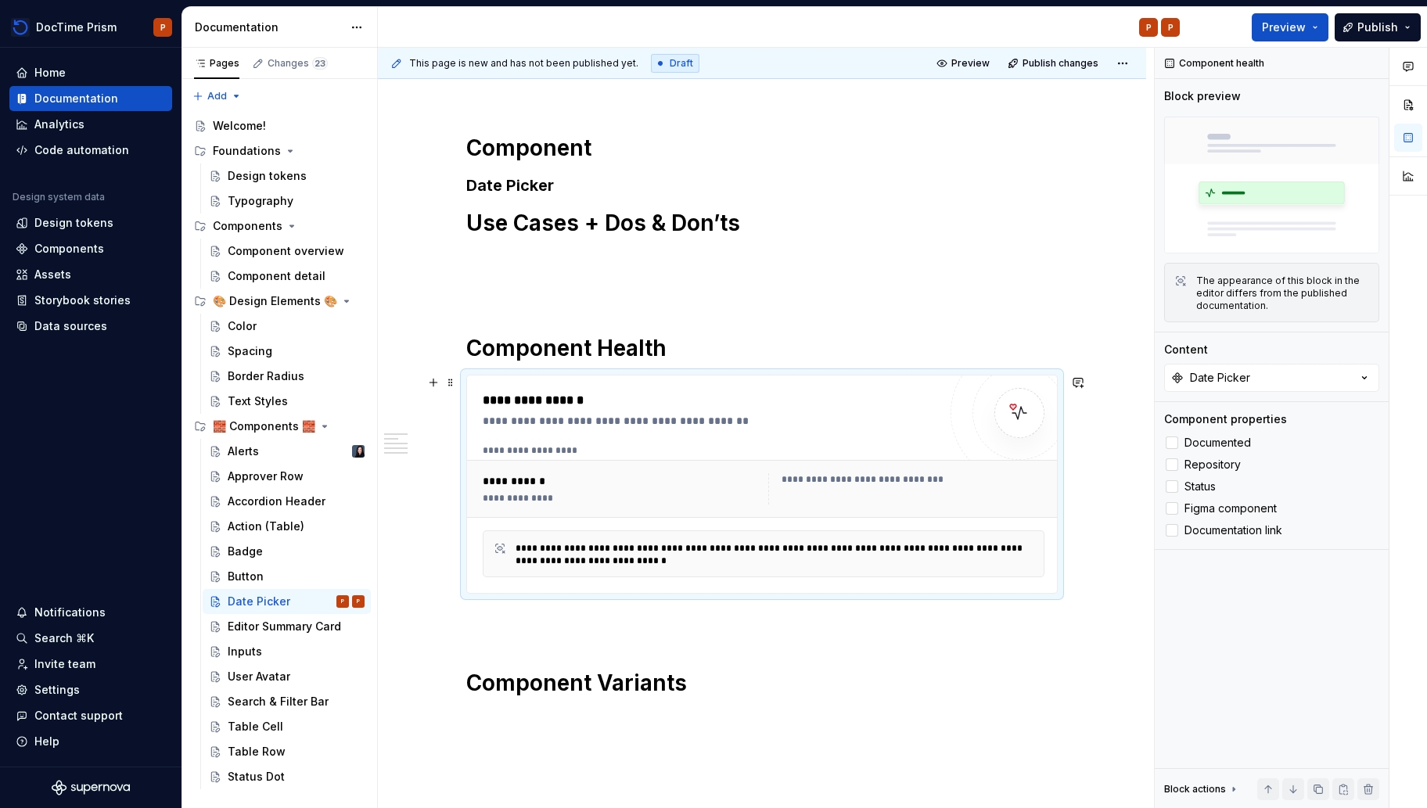
scroll to position [185, 0]
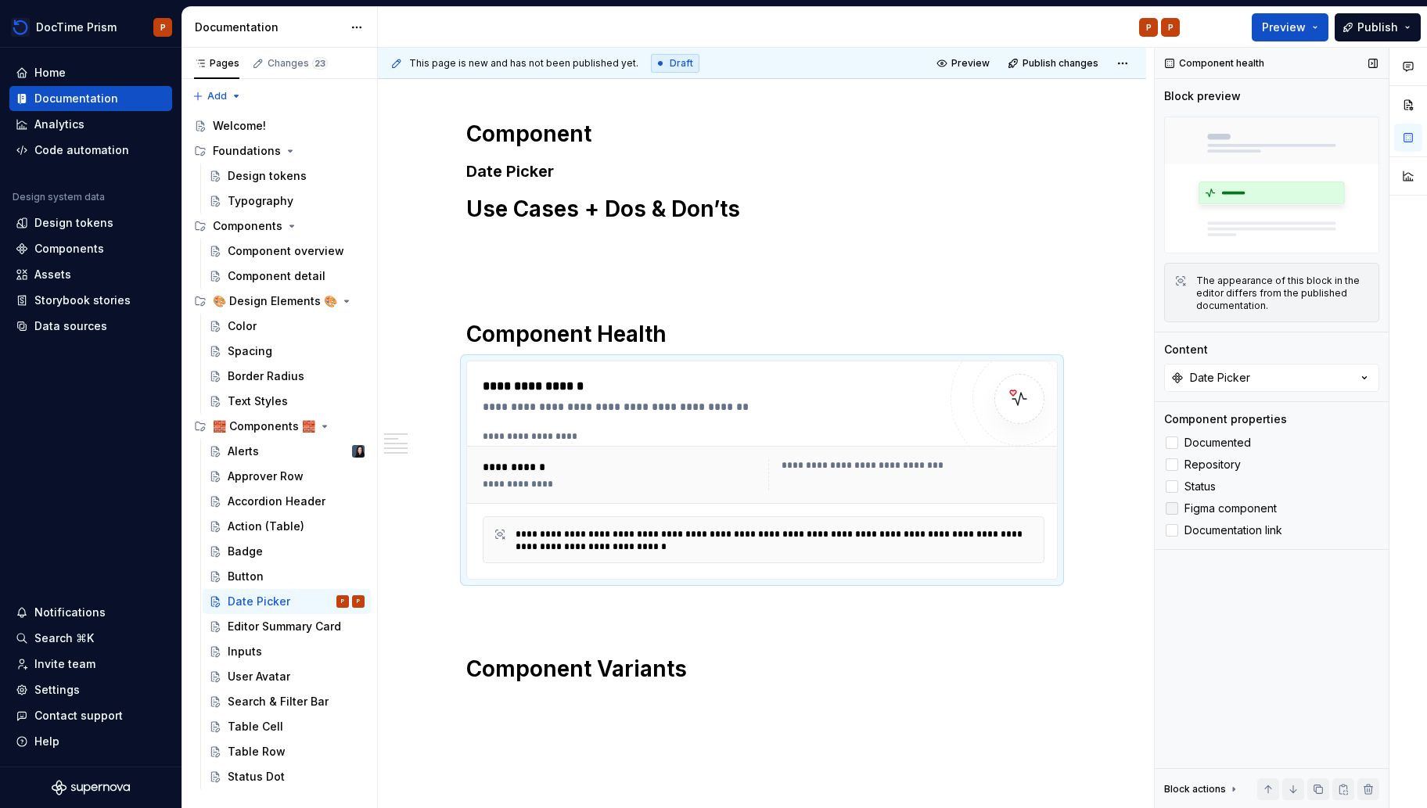
click at [1230, 507] on span "Figma component" at bounding box center [1230, 508] width 92 height 13
click at [1235, 532] on span "Documentation link" at bounding box center [1233, 530] width 98 height 13
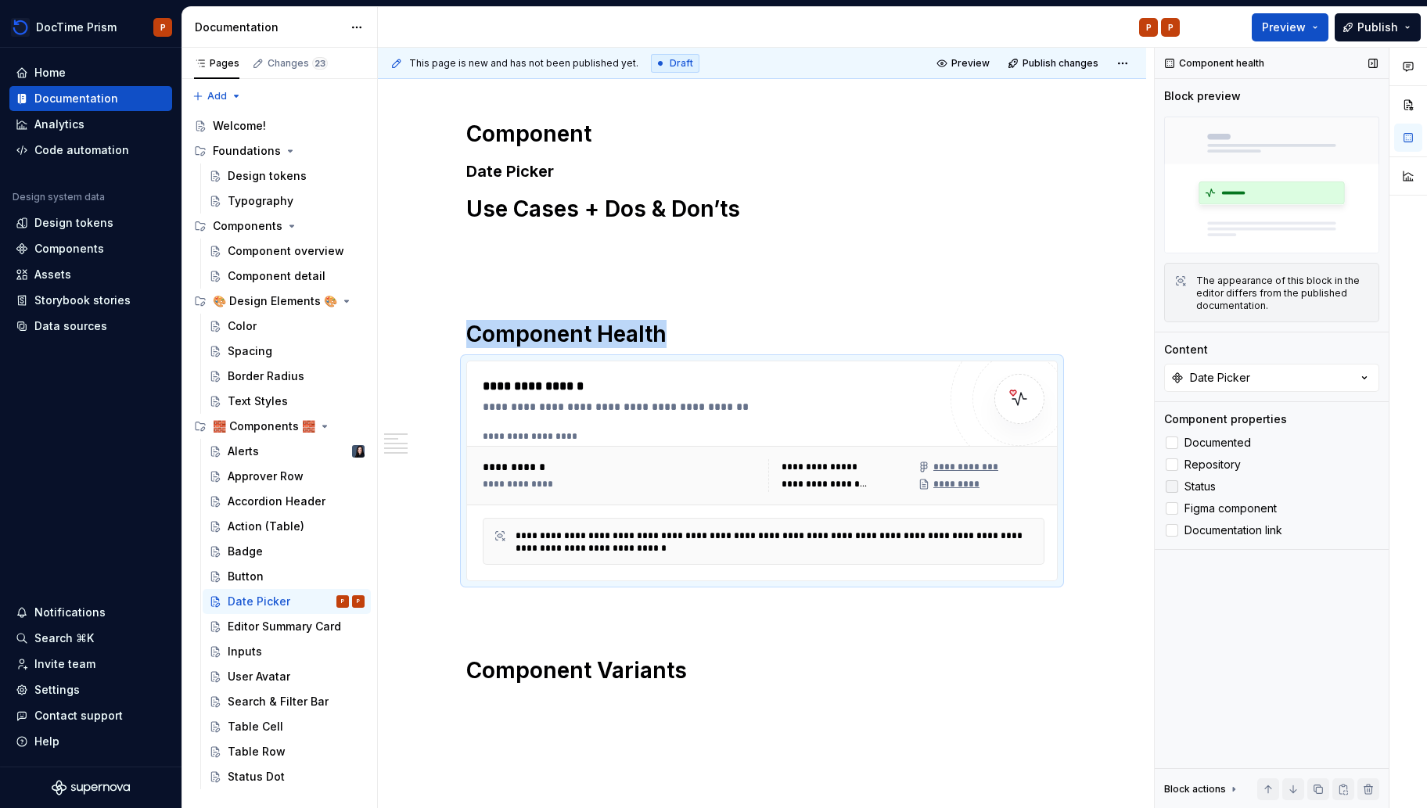
click at [1169, 489] on div at bounding box center [1172, 486] width 13 height 13
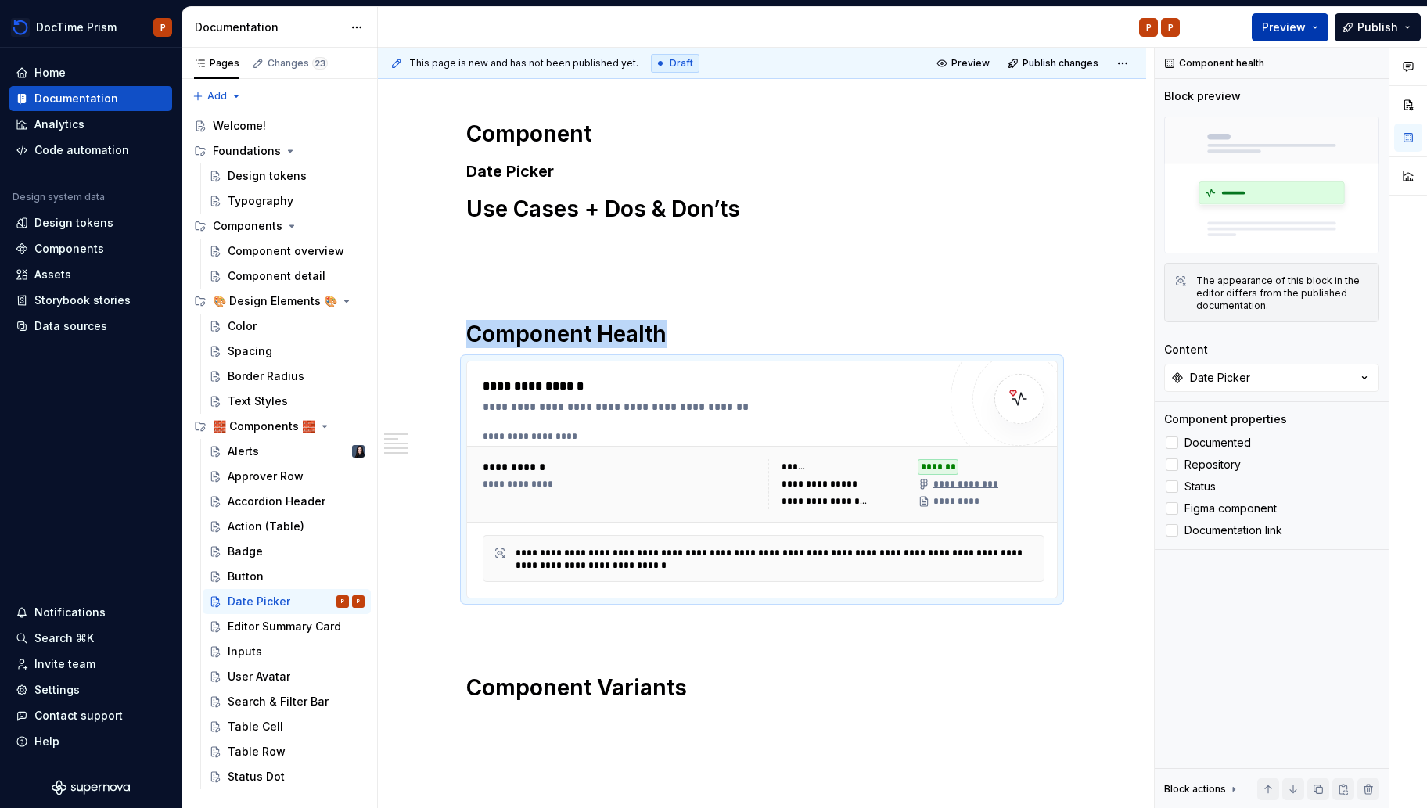
click at [1280, 34] on span "Preview" at bounding box center [1284, 28] width 44 height 16
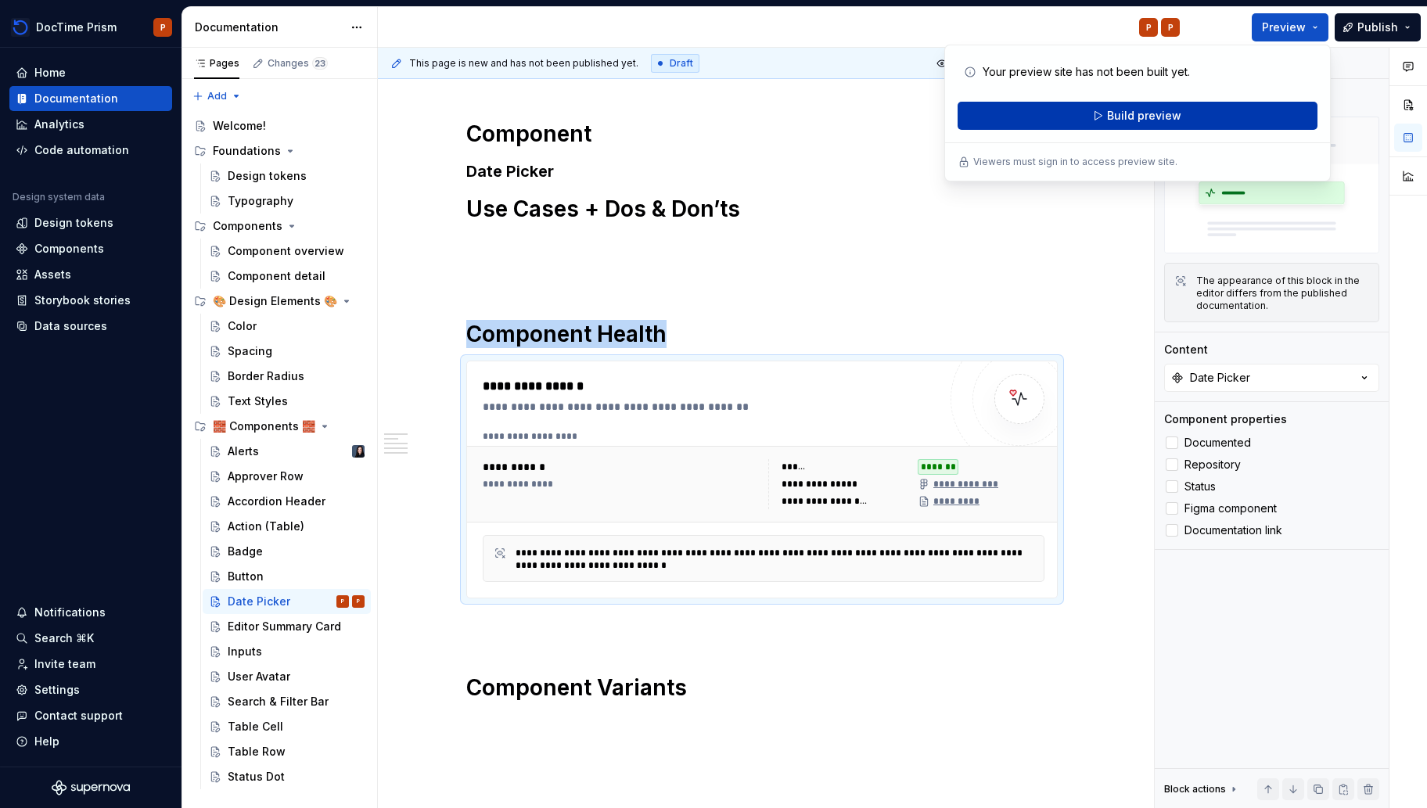
click at [1206, 124] on button "Build preview" at bounding box center [1137, 116] width 360 height 28
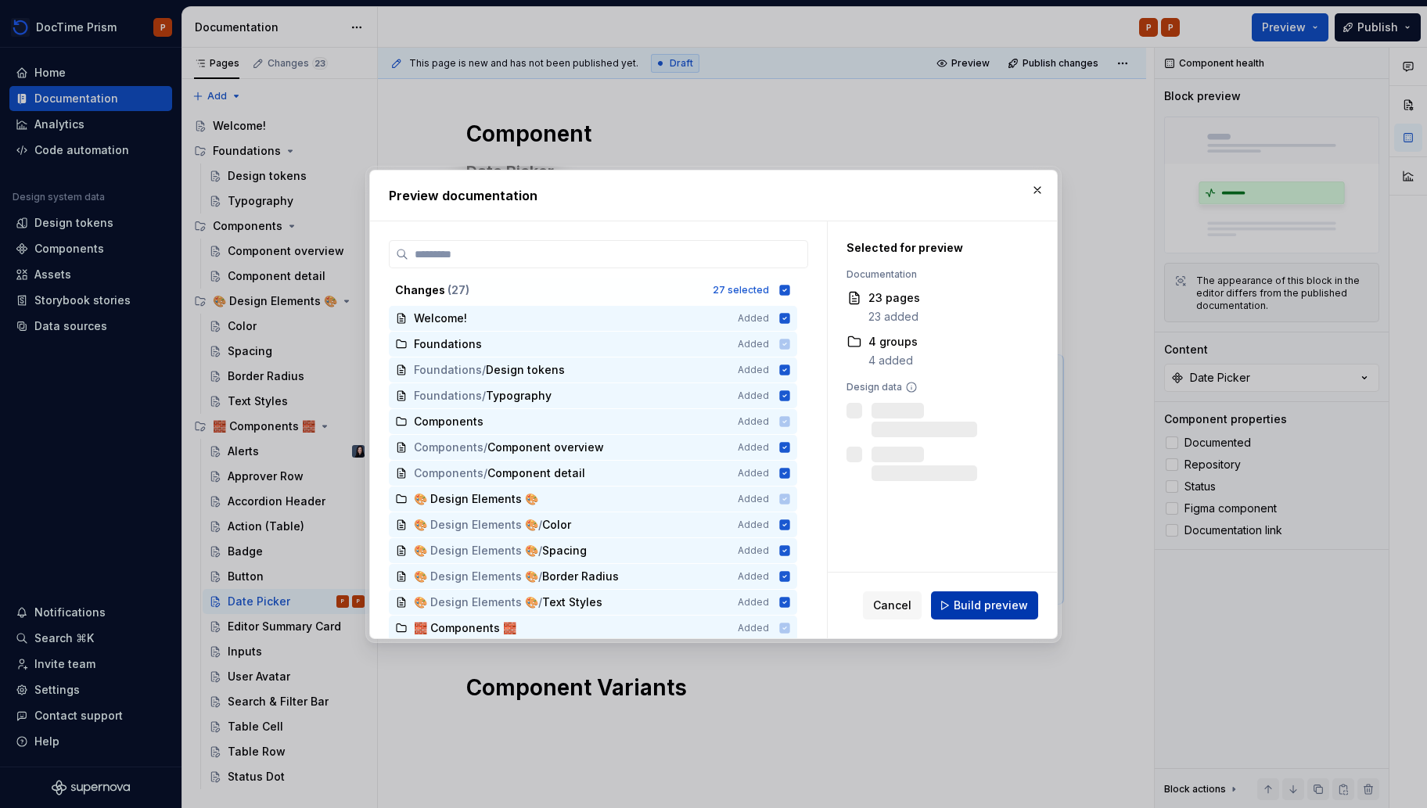
click at [996, 613] on button "Build preview" at bounding box center [984, 605] width 107 height 28
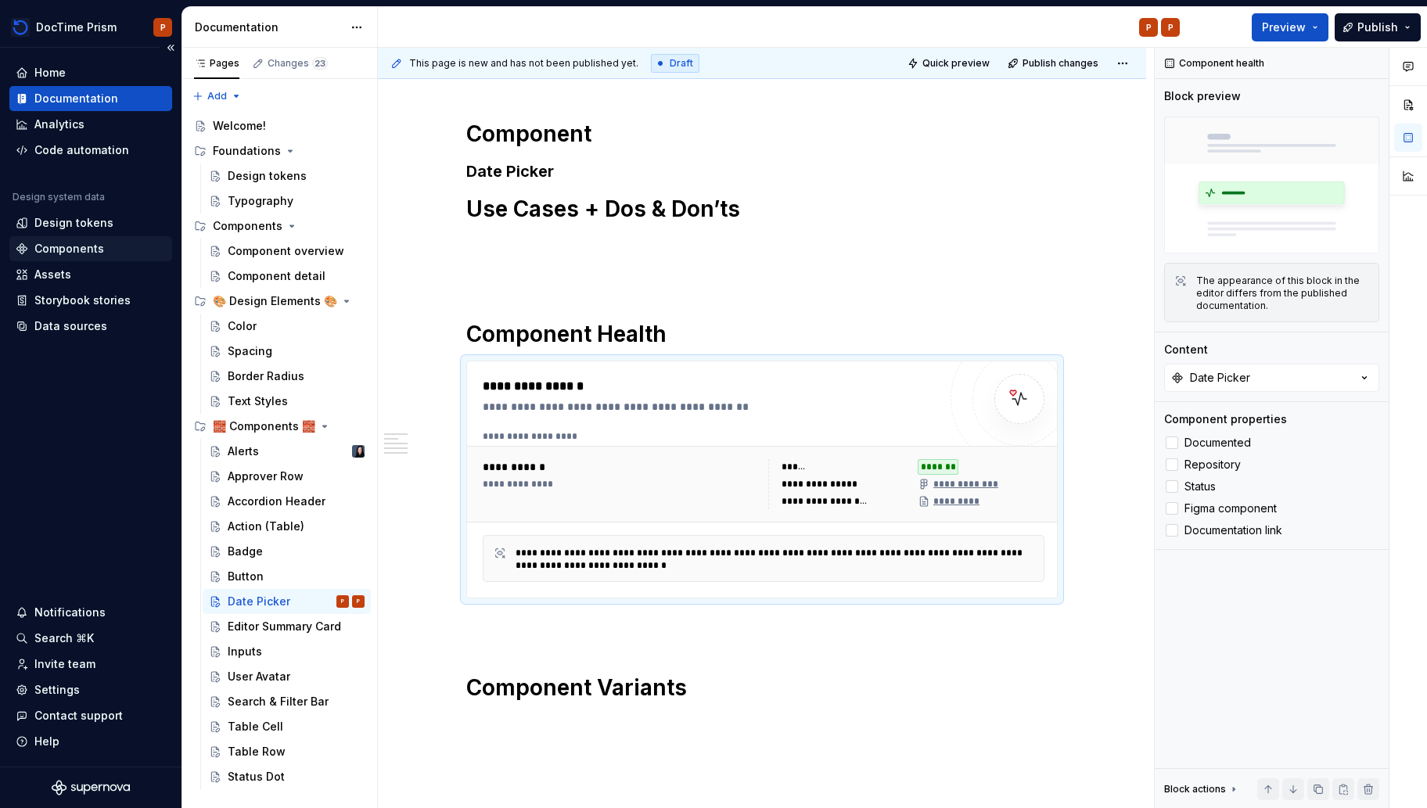
click at [67, 251] on div "Components" at bounding box center [69, 249] width 70 height 16
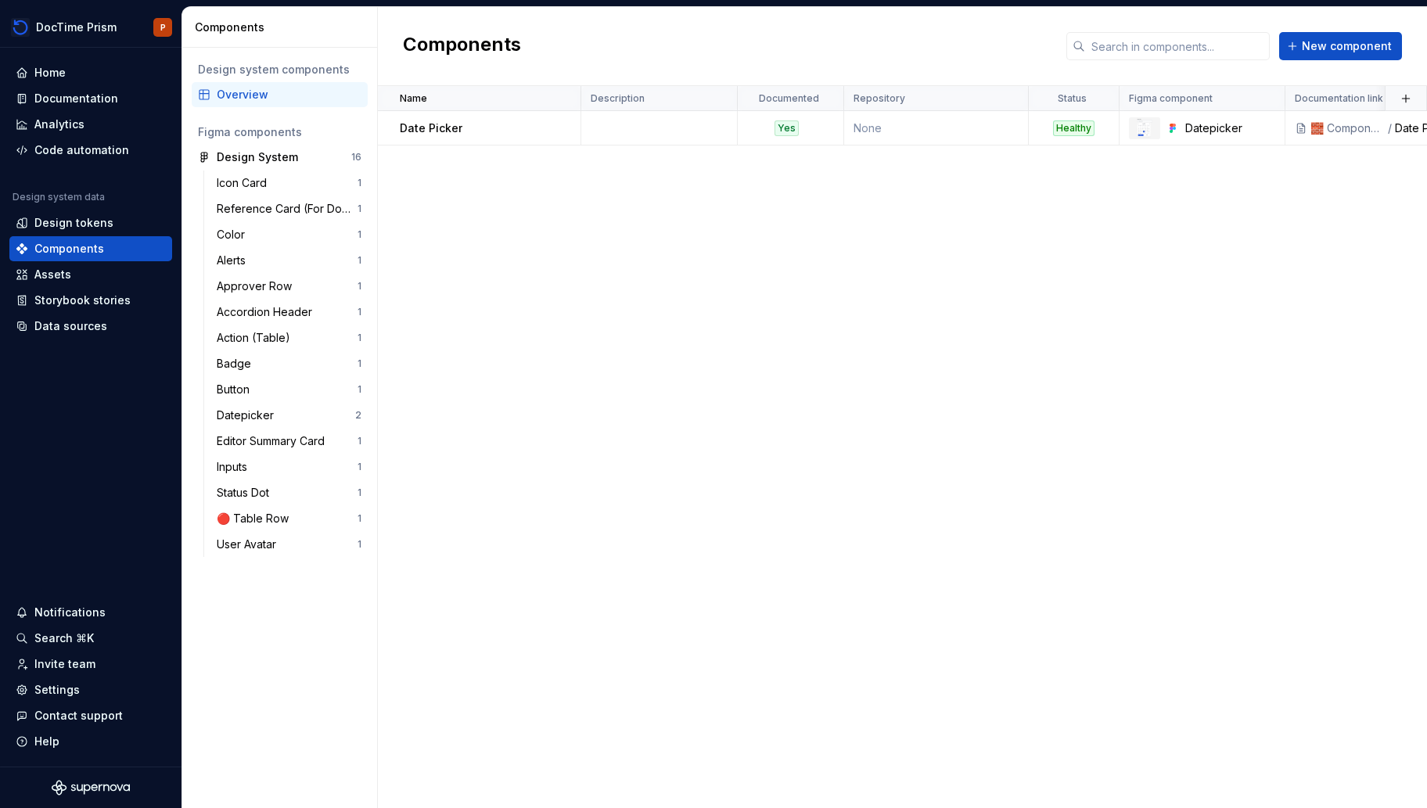
click at [282, 76] on div "Design system components" at bounding box center [279, 70] width 163 height 16
click at [926, 189] on div "Name Description Documented Repository Status Figma component Documentation lin…" at bounding box center [902, 447] width 1049 height 722
click at [1353, 56] on button "New component" at bounding box center [1340, 46] width 123 height 28
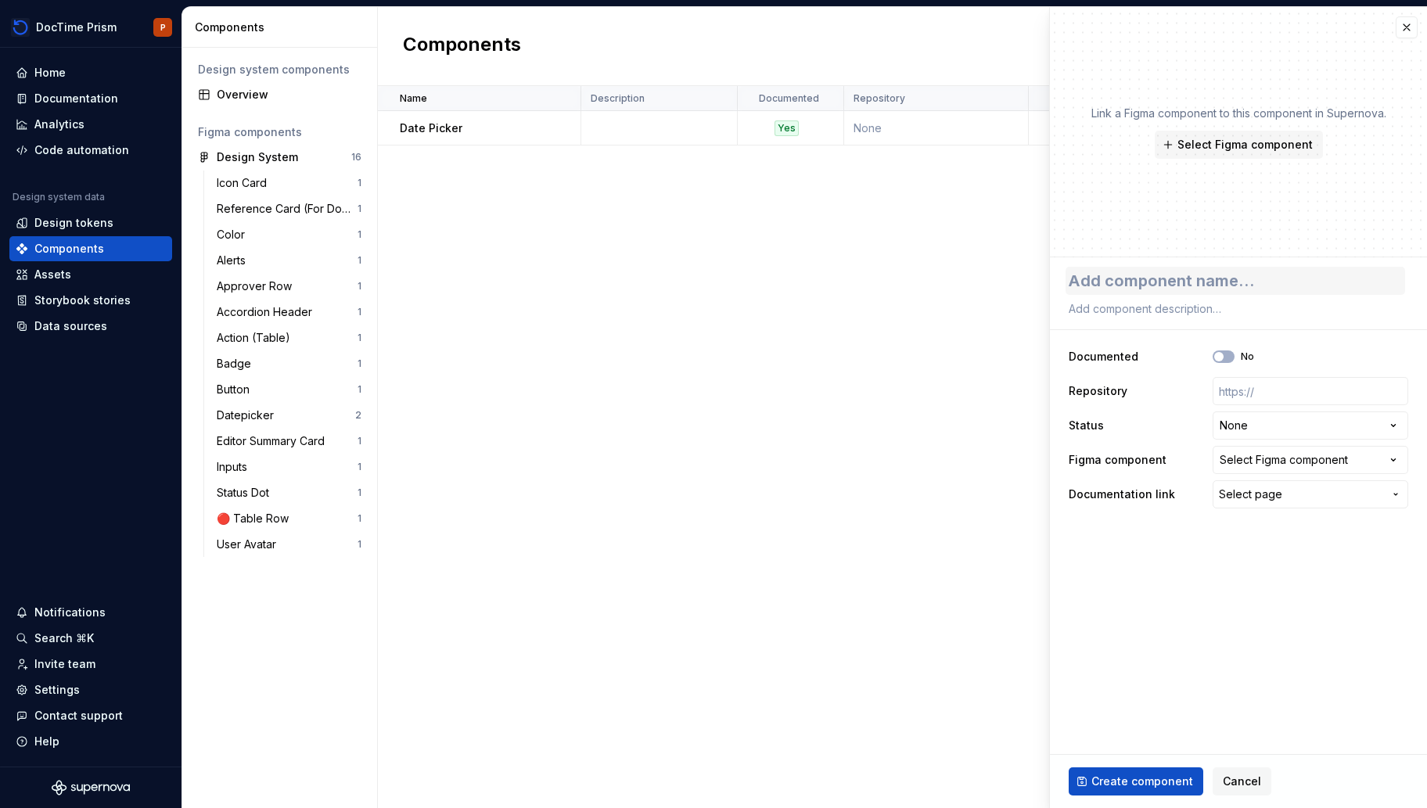
click at [1208, 271] on textarea at bounding box center [1234, 281] width 339 height 28
type textarea "*"
type textarea "B"
type textarea "*"
type textarea "Ba"
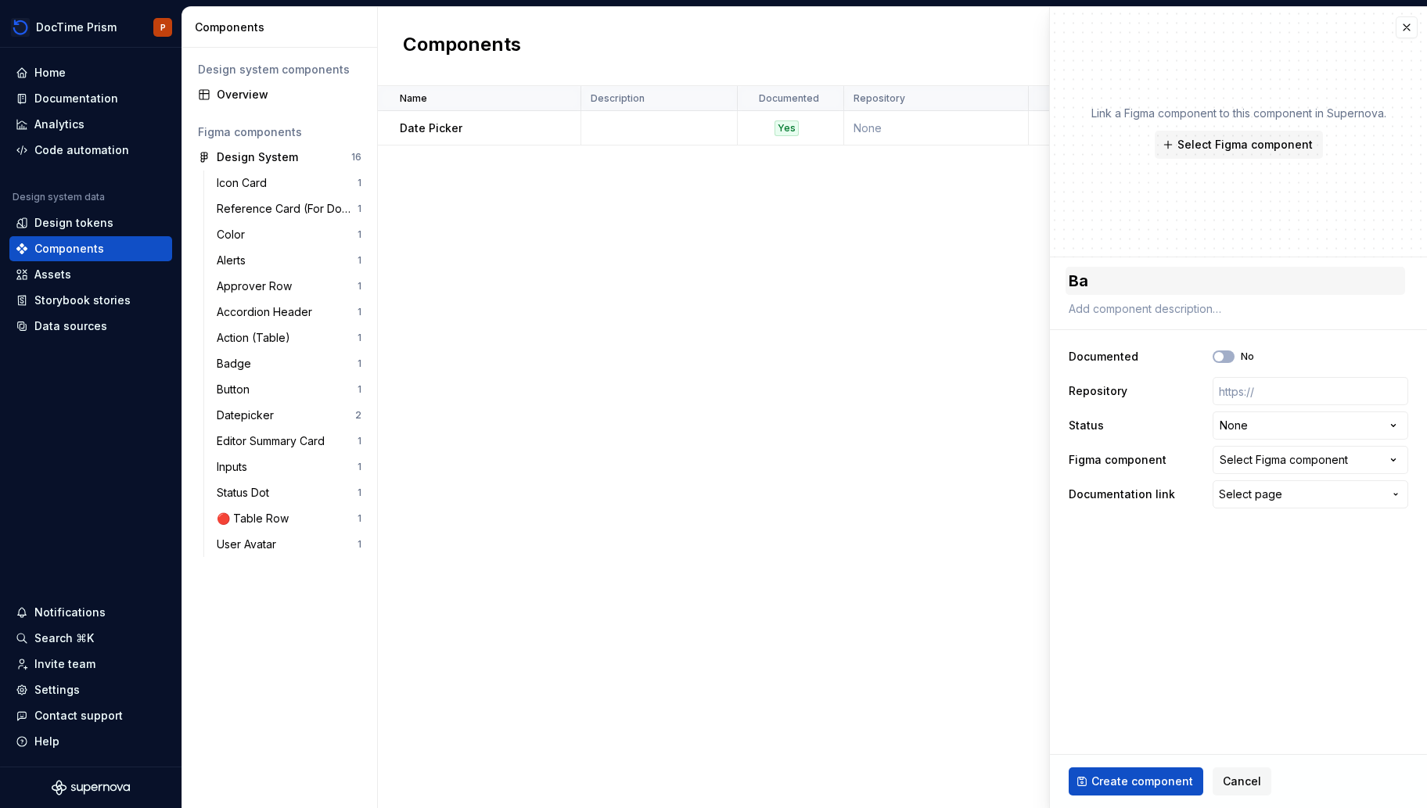
type textarea "*"
type textarea "Bad"
type textarea "*"
type textarea "Badg"
type textarea "*"
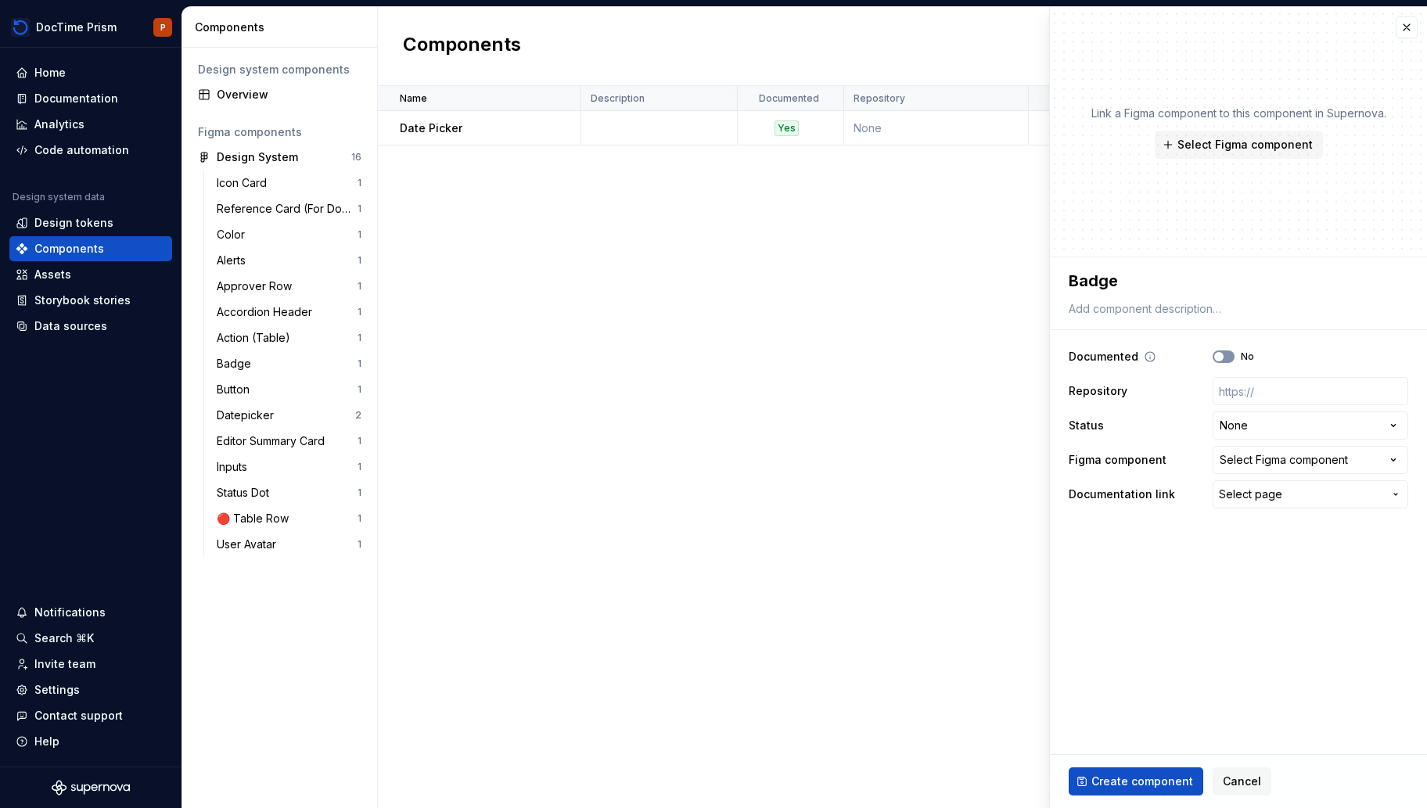
type textarea "Badge"
click at [1223, 354] on icon "button" at bounding box center [1218, 356] width 13 height 9
type textarea "*"
click at [1307, 418] on html "**********" at bounding box center [713, 404] width 1427 height 808
select select "**********"
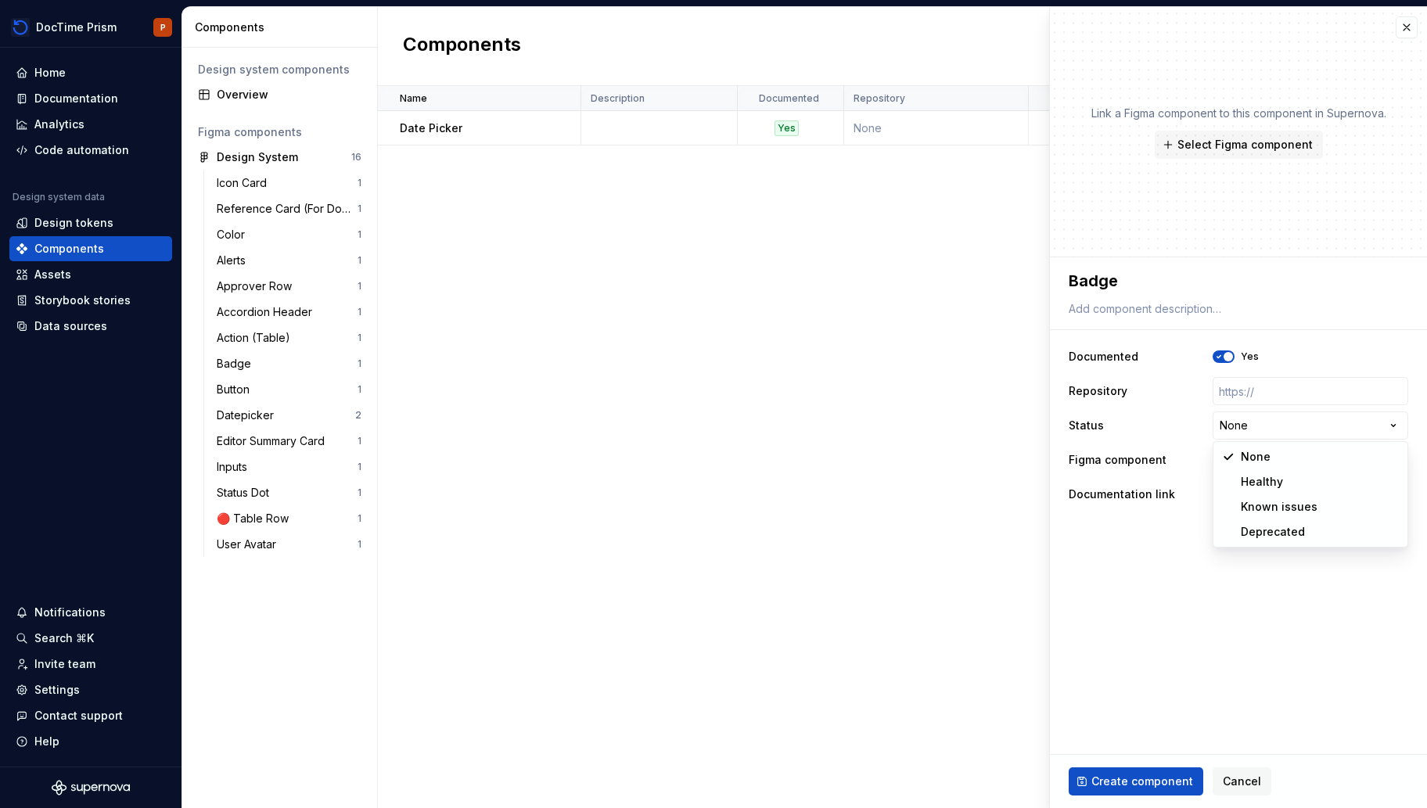
type textarea "*"
click at [1281, 463] on div "Select Figma component" at bounding box center [1283, 460] width 128 height 16
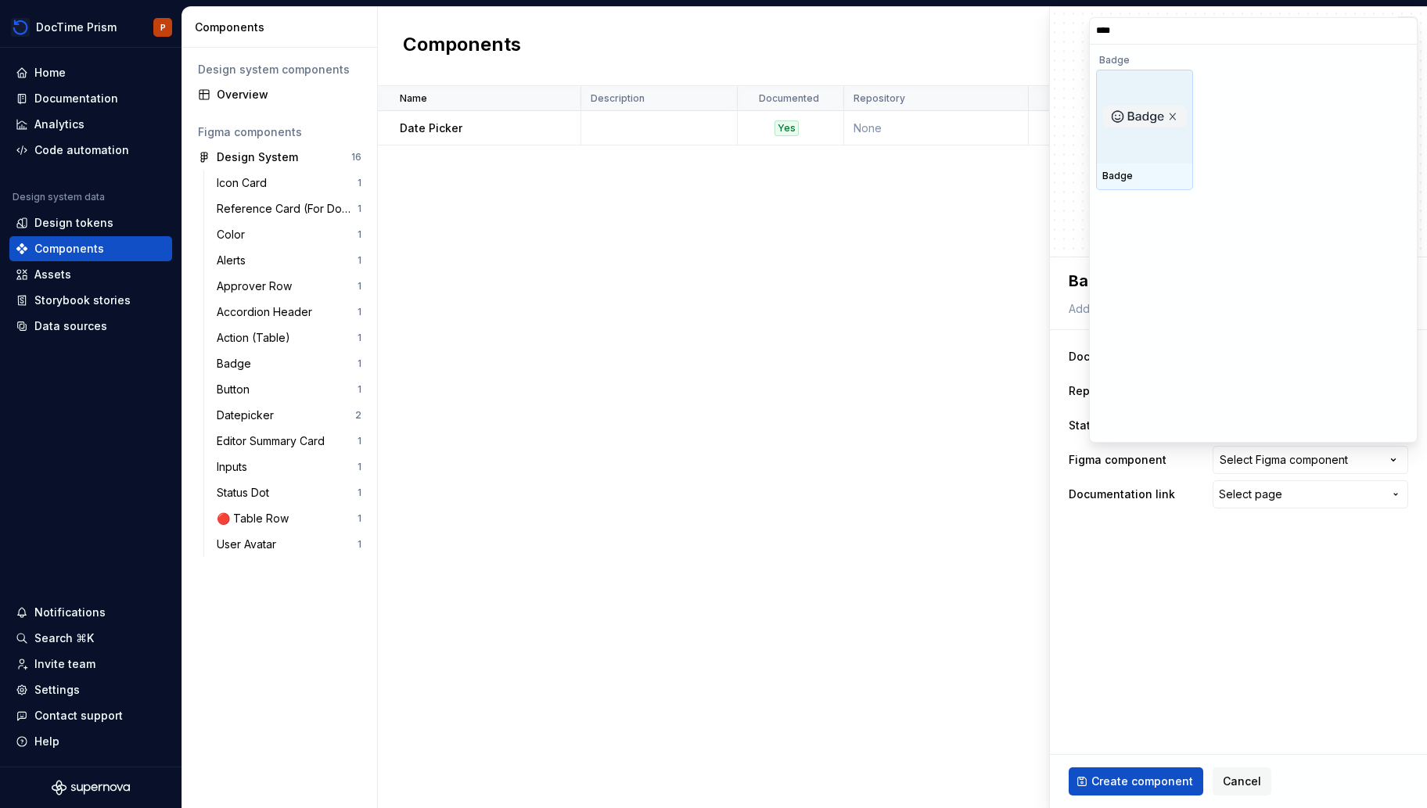
type input "*****"
click at [1140, 119] on img at bounding box center [1144, 117] width 84 height 23
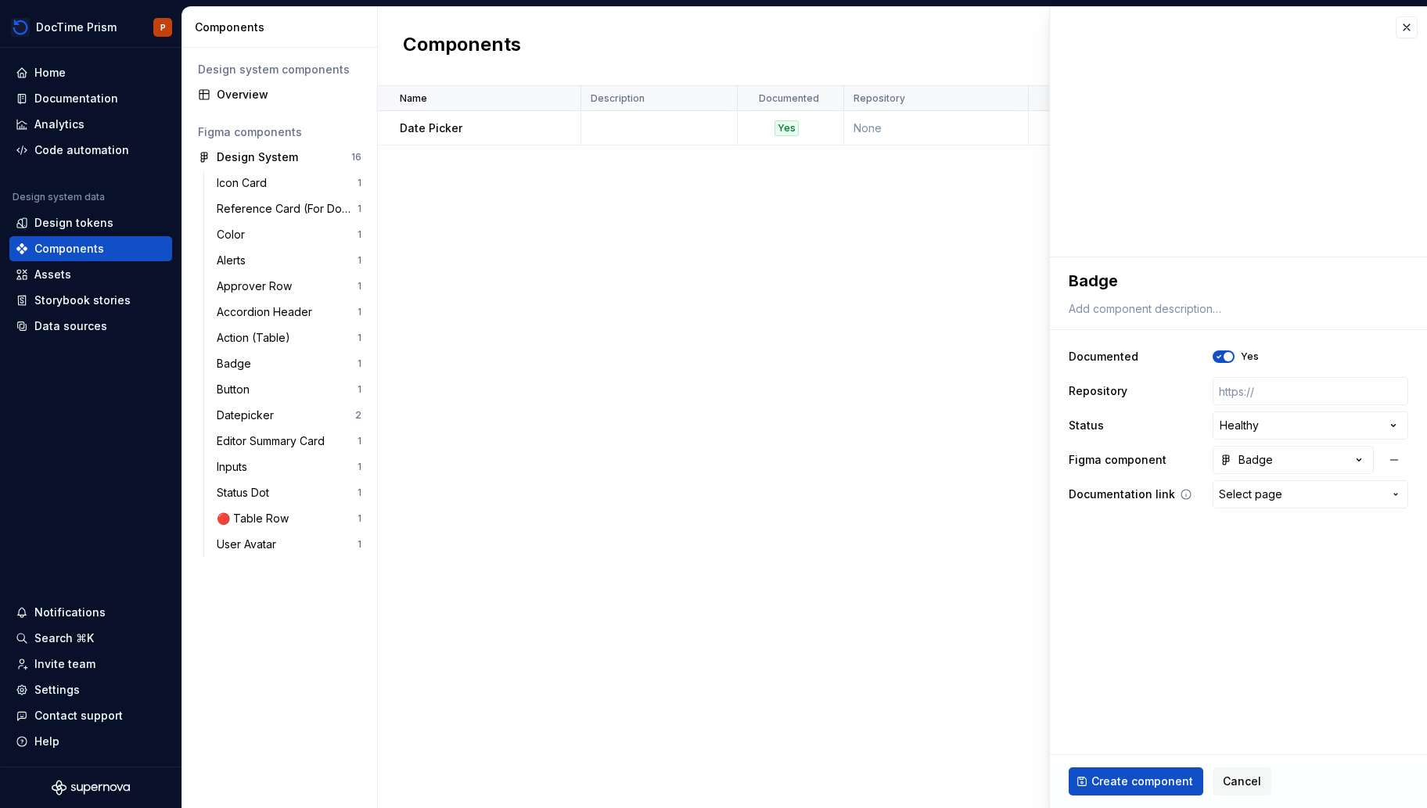
click at [1277, 499] on span "Select page" at bounding box center [1250, 495] width 63 height 16
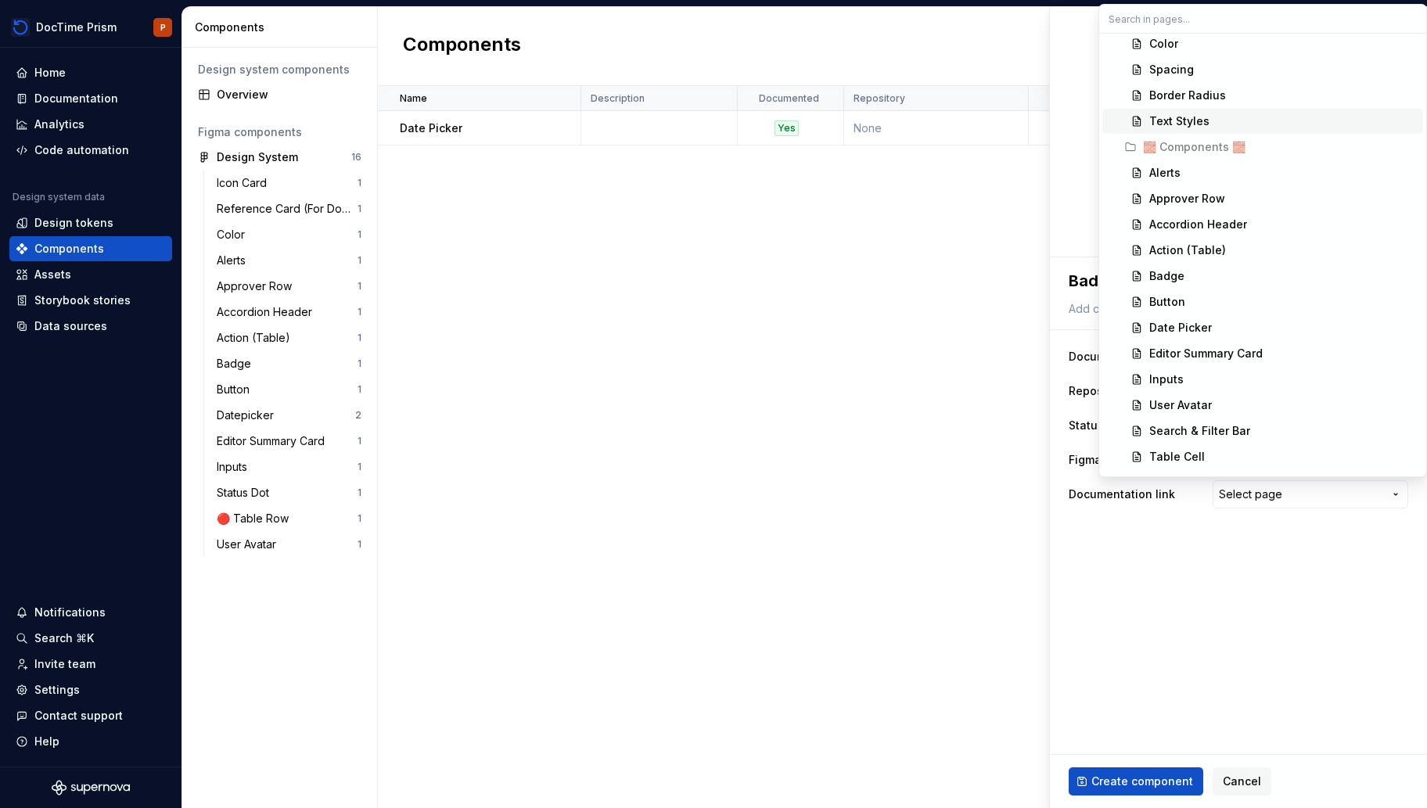
scroll to position [286, 0]
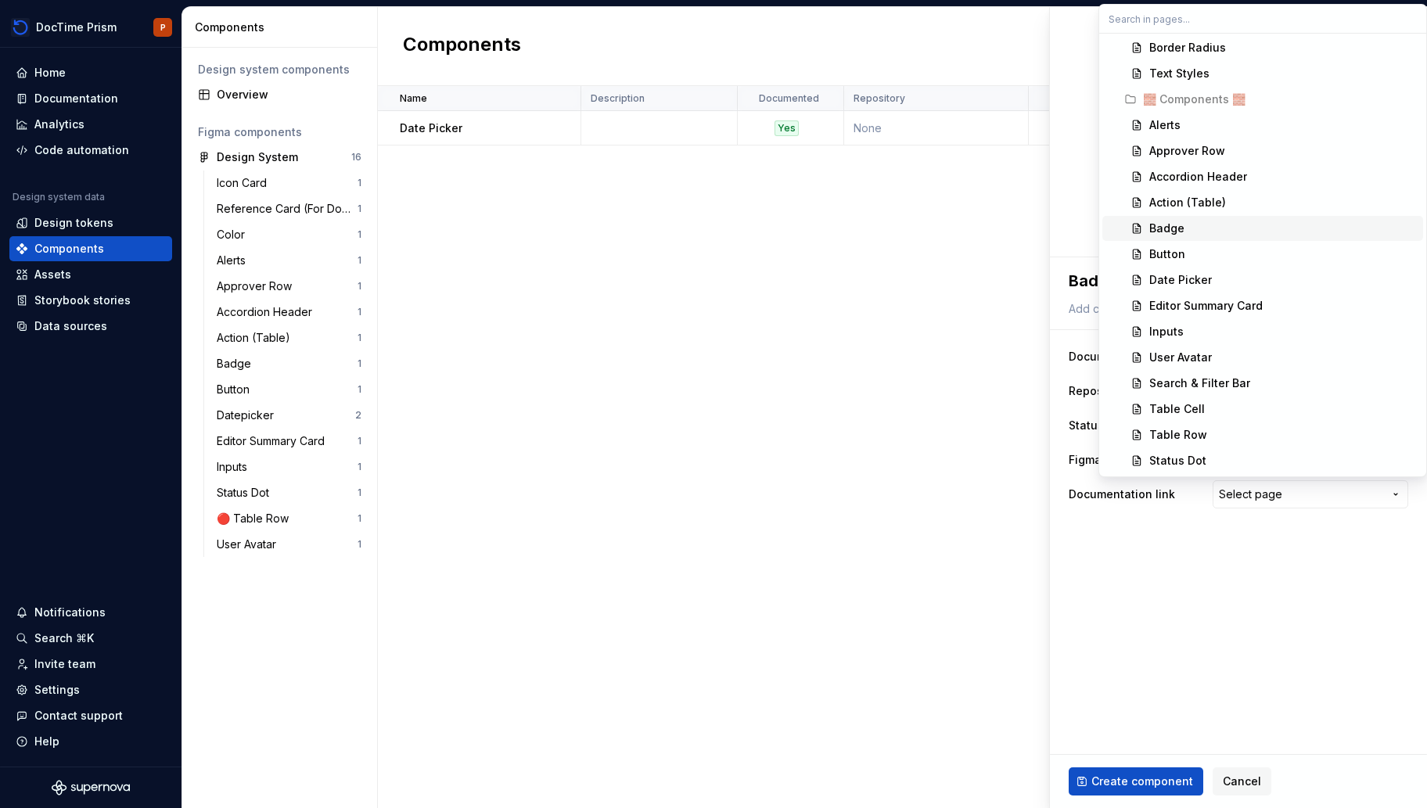
click at [1222, 228] on div "Badge" at bounding box center [1283, 229] width 268 height 16
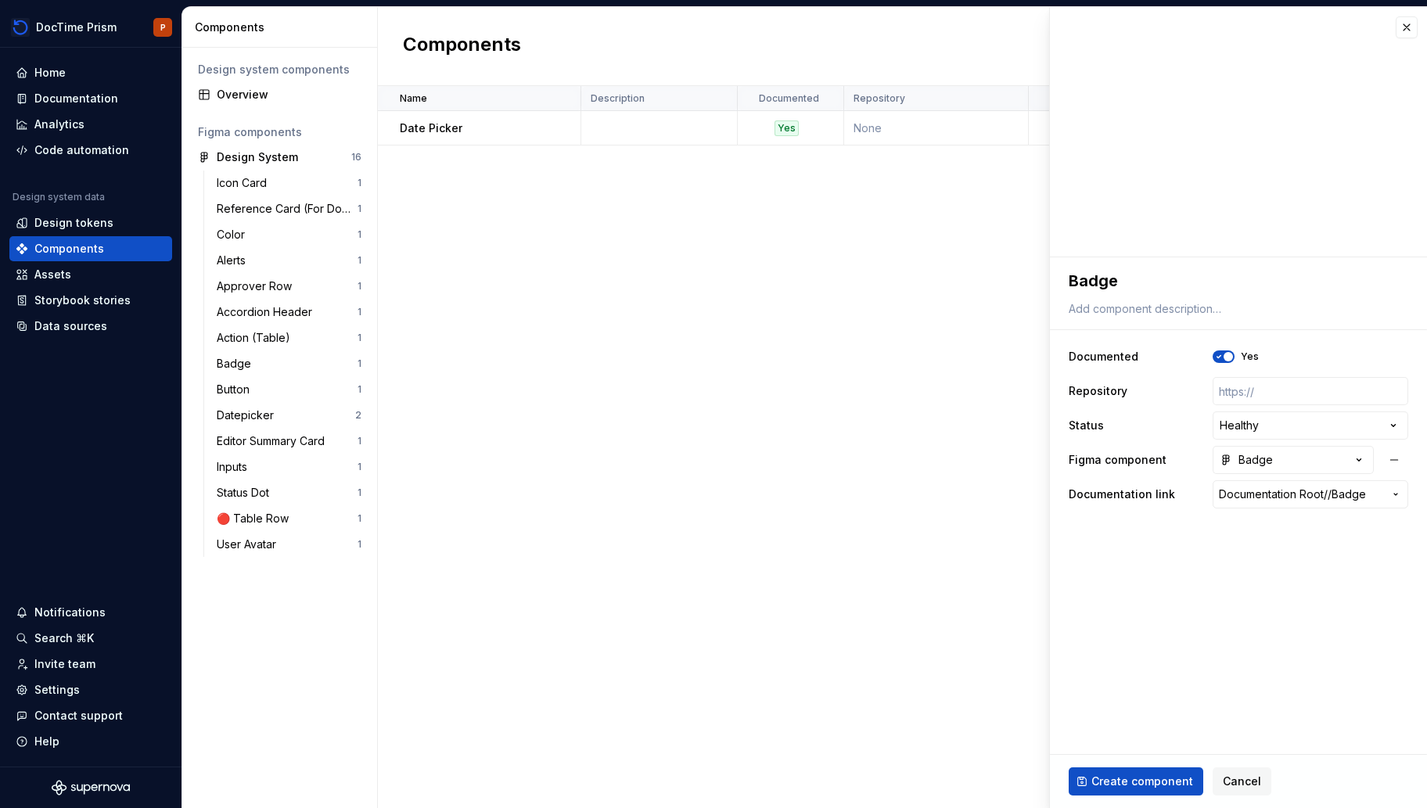
click at [1209, 564] on fieldset "**********" at bounding box center [1238, 532] width 377 height 551
click at [1125, 783] on span "Create component" at bounding box center [1142, 782] width 102 height 16
type textarea "*"
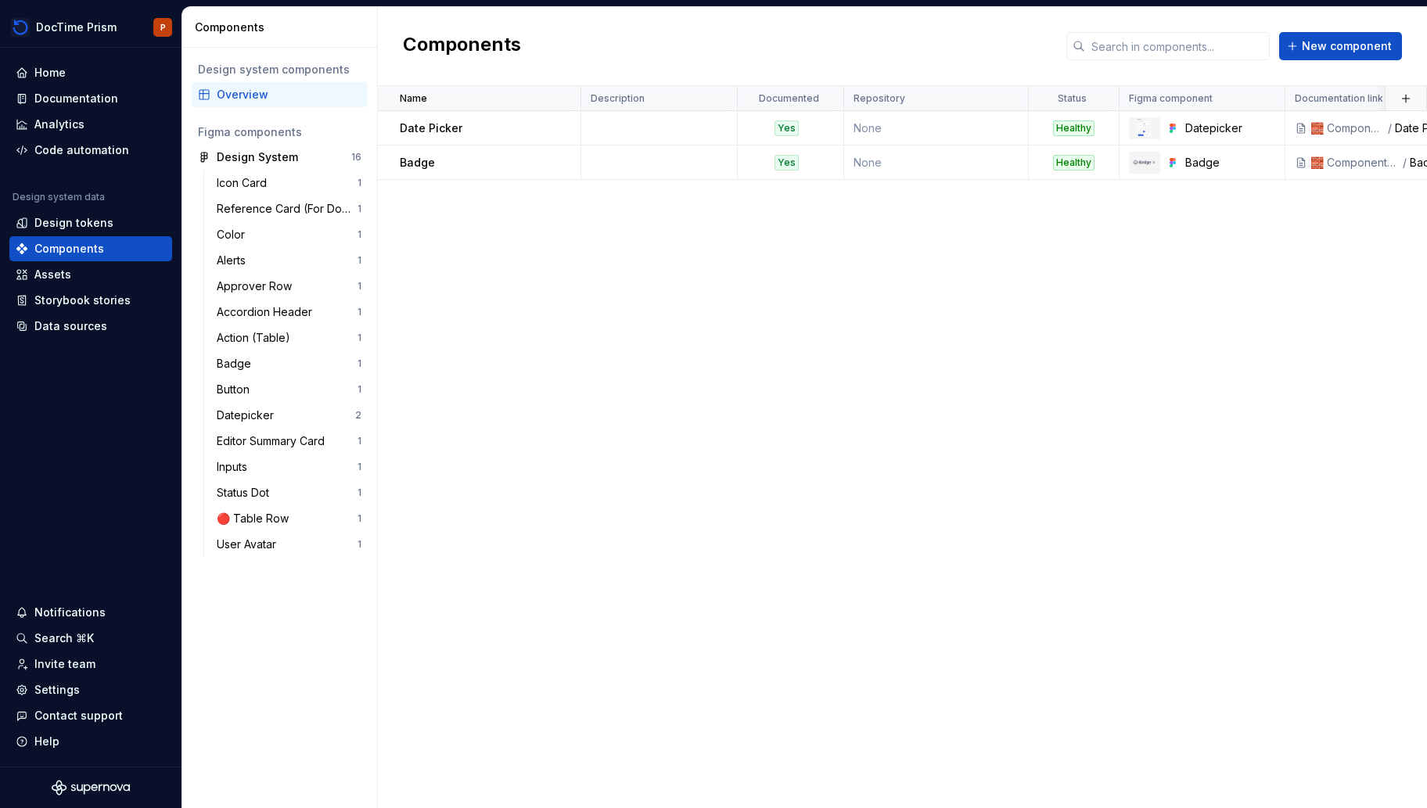
click at [719, 298] on div "Name Description Documented Repository Status Figma component Documentation lin…" at bounding box center [902, 447] width 1049 height 722
click at [76, 100] on div "Documentation" at bounding box center [76, 99] width 84 height 16
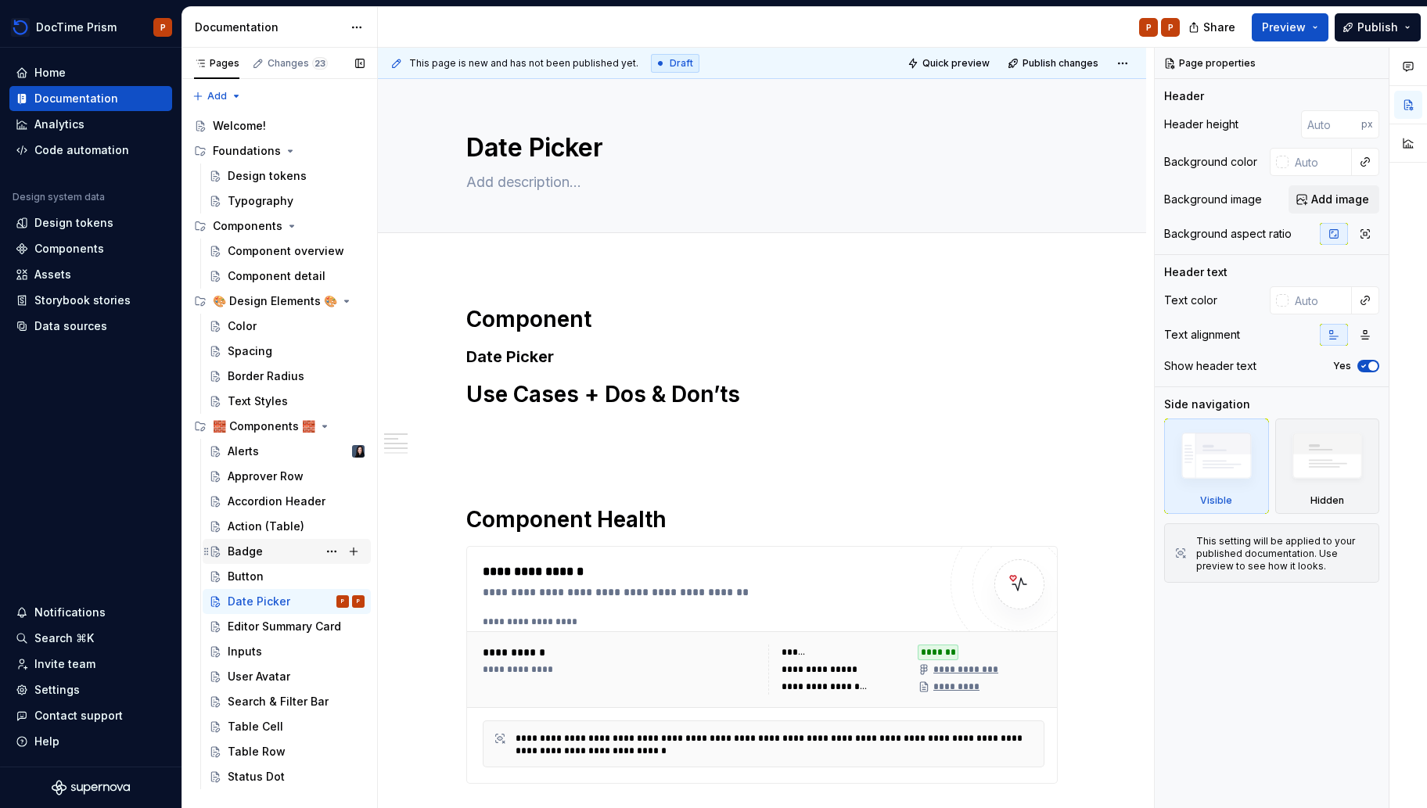
click at [256, 555] on div "Badge" at bounding box center [245, 552] width 35 height 16
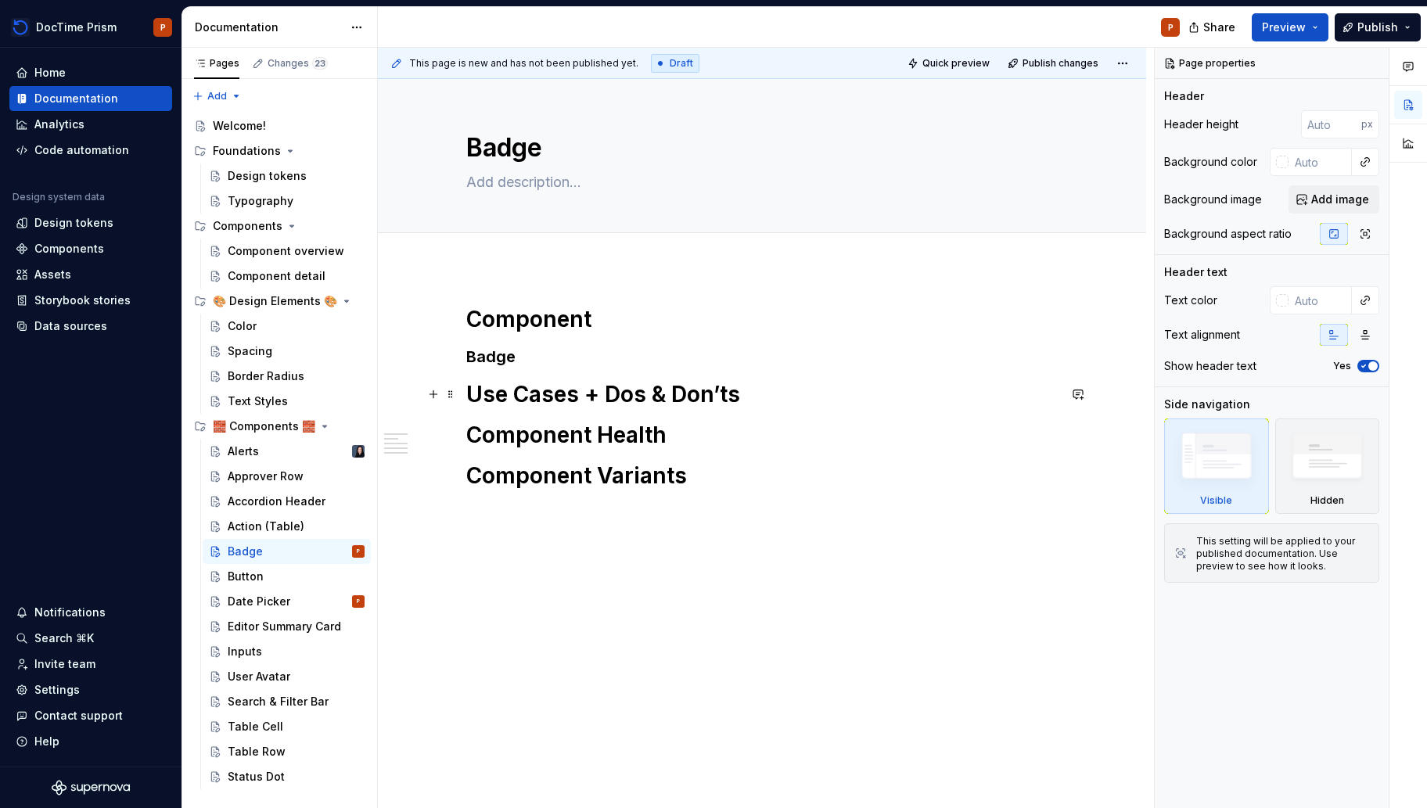
click at [805, 395] on h1 "Use Cases + Dos & Don’ts" at bounding box center [761, 394] width 591 height 28
type textarea "*"
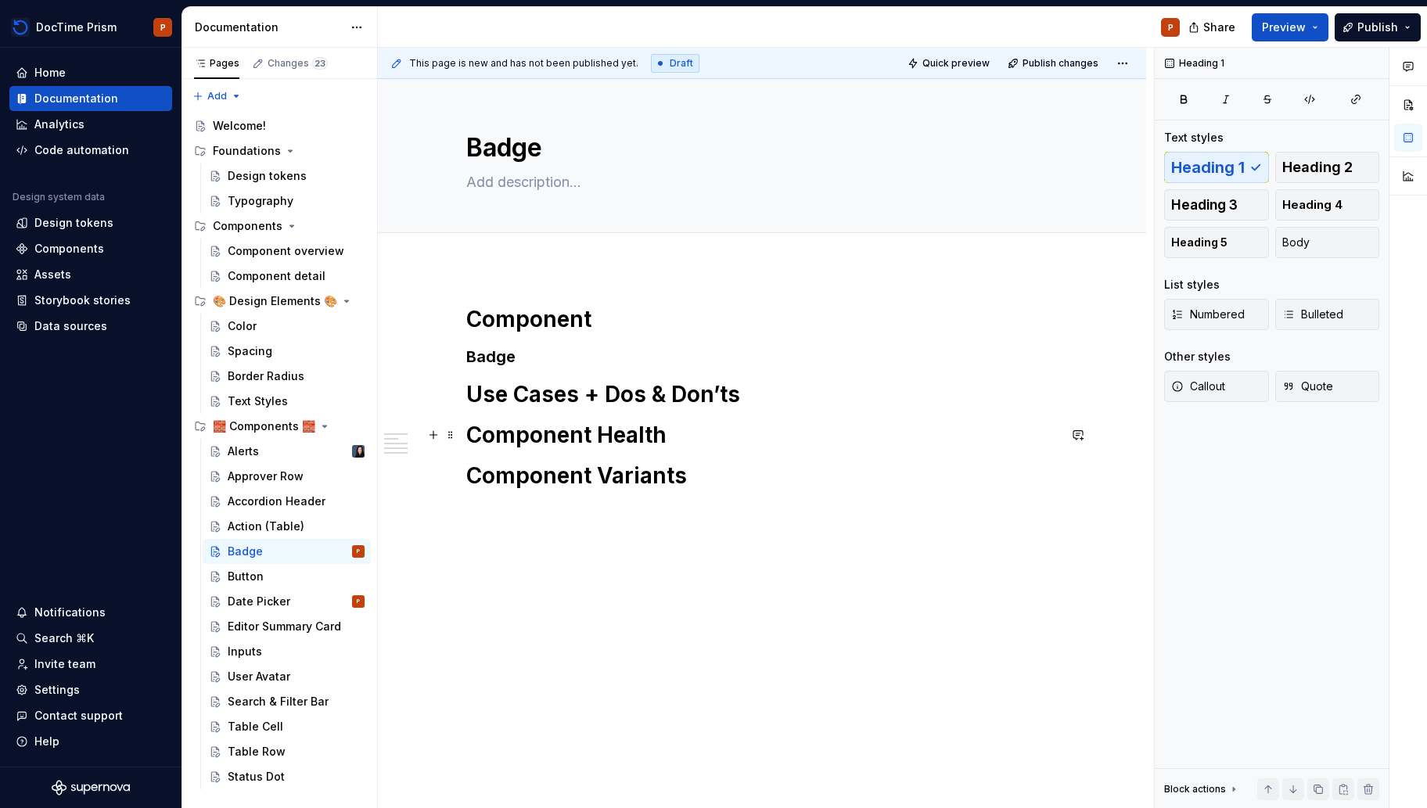
click at [731, 422] on h1 "Component Health" at bounding box center [761, 435] width 591 height 28
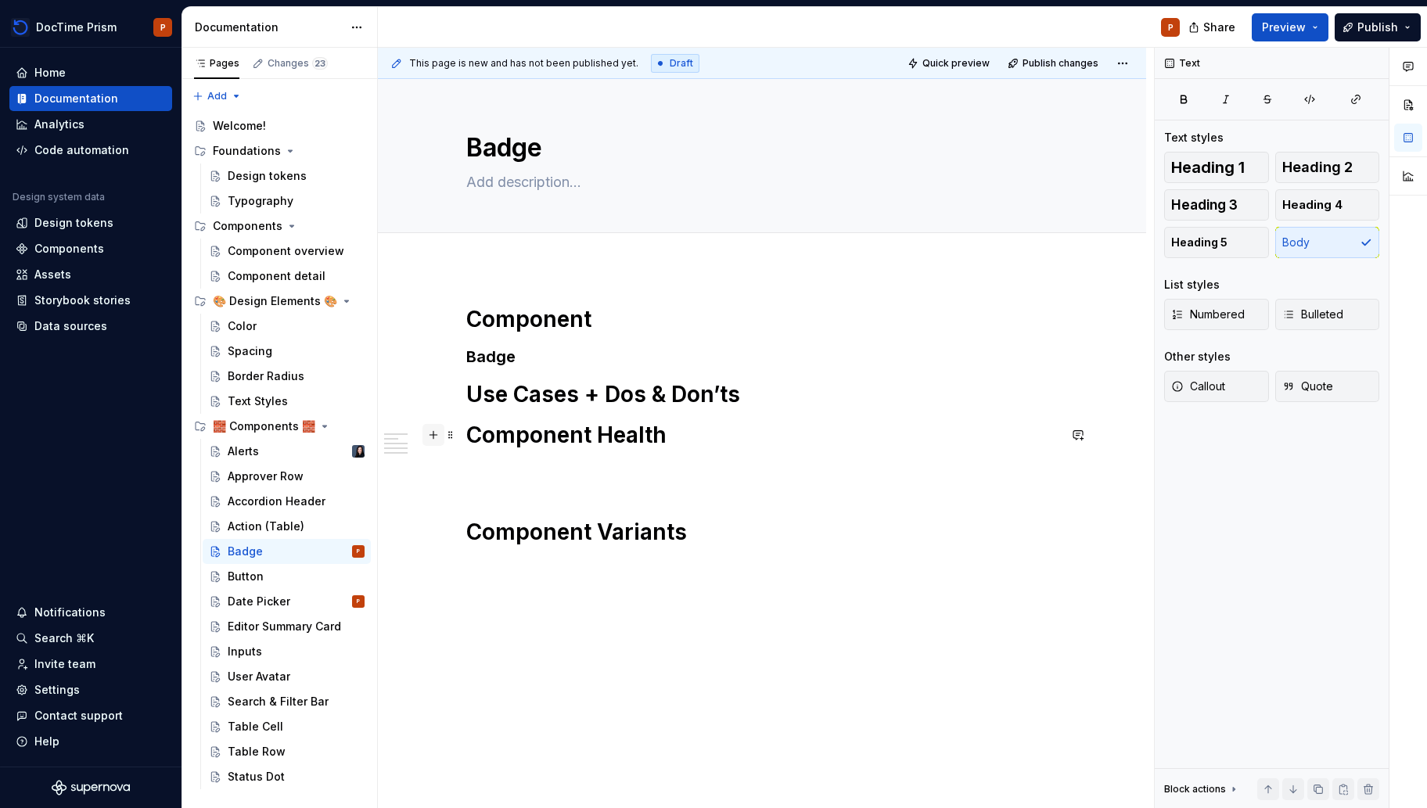
click at [432, 436] on button "button" at bounding box center [433, 435] width 22 height 22
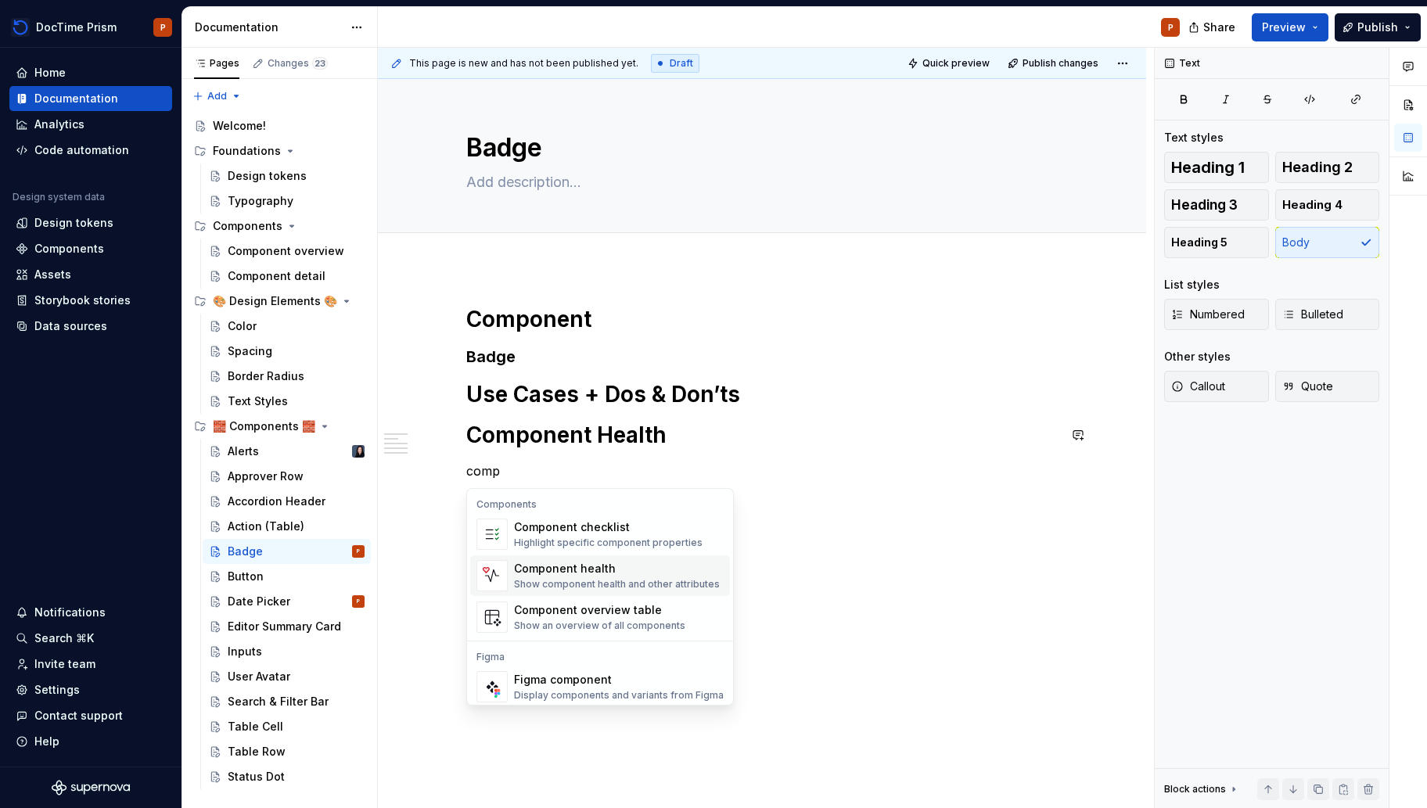
click at [586, 561] on div "Component health" at bounding box center [617, 569] width 206 height 16
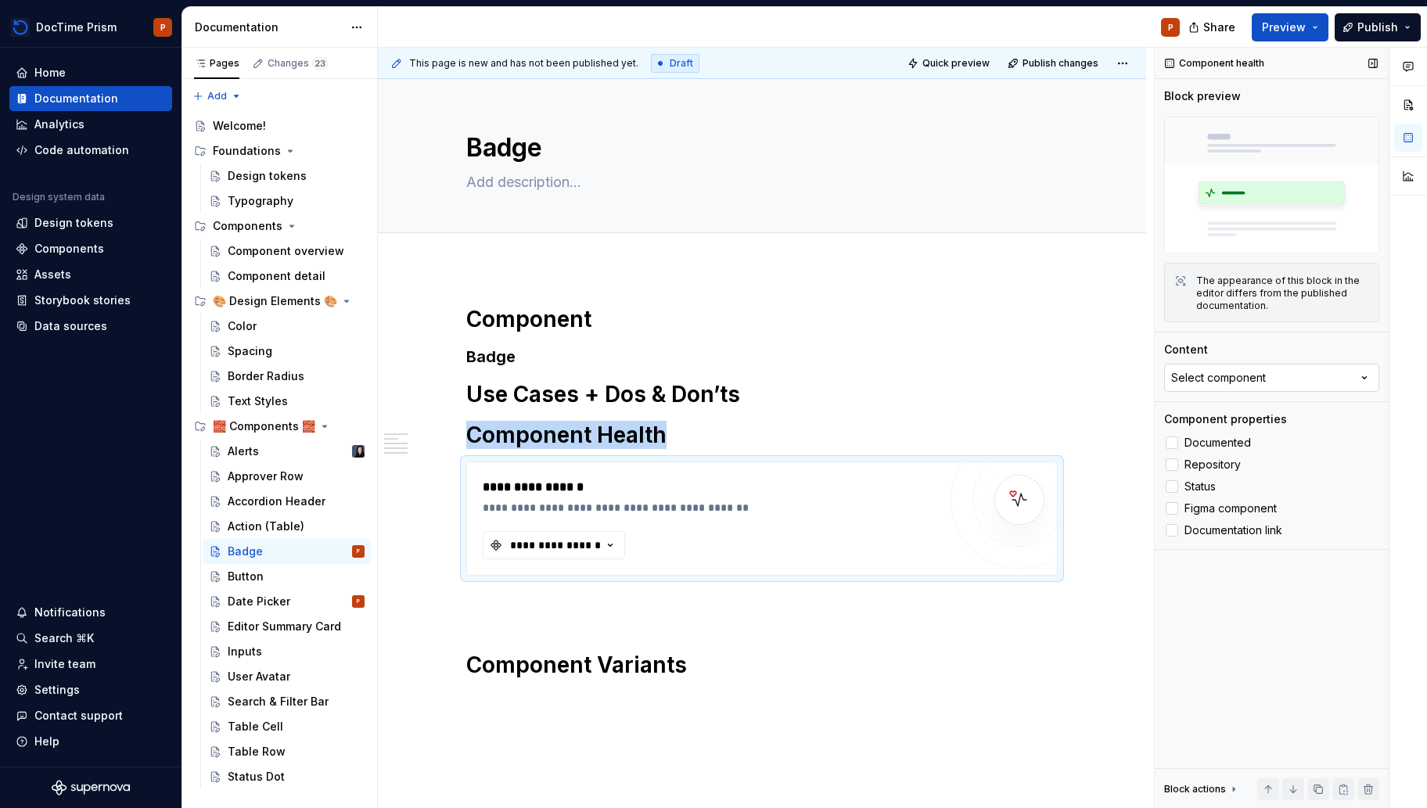
click at [1298, 374] on button "Select component" at bounding box center [1271, 378] width 215 height 28
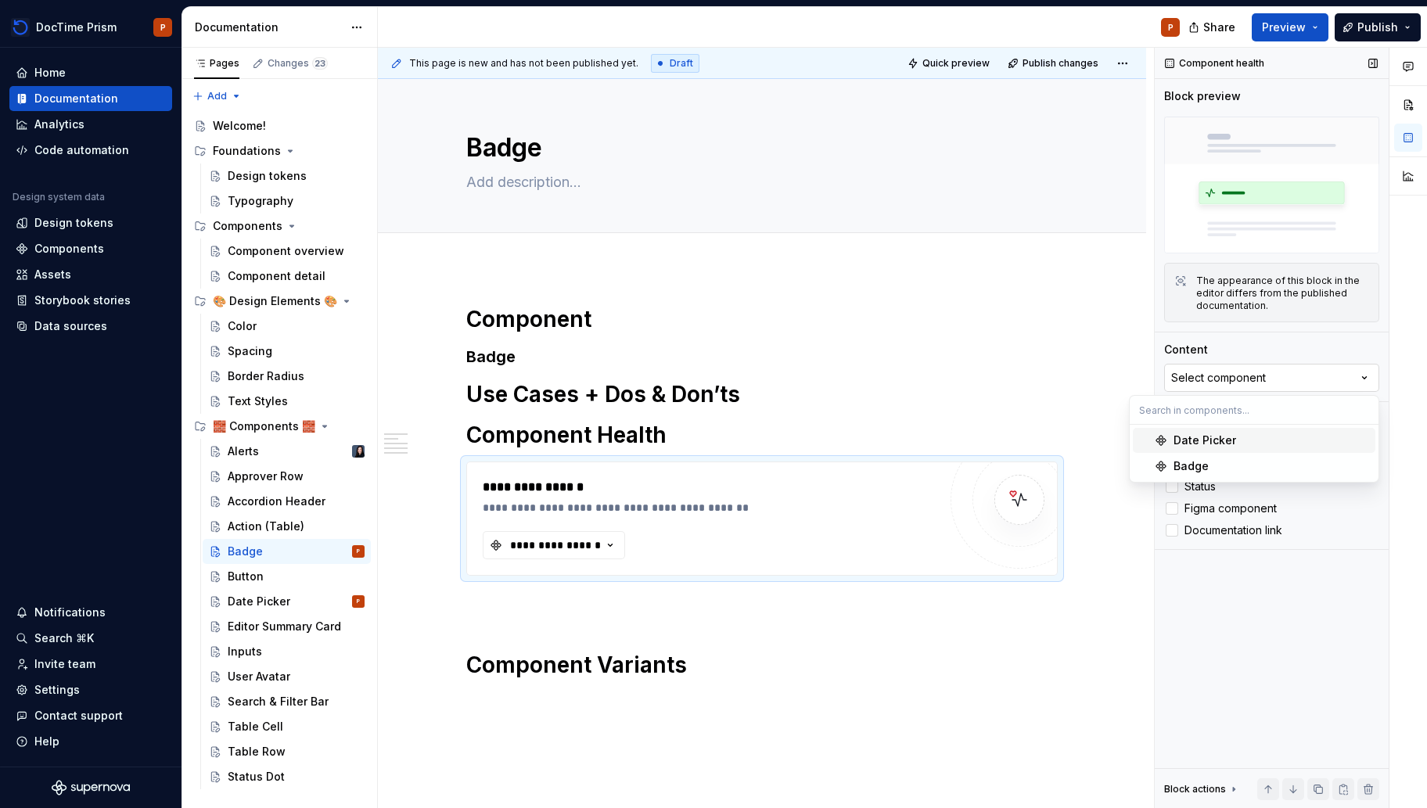
click at [1262, 370] on div "Select component" at bounding box center [1218, 378] width 95 height 16
click at [1261, 372] on div "Select component" at bounding box center [1218, 378] width 95 height 16
click at [1251, 462] on div "Badge" at bounding box center [1271, 466] width 196 height 16
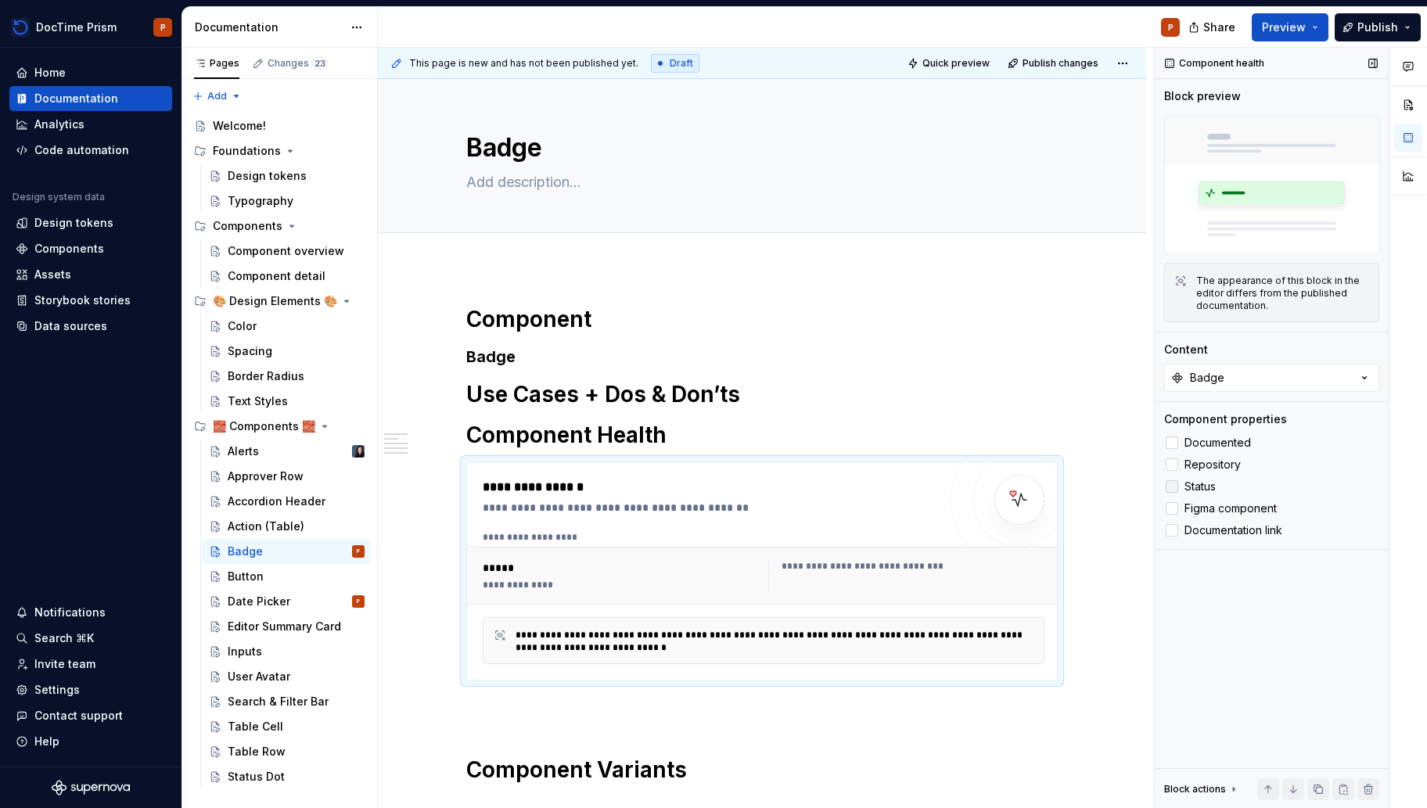
click at [1203, 486] on span "Status" at bounding box center [1199, 486] width 31 height 13
click at [1204, 437] on span "Documented" at bounding box center [1217, 442] width 66 height 13
click at [1198, 438] on span "Documented" at bounding box center [1217, 442] width 66 height 13
click at [1229, 510] on span "Figma component" at bounding box center [1230, 508] width 92 height 13
click at [1224, 533] on span "Documentation link" at bounding box center [1233, 530] width 98 height 13
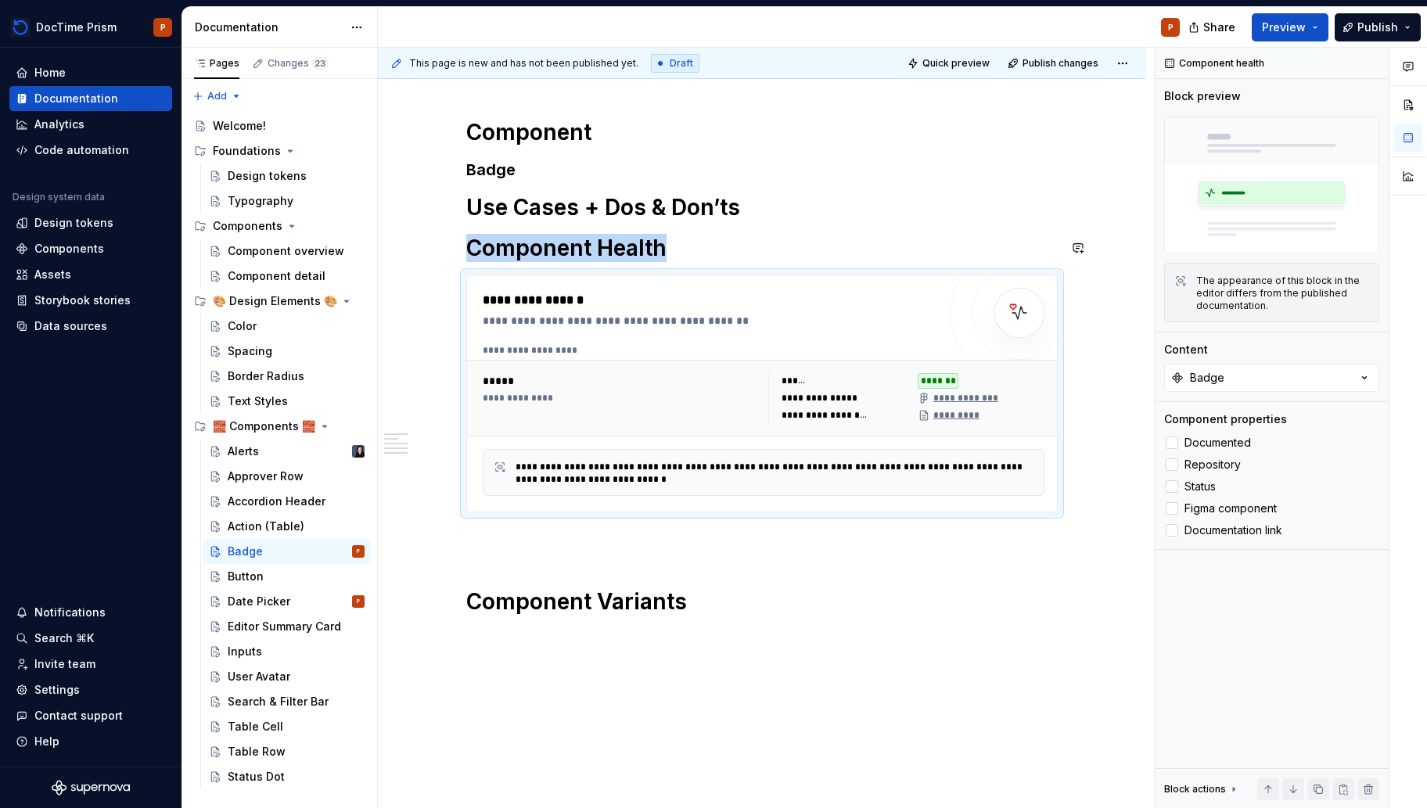
scroll to position [255, 0]
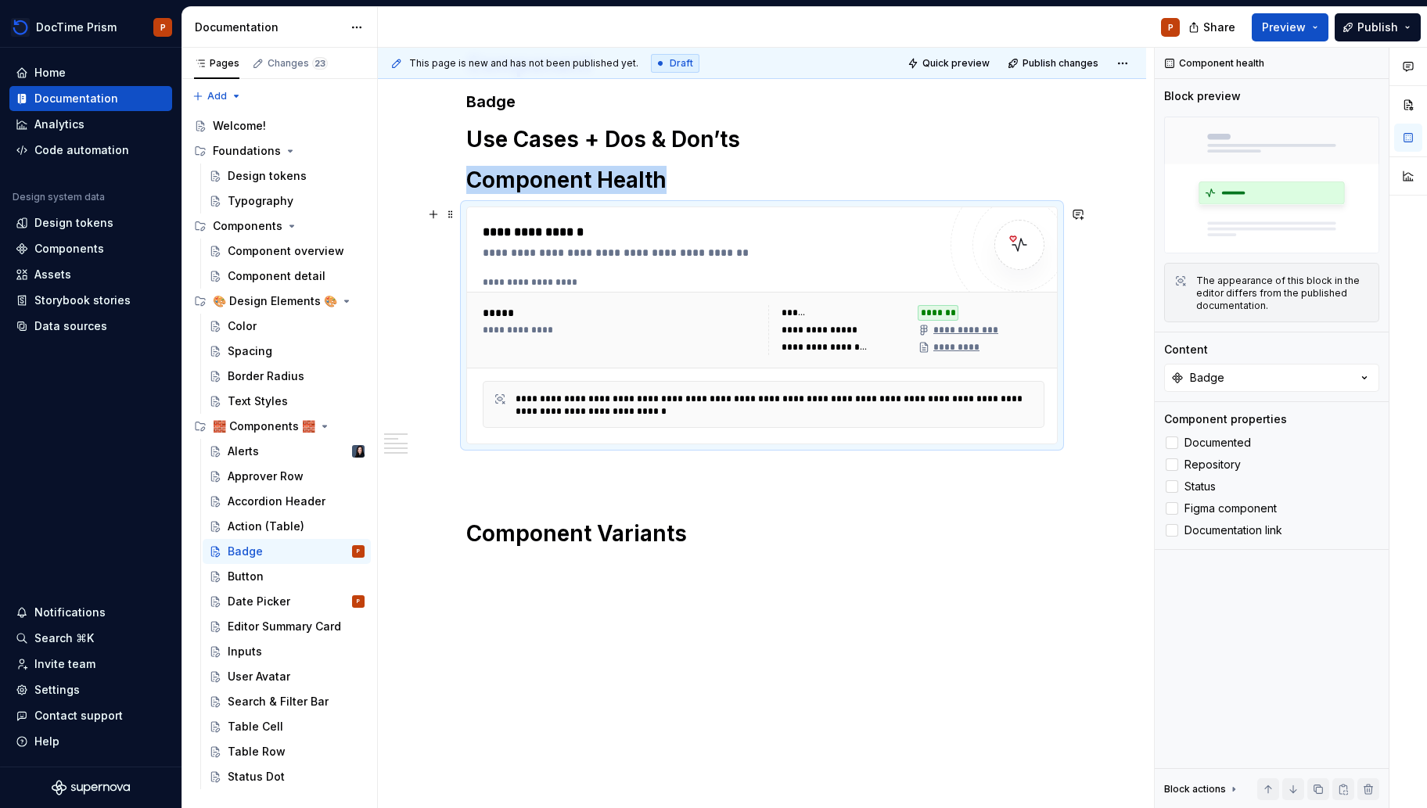
click at [865, 526] on h1 "Component Variants" at bounding box center [761, 533] width 591 height 28
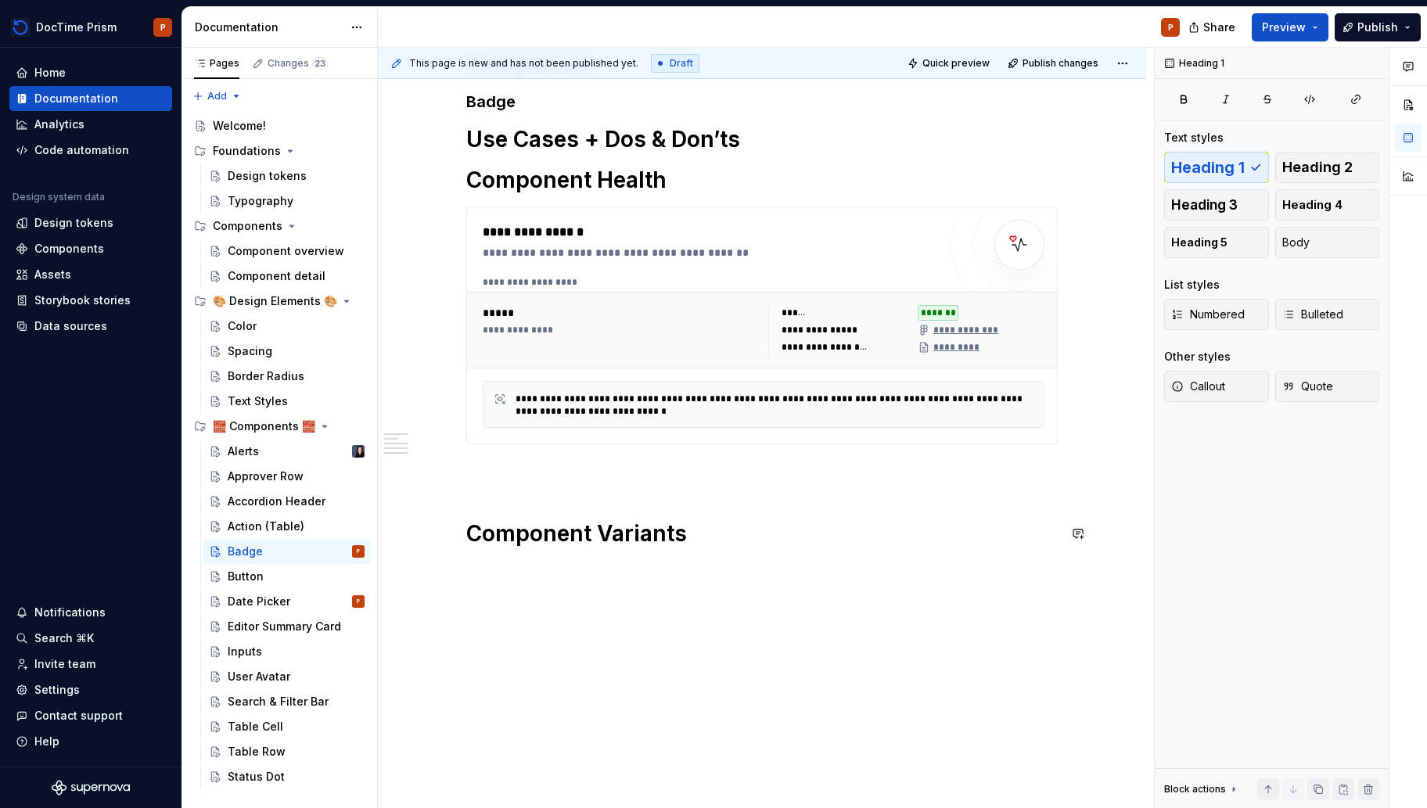
click at [480, 568] on div "**********" at bounding box center [762, 411] width 768 height 796
click at [434, 573] on button "button" at bounding box center [433, 570] width 22 height 22
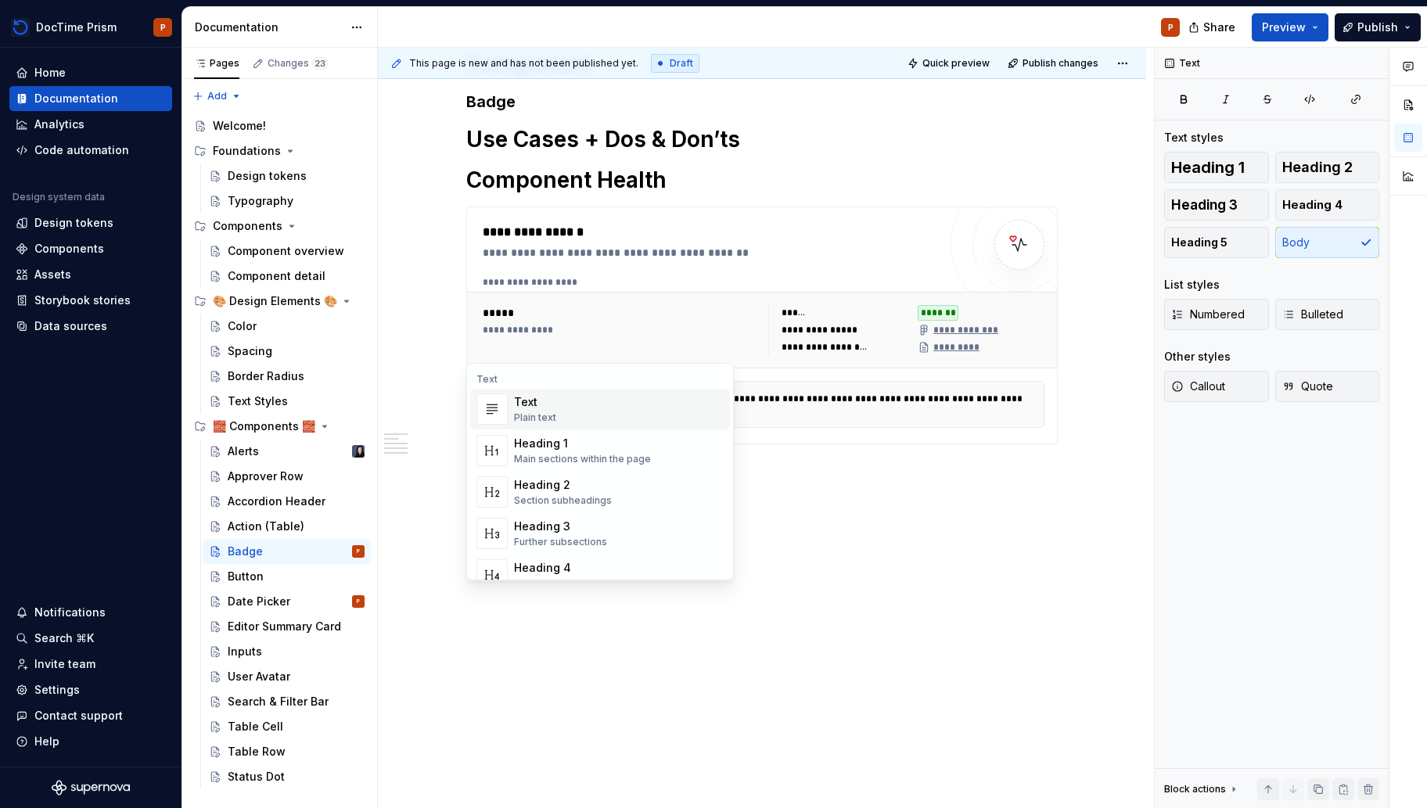
click at [821, 431] on div "**********" at bounding box center [762, 325] width 590 height 236
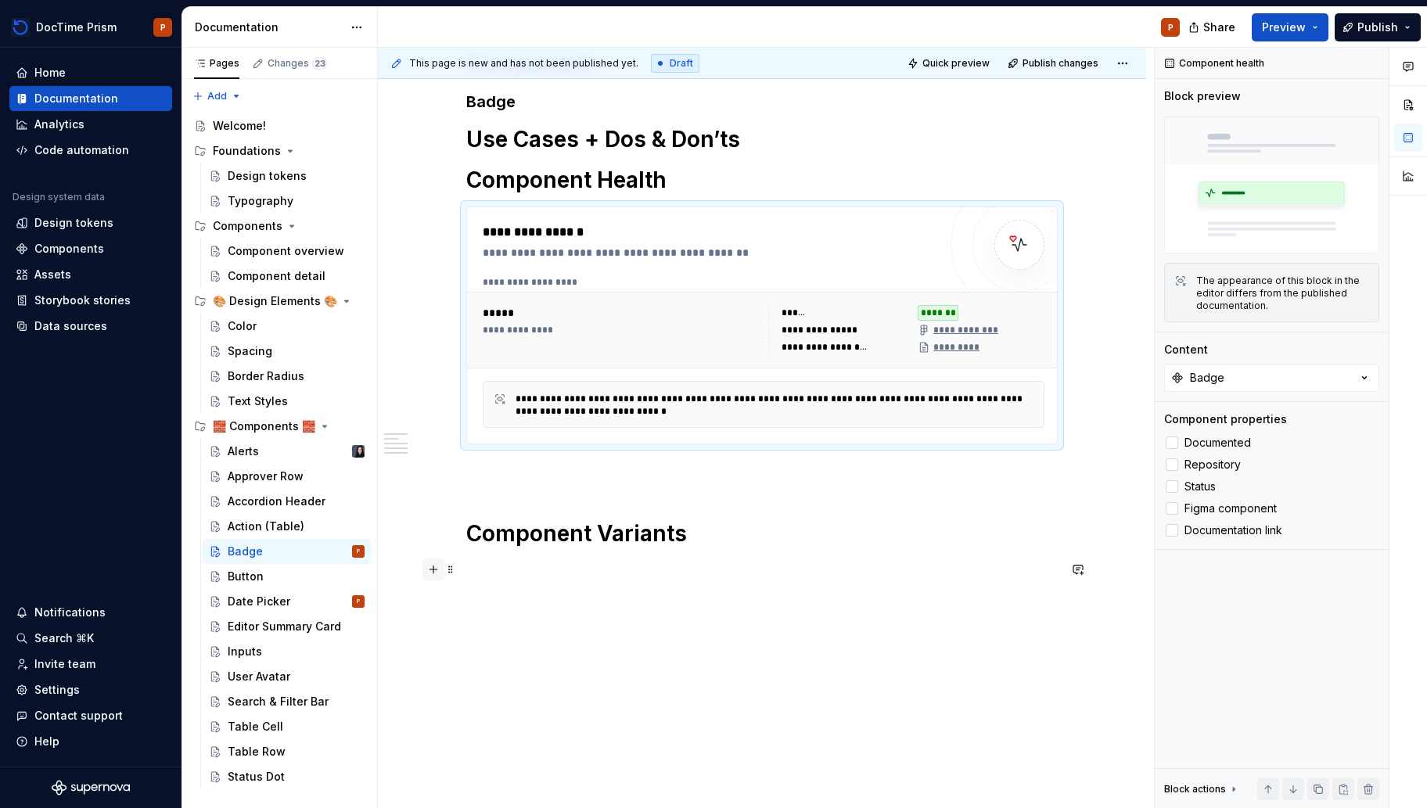
click at [433, 575] on button "button" at bounding box center [433, 570] width 22 height 22
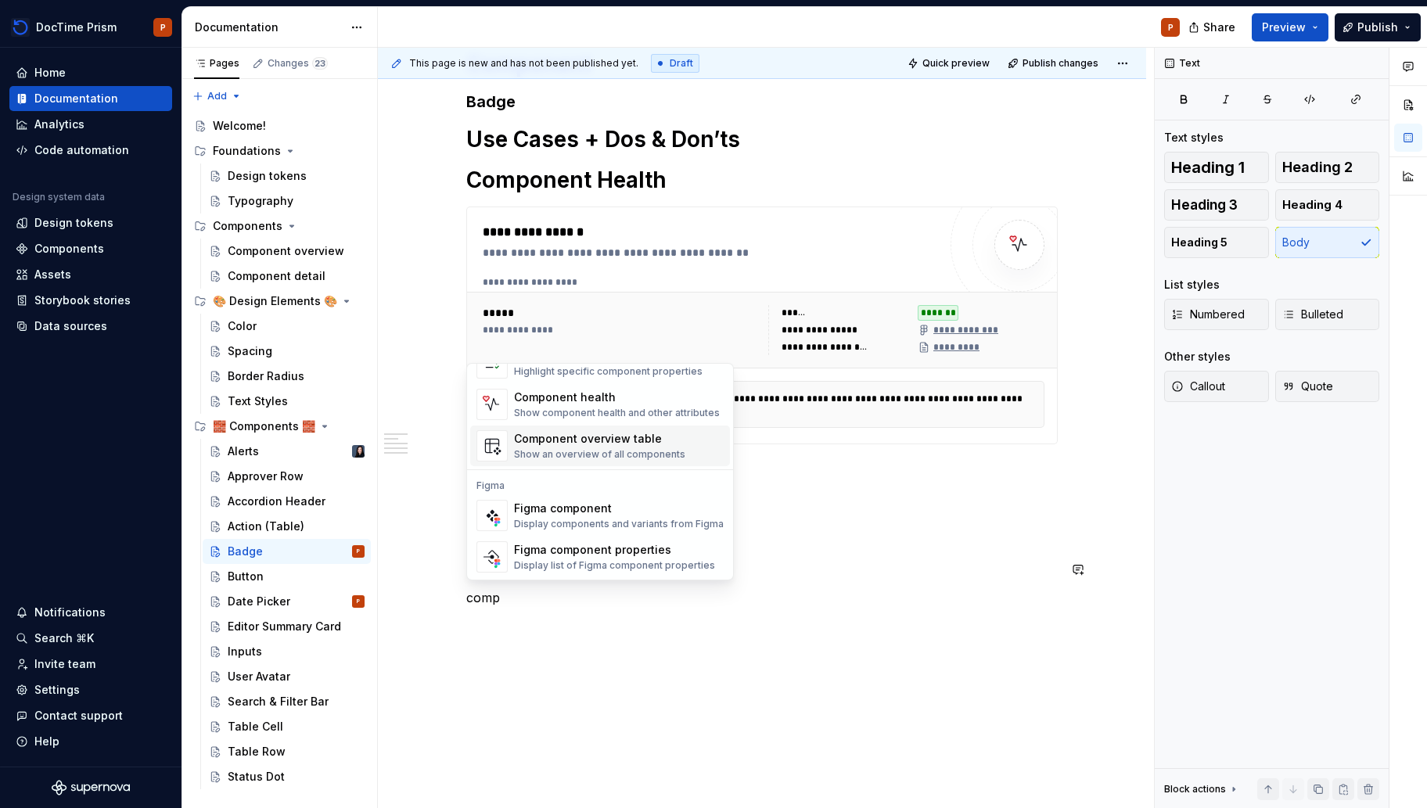
scroll to position [47, 0]
click at [619, 517] on div "Display components and variants from Figma" at bounding box center [619, 523] width 210 height 13
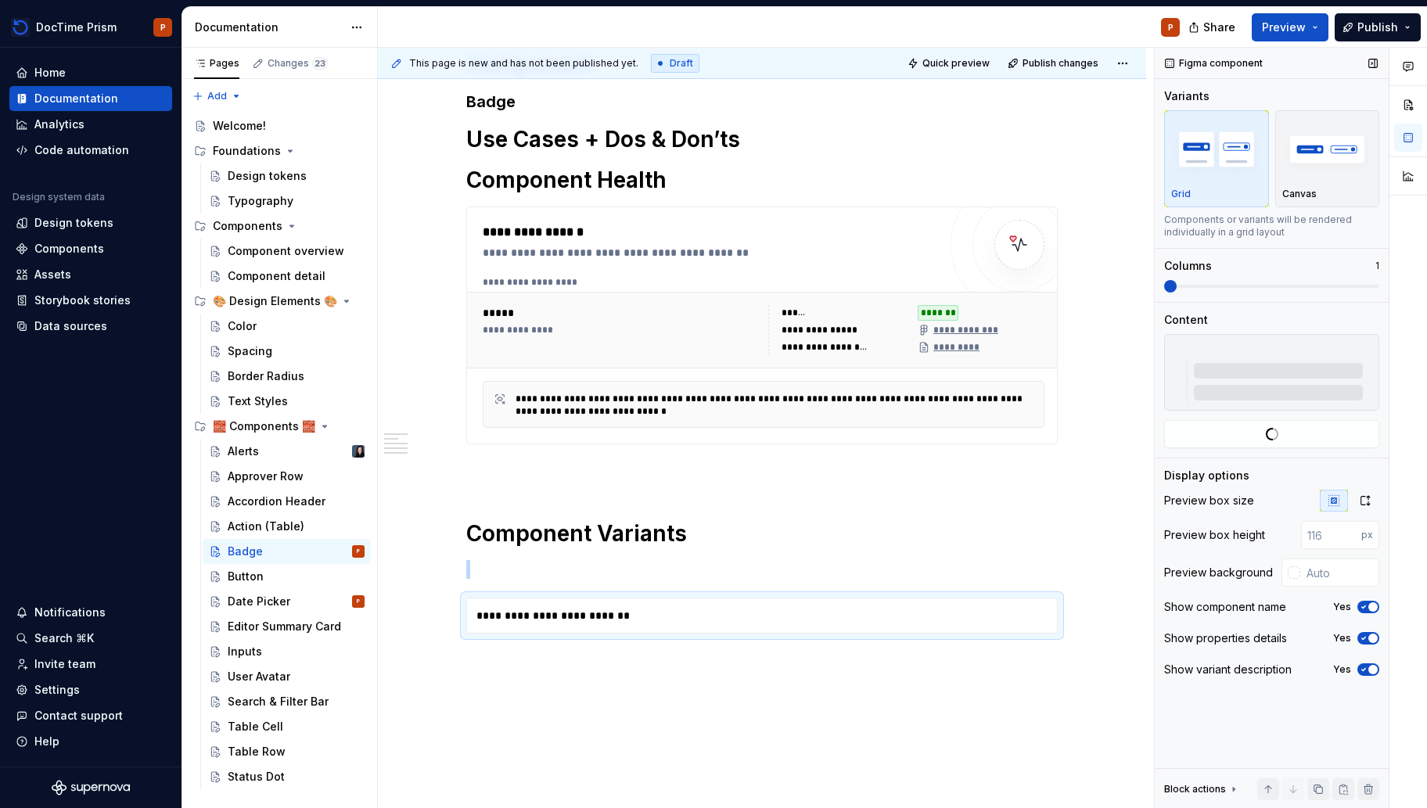
type textarea "*"
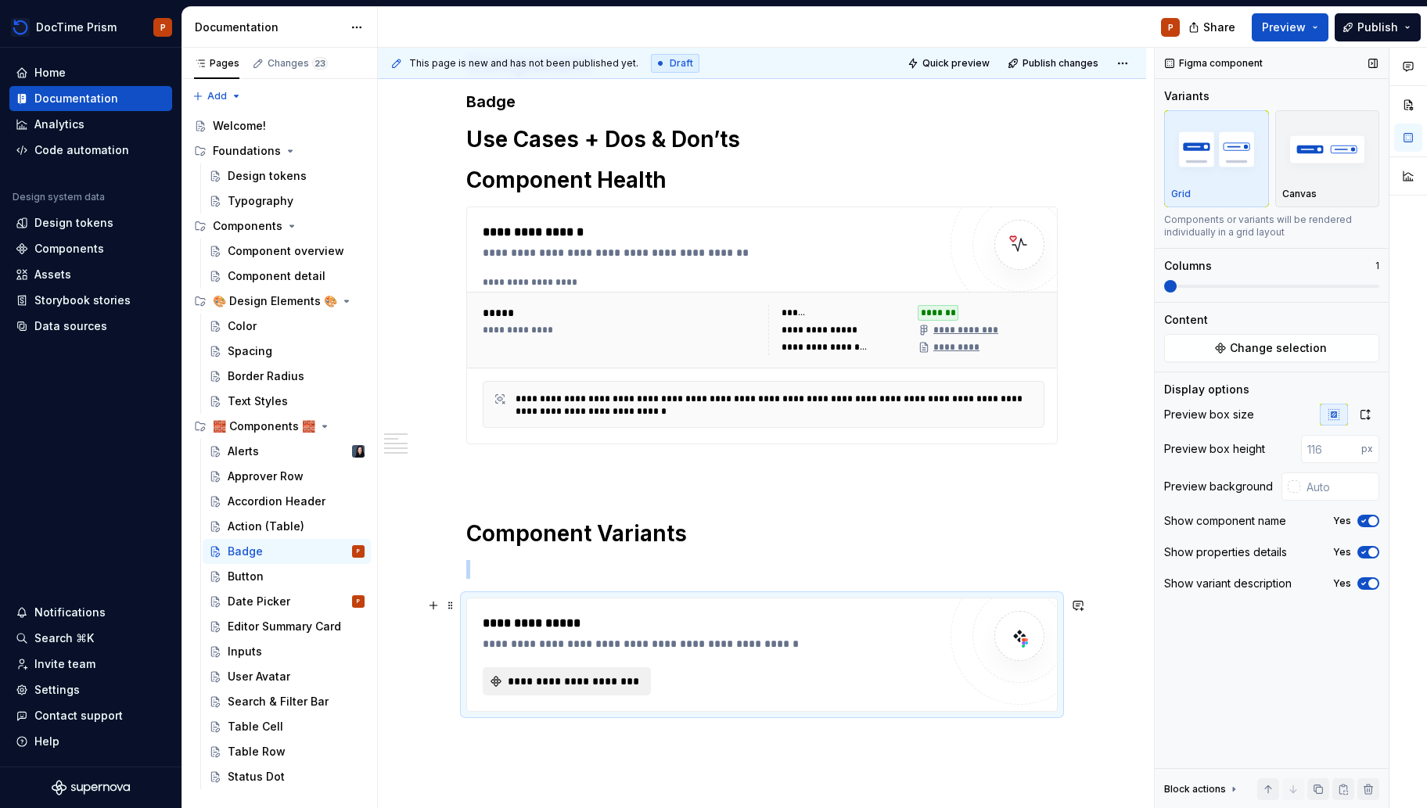
click at [525, 695] on button "**********" at bounding box center [567, 681] width 168 height 28
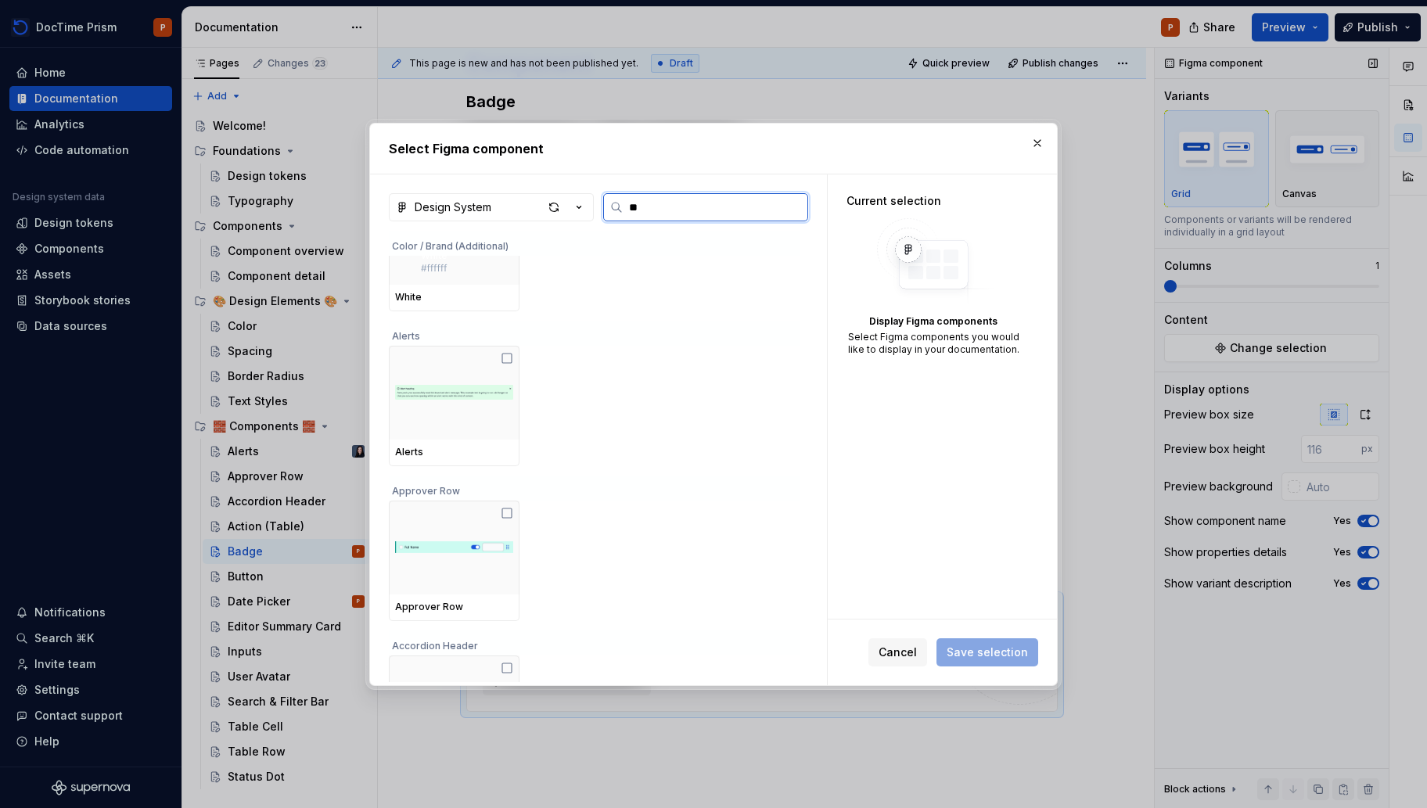
scroll to position [0, 0]
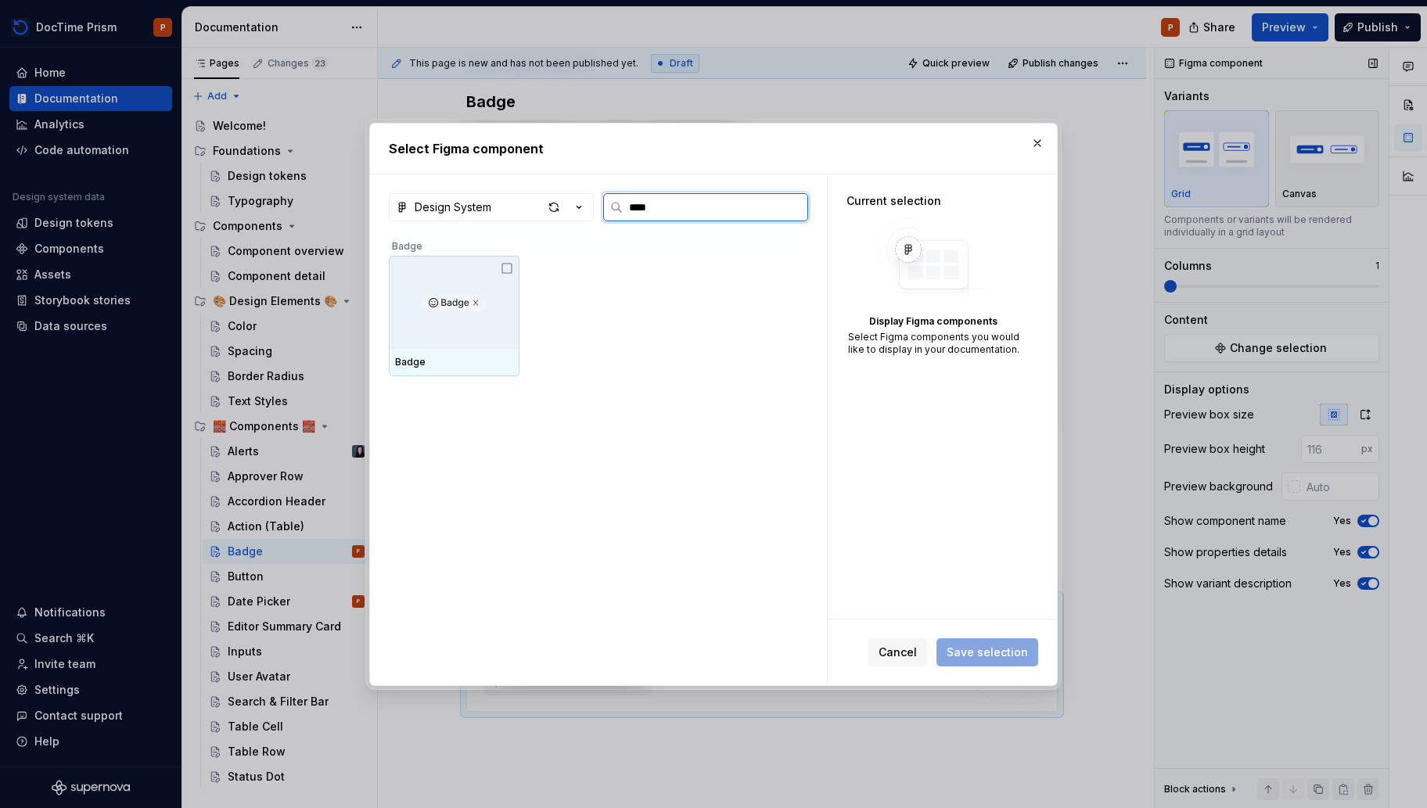
type input "*****"
click at [421, 342] on div at bounding box center [454, 303] width 131 height 94
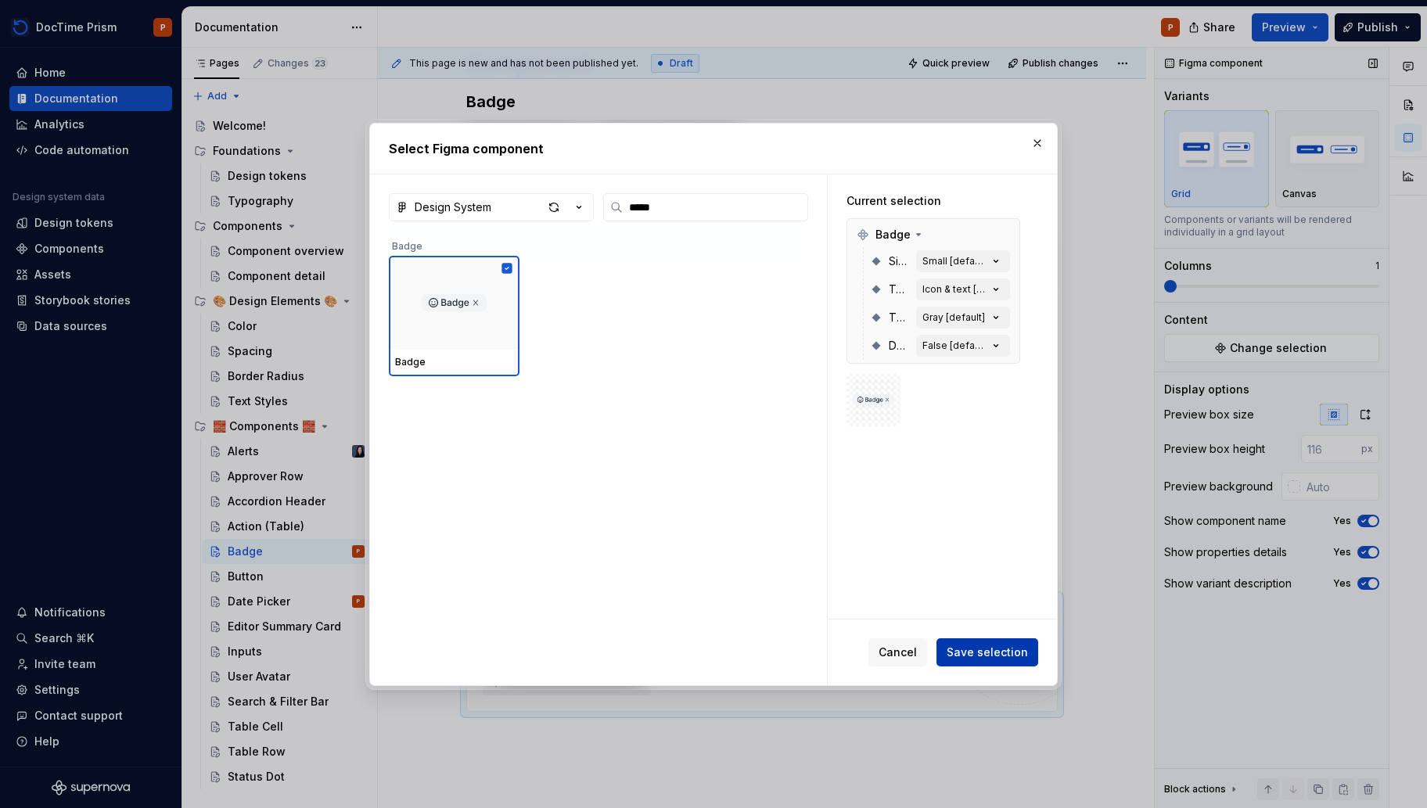
click at [998, 656] on span "Save selection" at bounding box center [986, 653] width 81 height 16
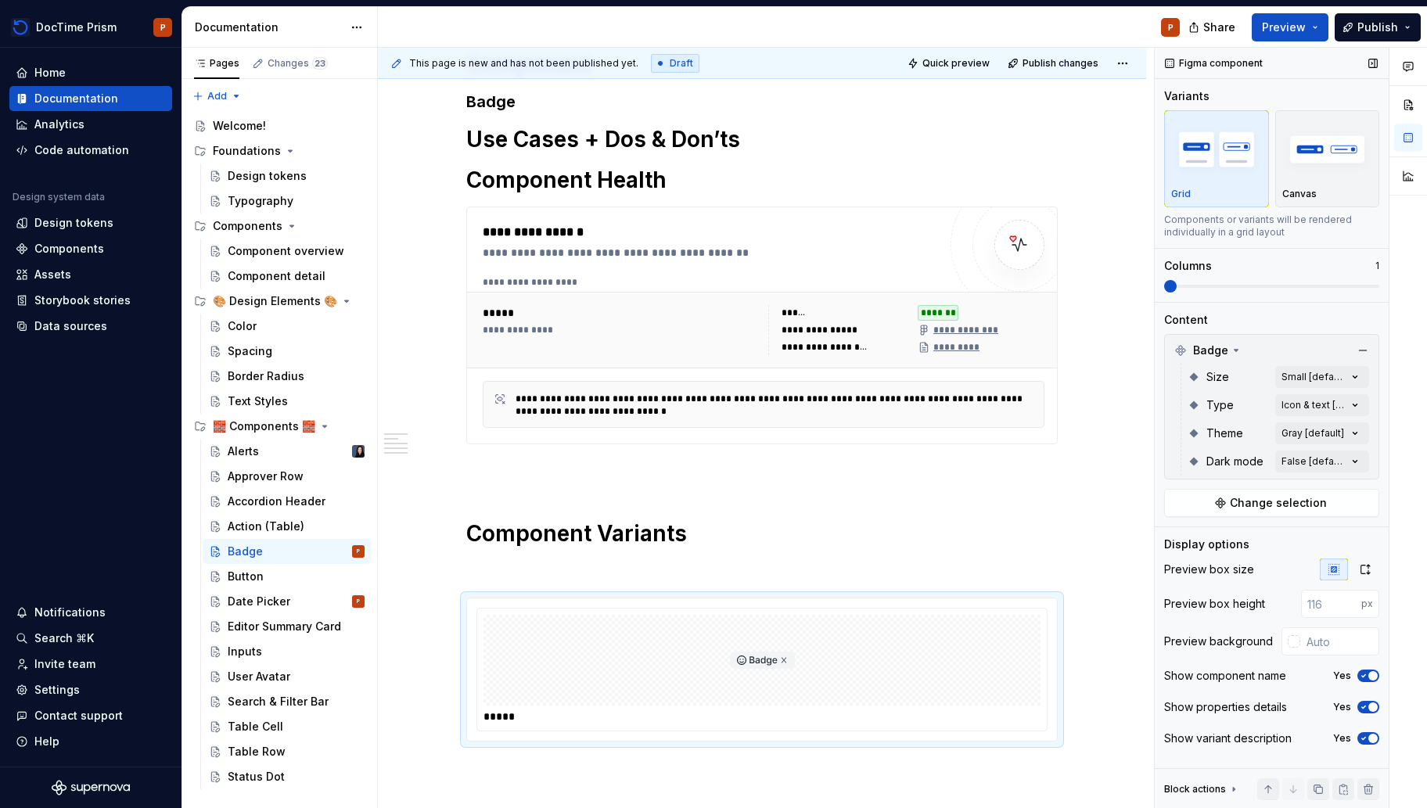
click at [1259, 286] on span at bounding box center [1271, 286] width 215 height 3
click at [1308, 287] on span at bounding box center [1271, 286] width 215 height 3
click at [1342, 283] on span at bounding box center [1271, 286] width 215 height 13
click at [1353, 284] on span at bounding box center [1271, 286] width 215 height 13
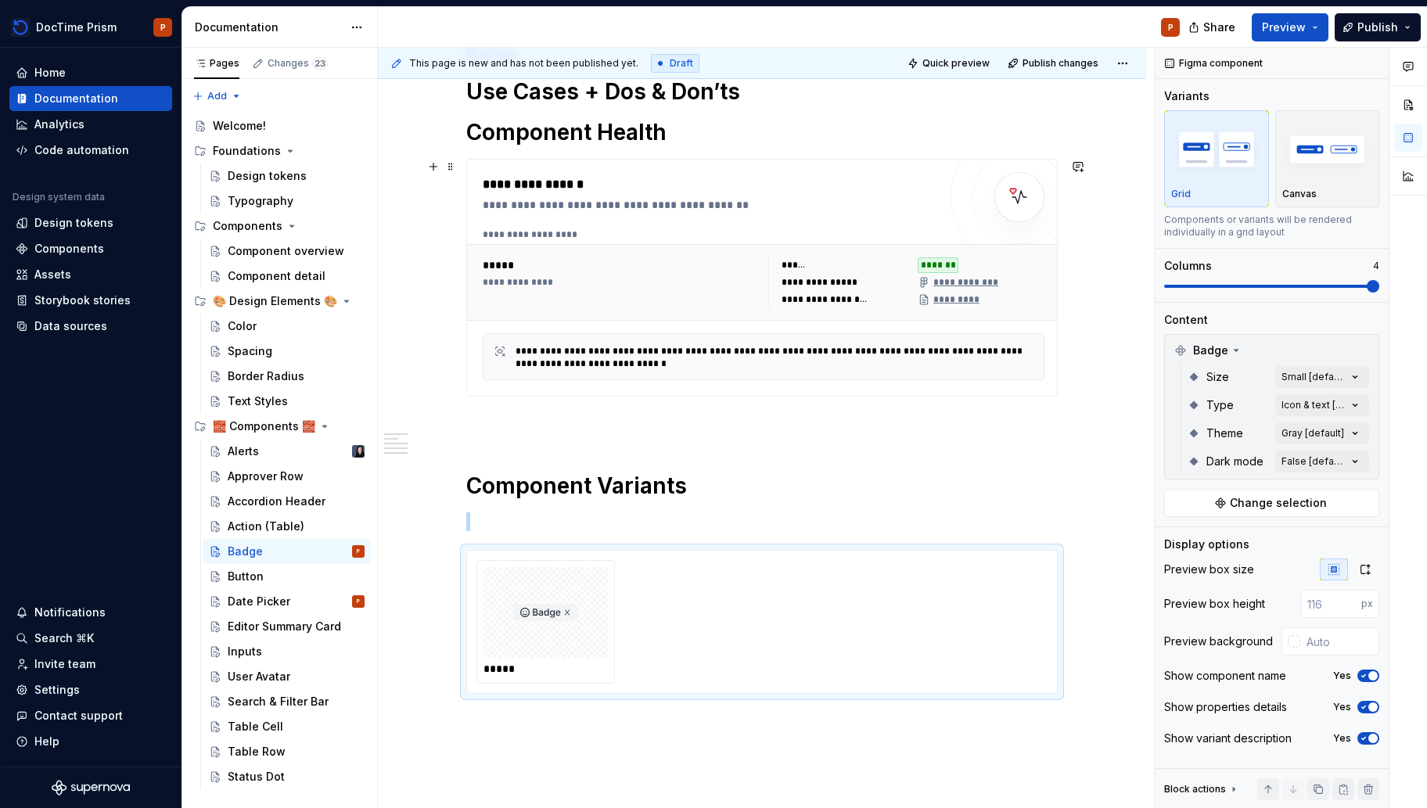
scroll to position [361, 0]
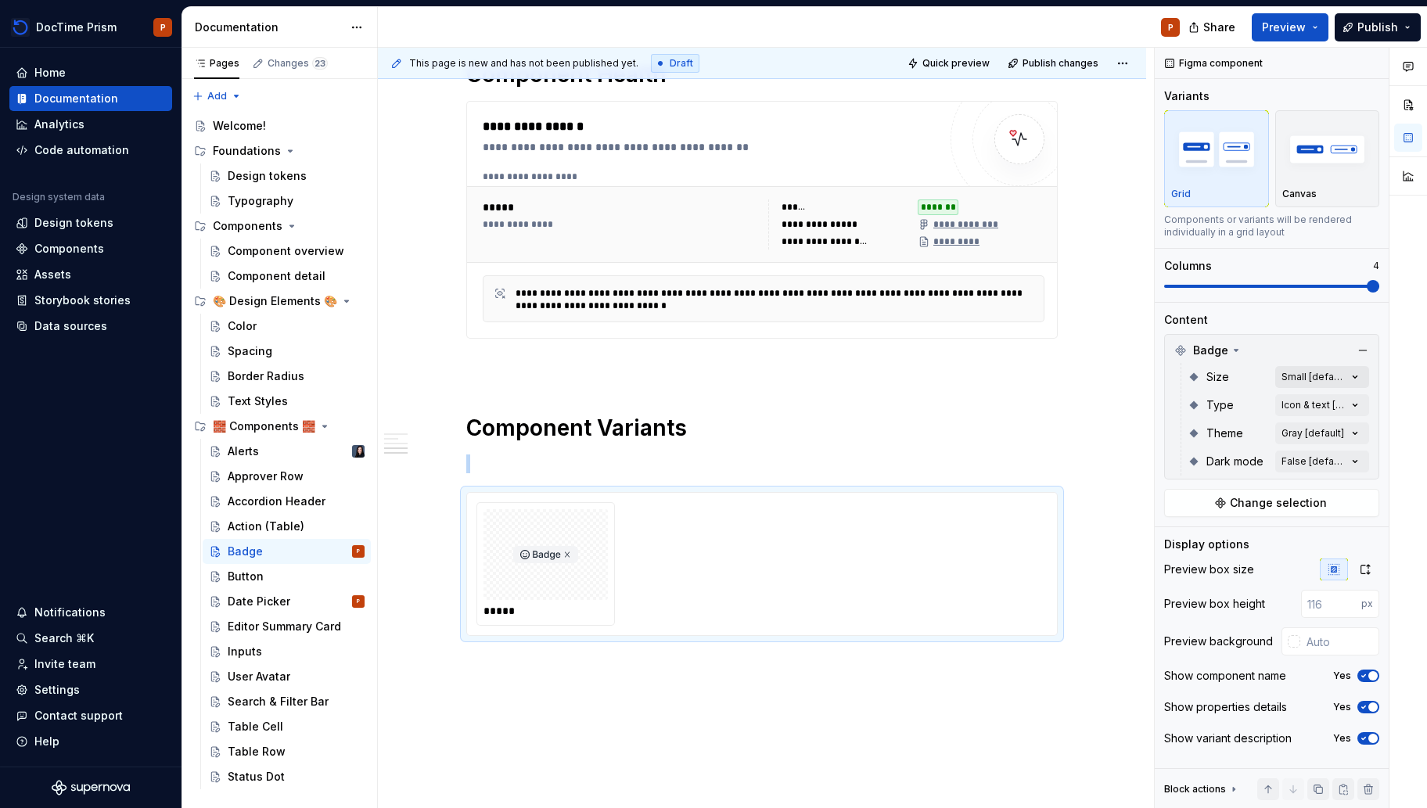
click at [1327, 368] on div "Comments Open comments No comments yet Select ‘Comment’ from the block context …" at bounding box center [1291, 428] width 272 height 761
click at [1207, 446] on span "Small" at bounding box center [1202, 452] width 30 height 16
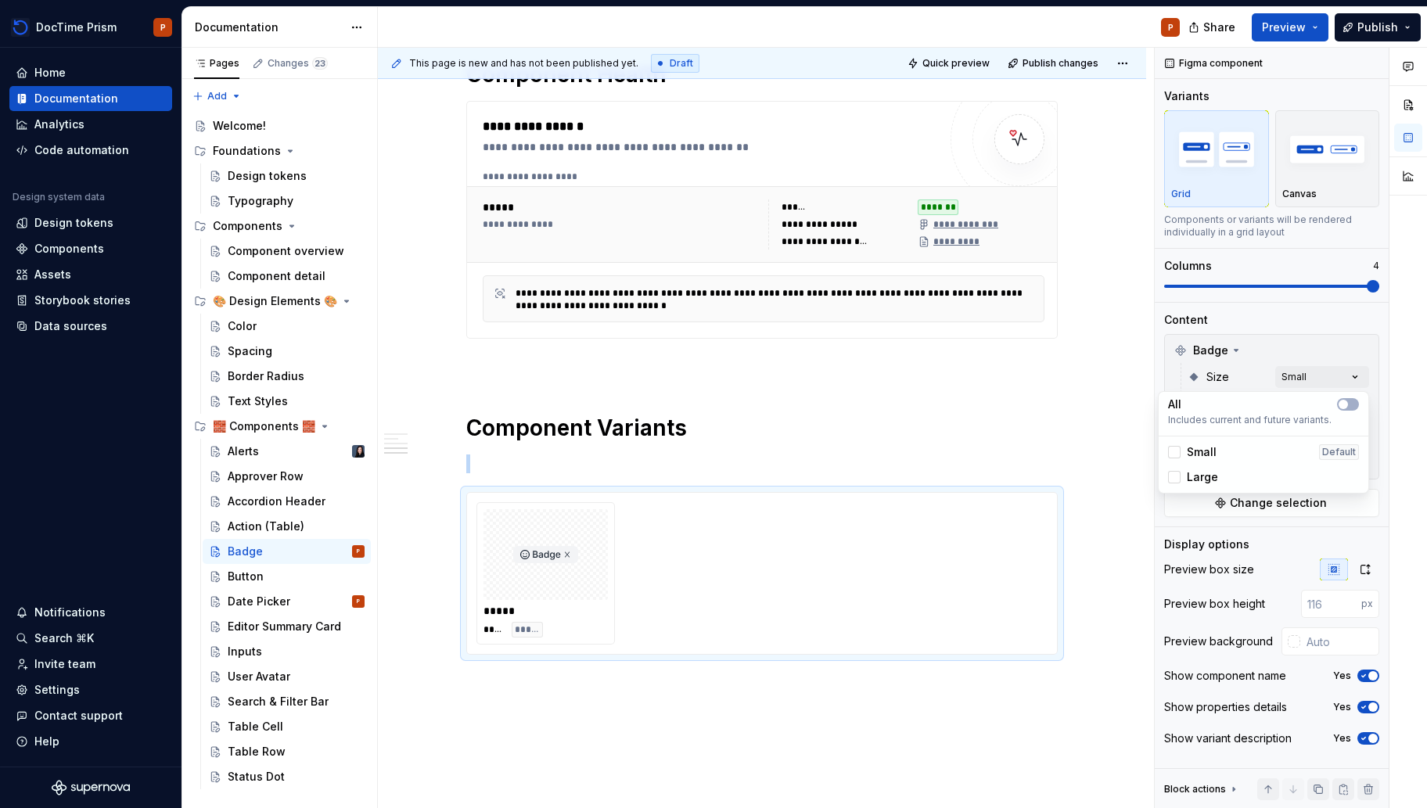
click at [1199, 481] on span "Large" at bounding box center [1202, 477] width 31 height 16
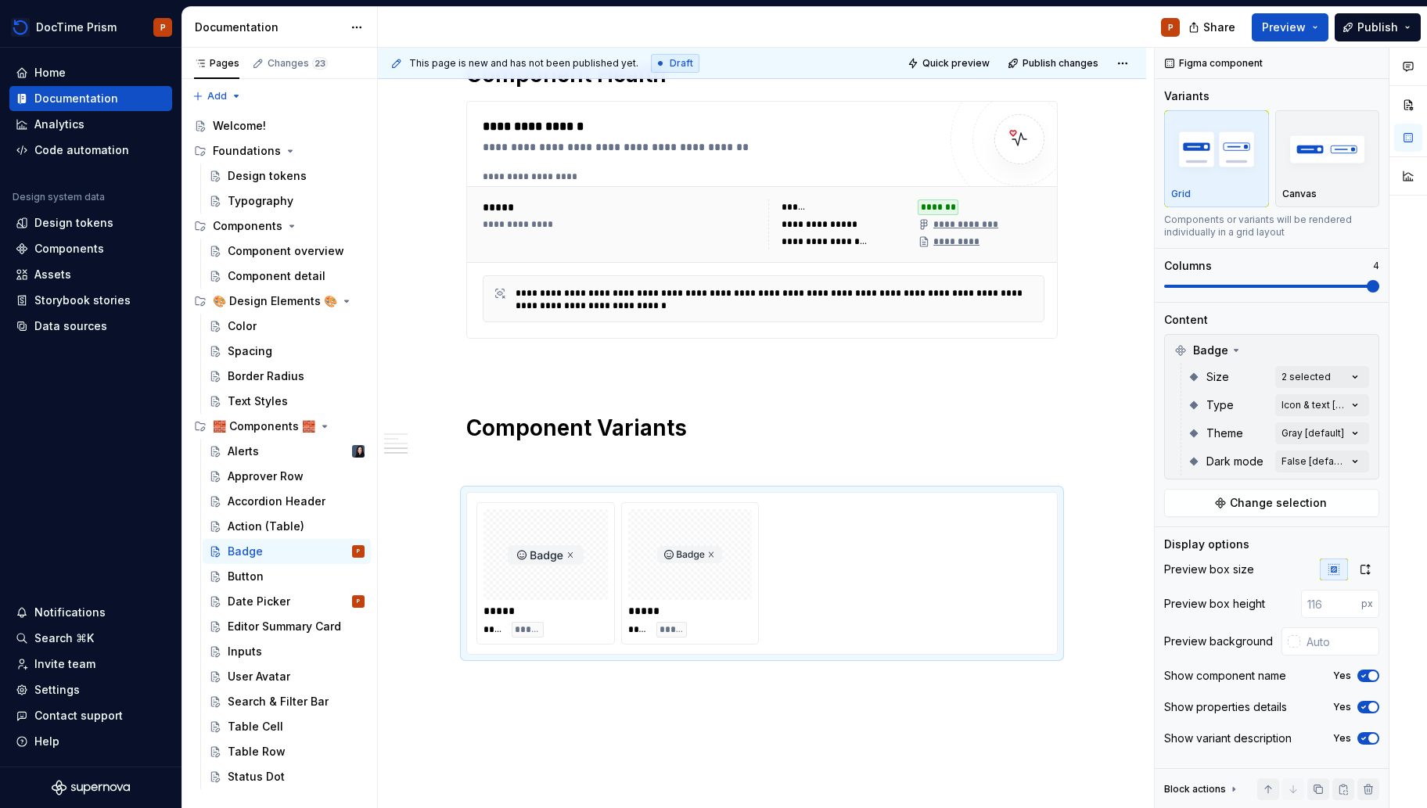
click at [1006, 374] on html "DocTime Prism P Home Documentation Analytics Code automation Design system data…" at bounding box center [713, 404] width 1427 height 808
click at [1326, 402] on div "Comments Open comments No comments yet Select ‘Comment’ from the block context …" at bounding box center [1291, 428] width 272 height 761
click at [1353, 422] on div "All Includes current and future variants. Only text Only icon Icon & text Defau…" at bounding box center [1263, 483] width 211 height 128
click at [1349, 429] on button "button" at bounding box center [1348, 432] width 22 height 13
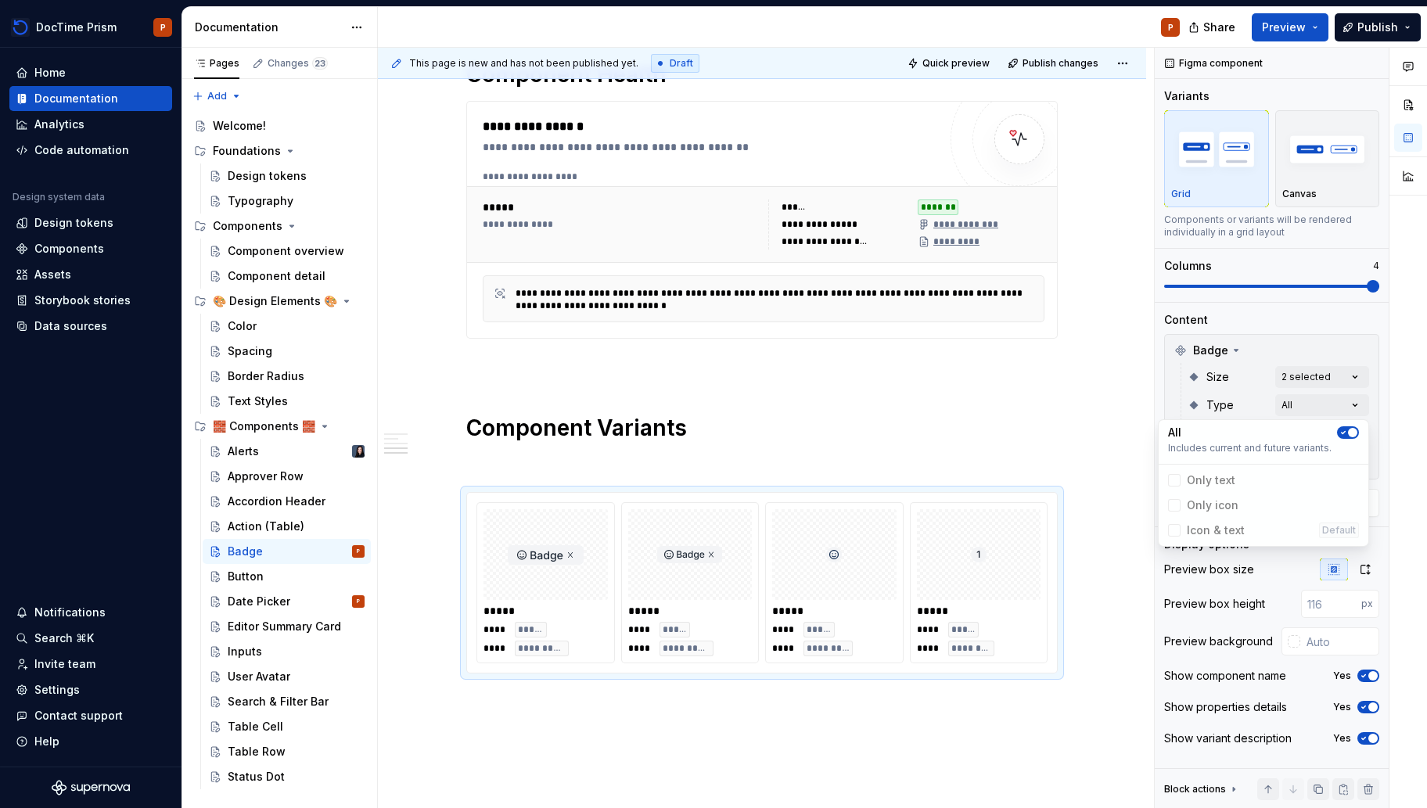
click at [985, 402] on html "DocTime Prism P Home Documentation Analytics Code automation Design system data…" at bounding box center [713, 404] width 1427 height 808
click at [1336, 423] on div "Comments Open comments No comments yet Select ‘Comment’ from the block context …" at bounding box center [1291, 428] width 272 height 761
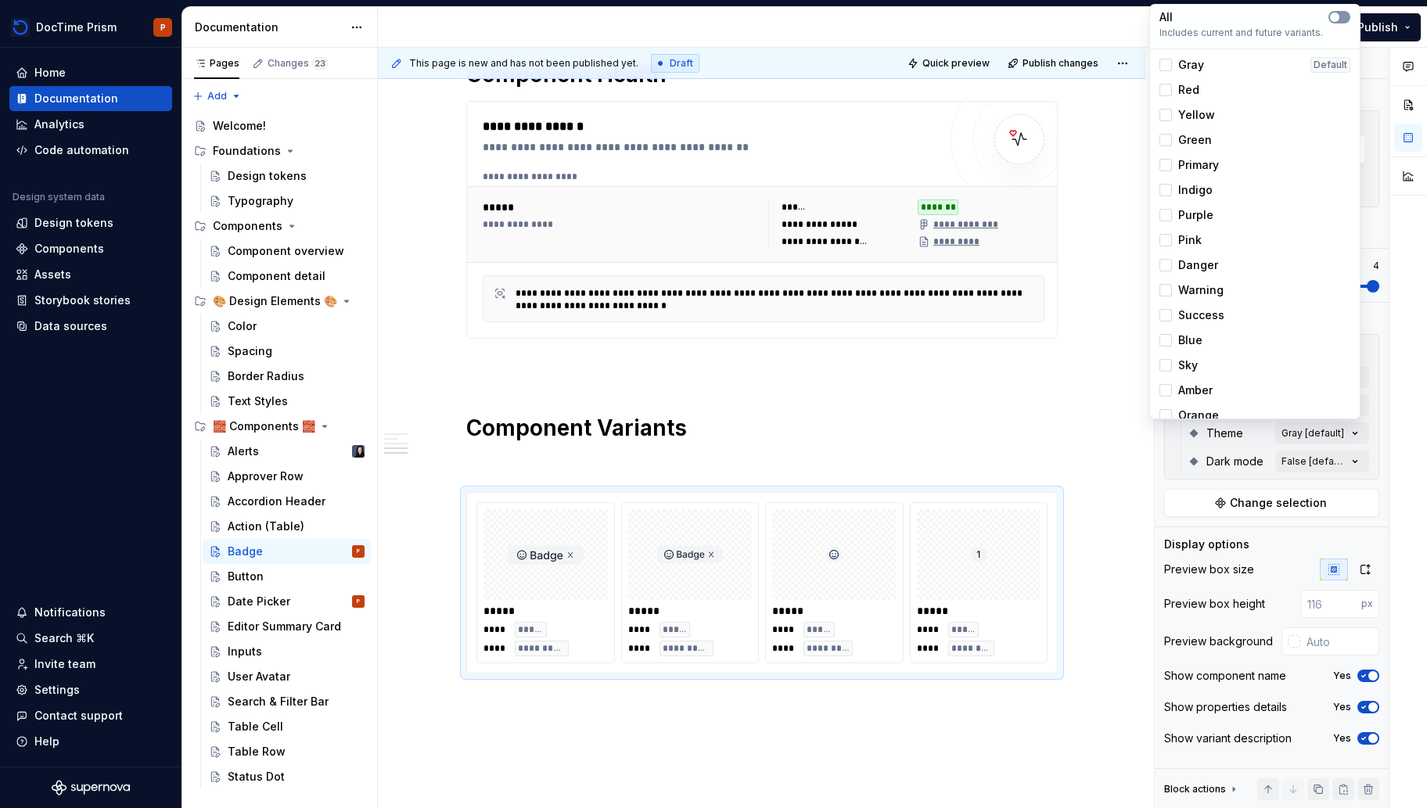
click at [1339, 18] on icon "button" at bounding box center [1334, 17] width 13 height 9
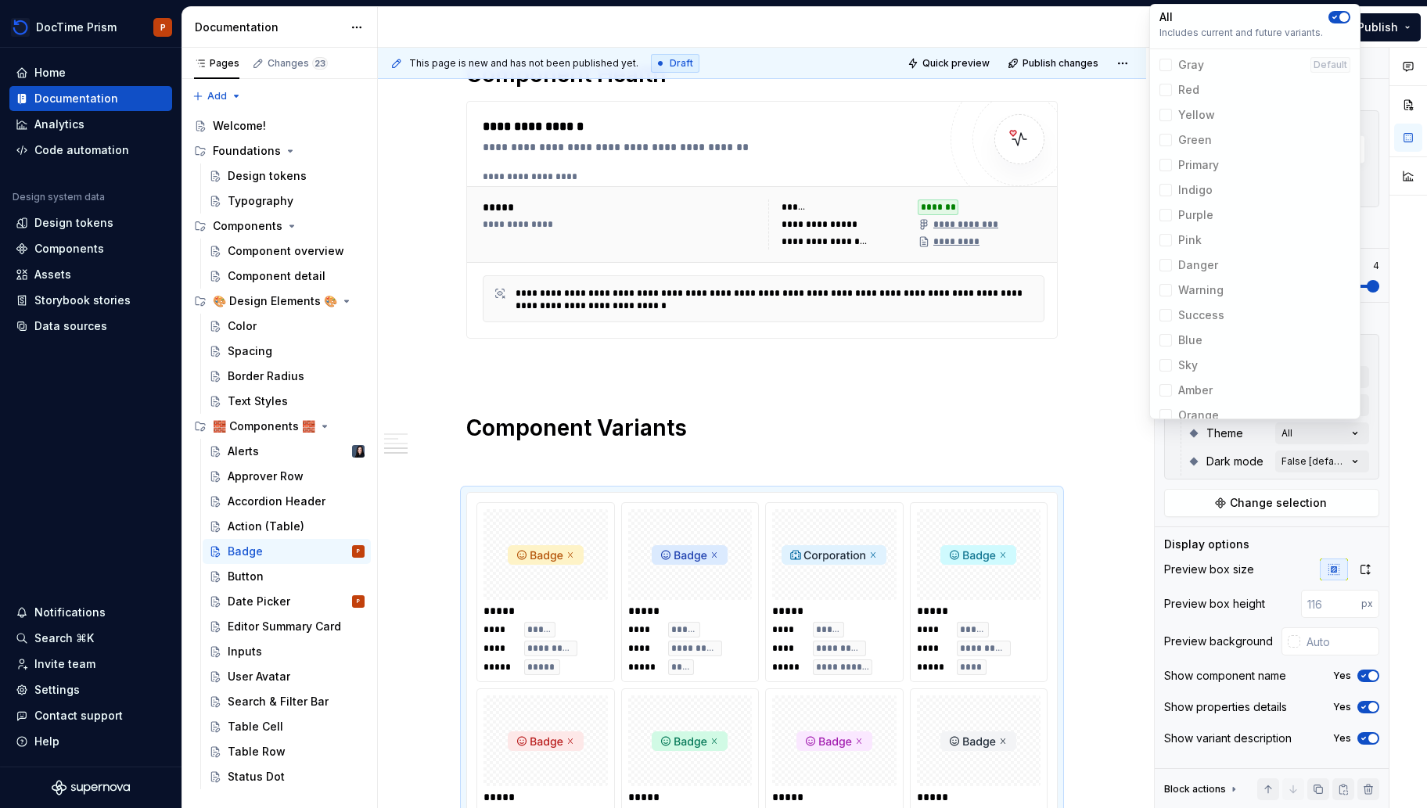
click at [1046, 383] on html "DocTime Prism P Home Documentation Analytics Code automation Design system data…" at bounding box center [713, 404] width 1427 height 808
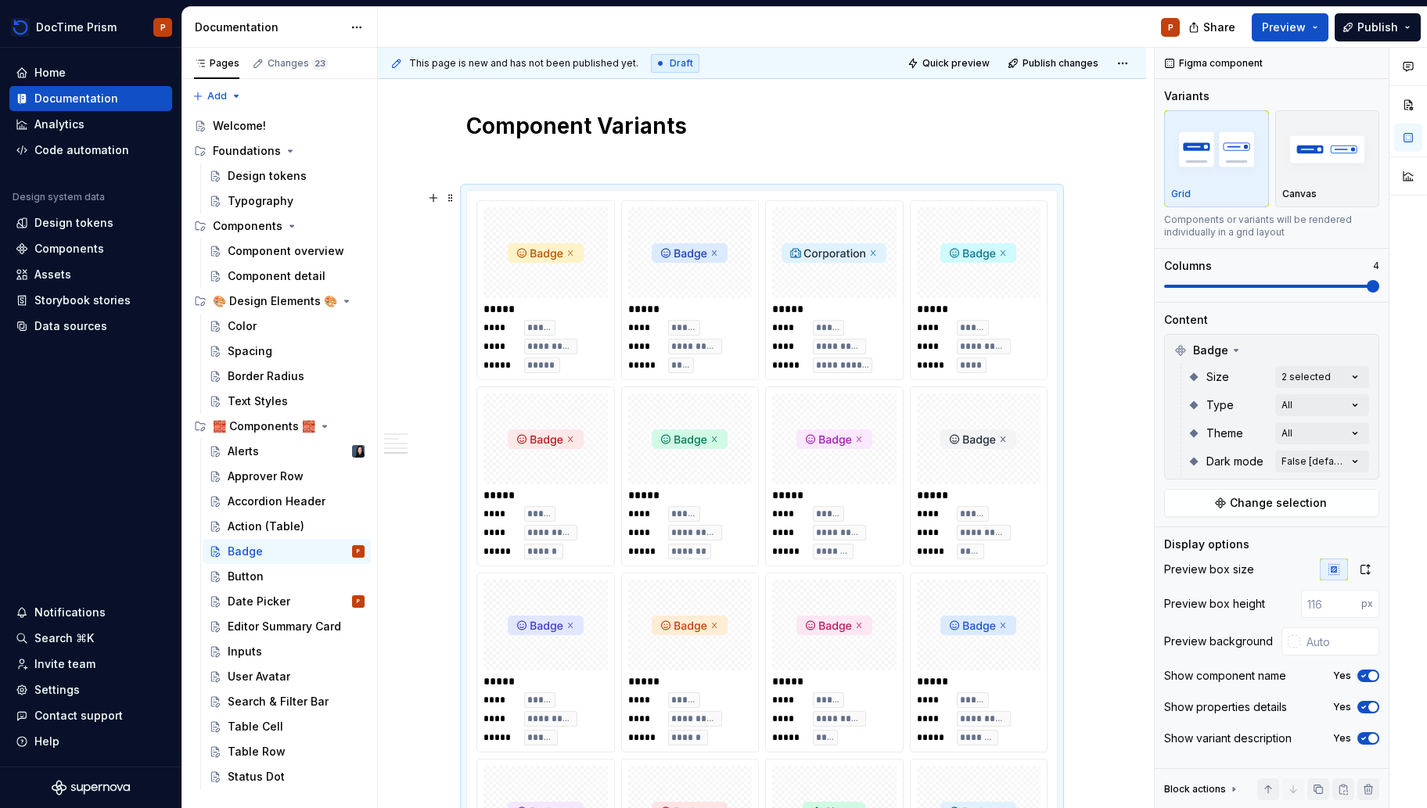
scroll to position [1177, 0]
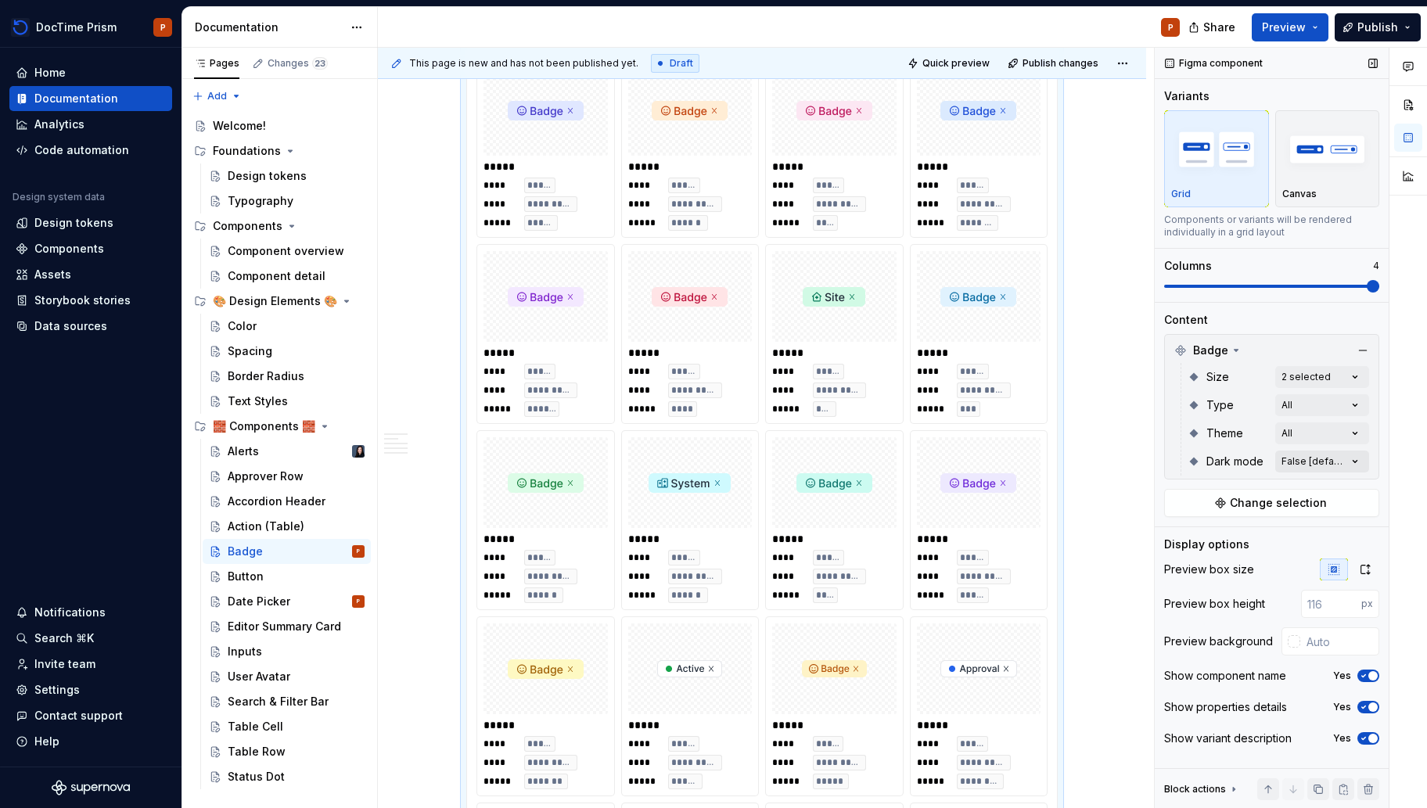
click at [1318, 467] on div "Comments Open comments No comments yet Select ‘Comment’ from the block context …" at bounding box center [1291, 428] width 272 height 761
click at [1320, 464] on div "Comments Open comments No comments yet Select ‘Comment’ from the block context …" at bounding box center [1291, 428] width 272 height 761
type textarea "*"
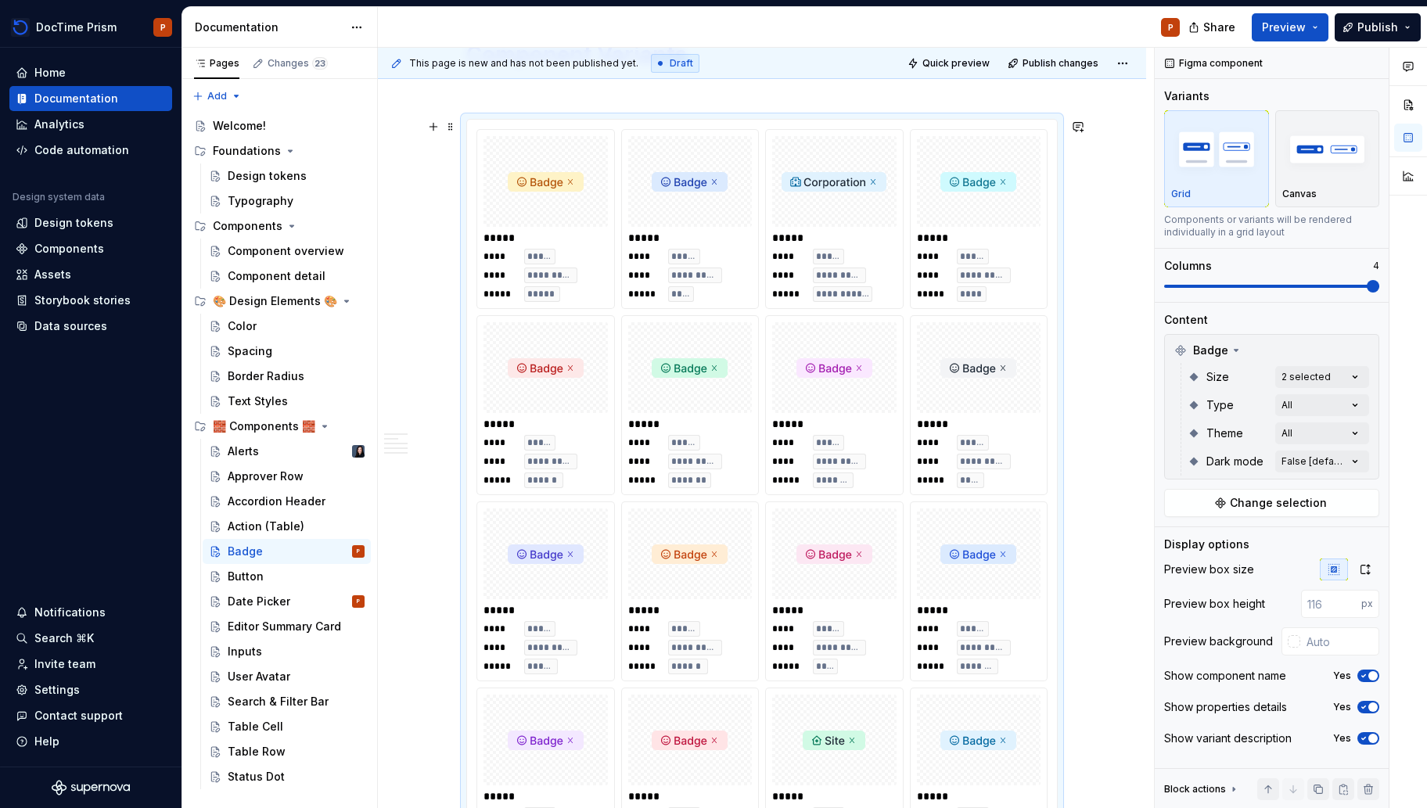
scroll to position [860, 0]
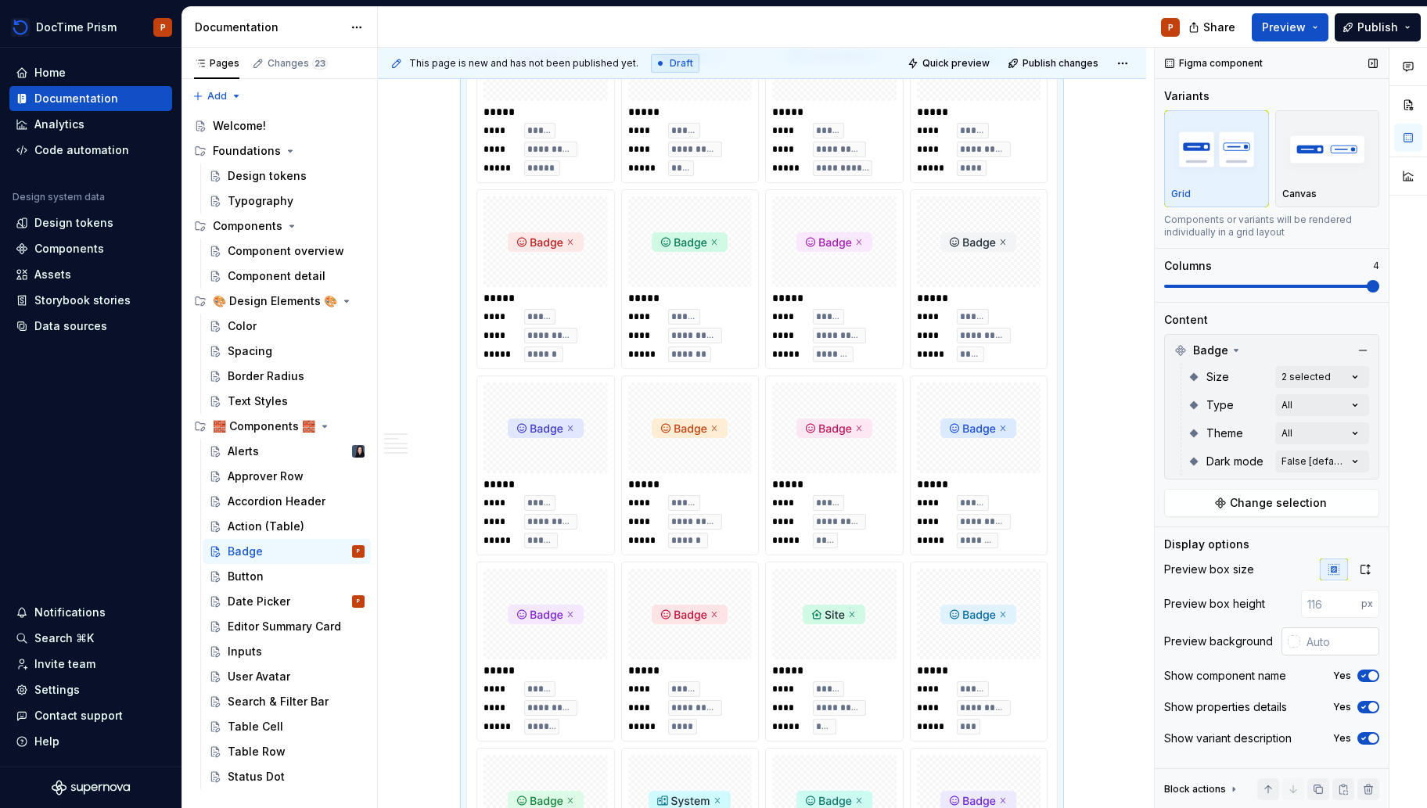
click at [1322, 640] on input "text" at bounding box center [1339, 641] width 79 height 28
click at [1288, 654] on div at bounding box center [1290, 641] width 19 height 28
click at [1322, 645] on input "text" at bounding box center [1339, 641] width 79 height 28
type input "#FFFFFF"
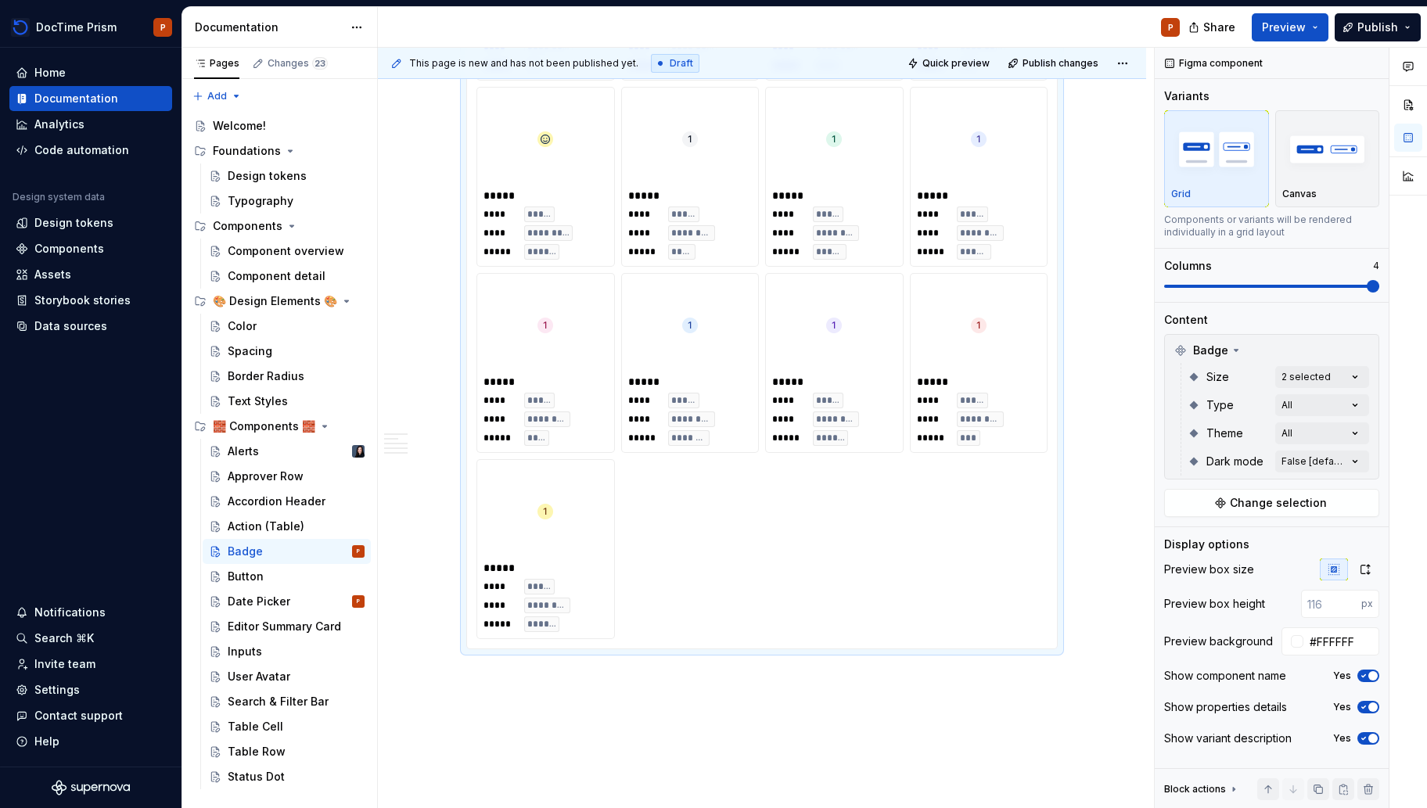
scroll to position [3856, 0]
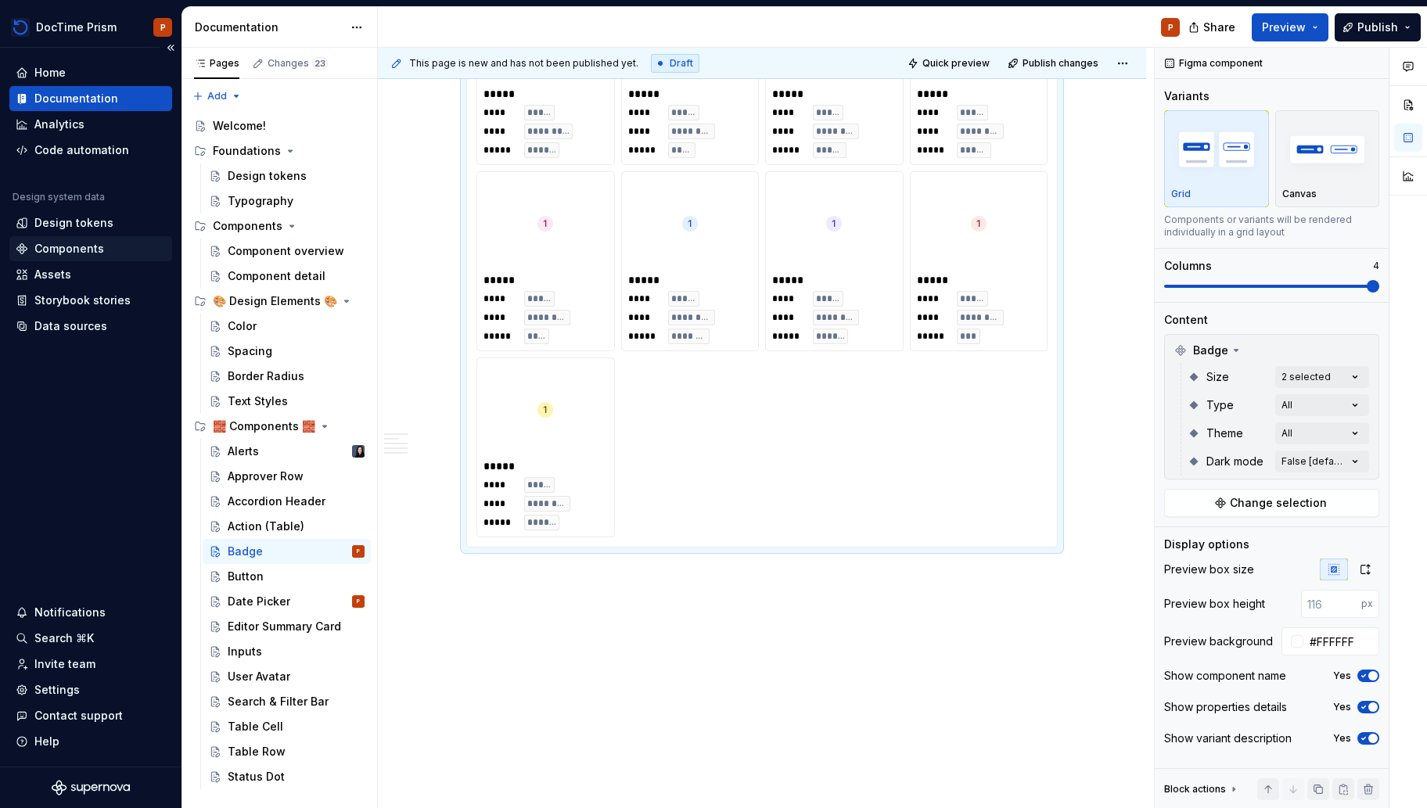
click at [115, 250] on div "Components" at bounding box center [91, 249] width 150 height 16
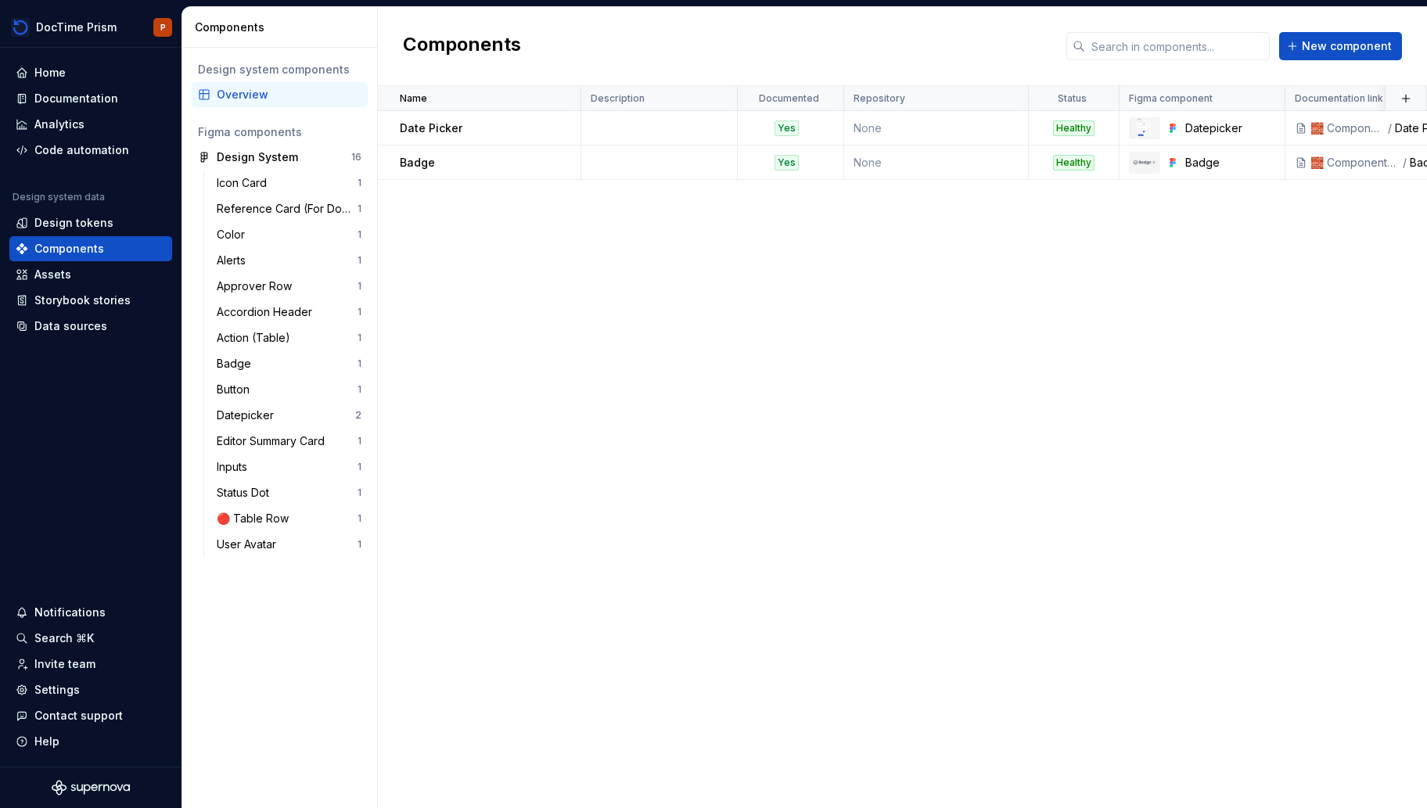
click at [336, 90] on div "Overview" at bounding box center [289, 95] width 145 height 16
